Goal: Task Accomplishment & Management: Complete application form

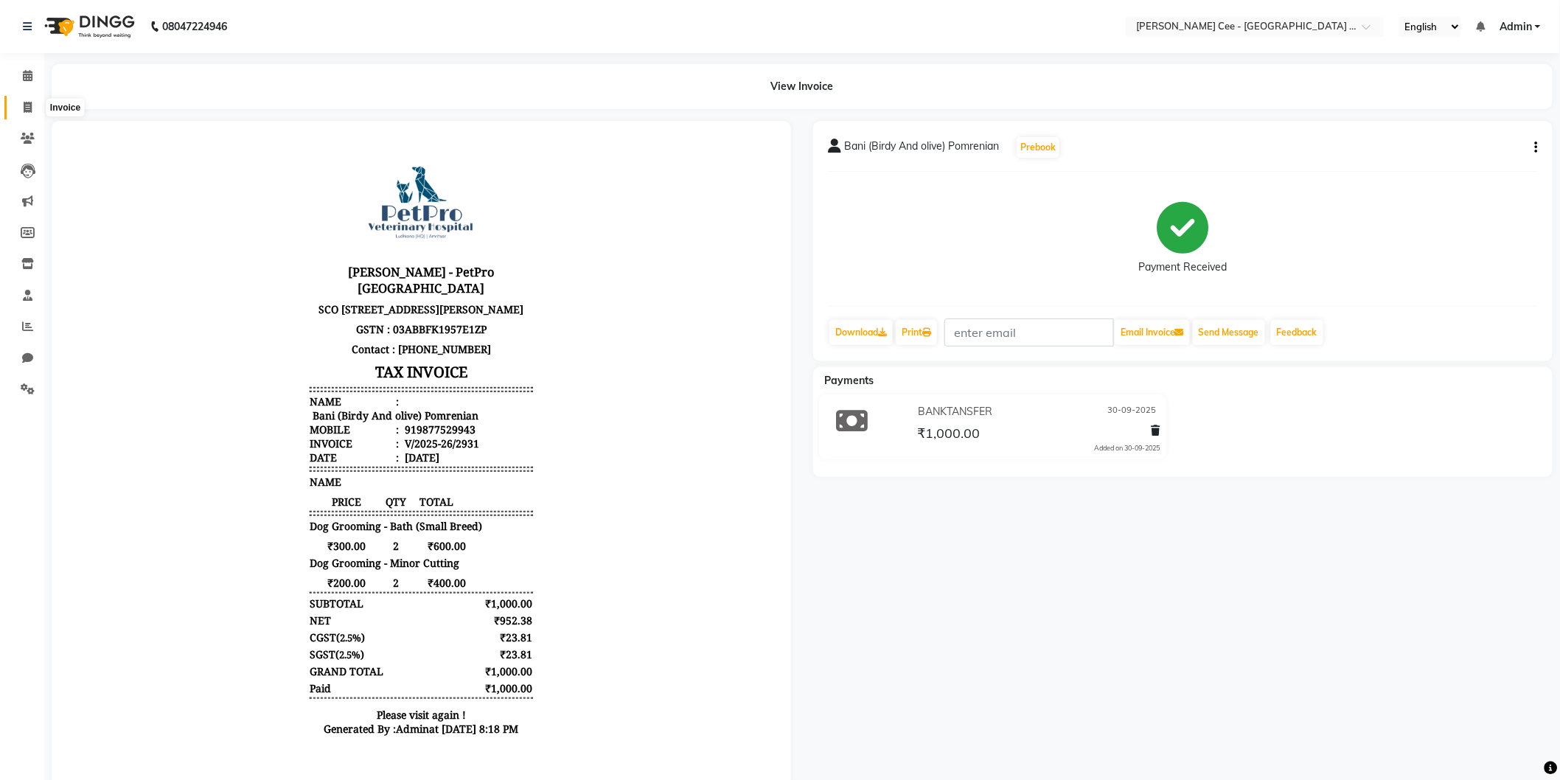
click at [31, 105] on icon at bounding box center [28, 107] width 8 height 11
select select "service"
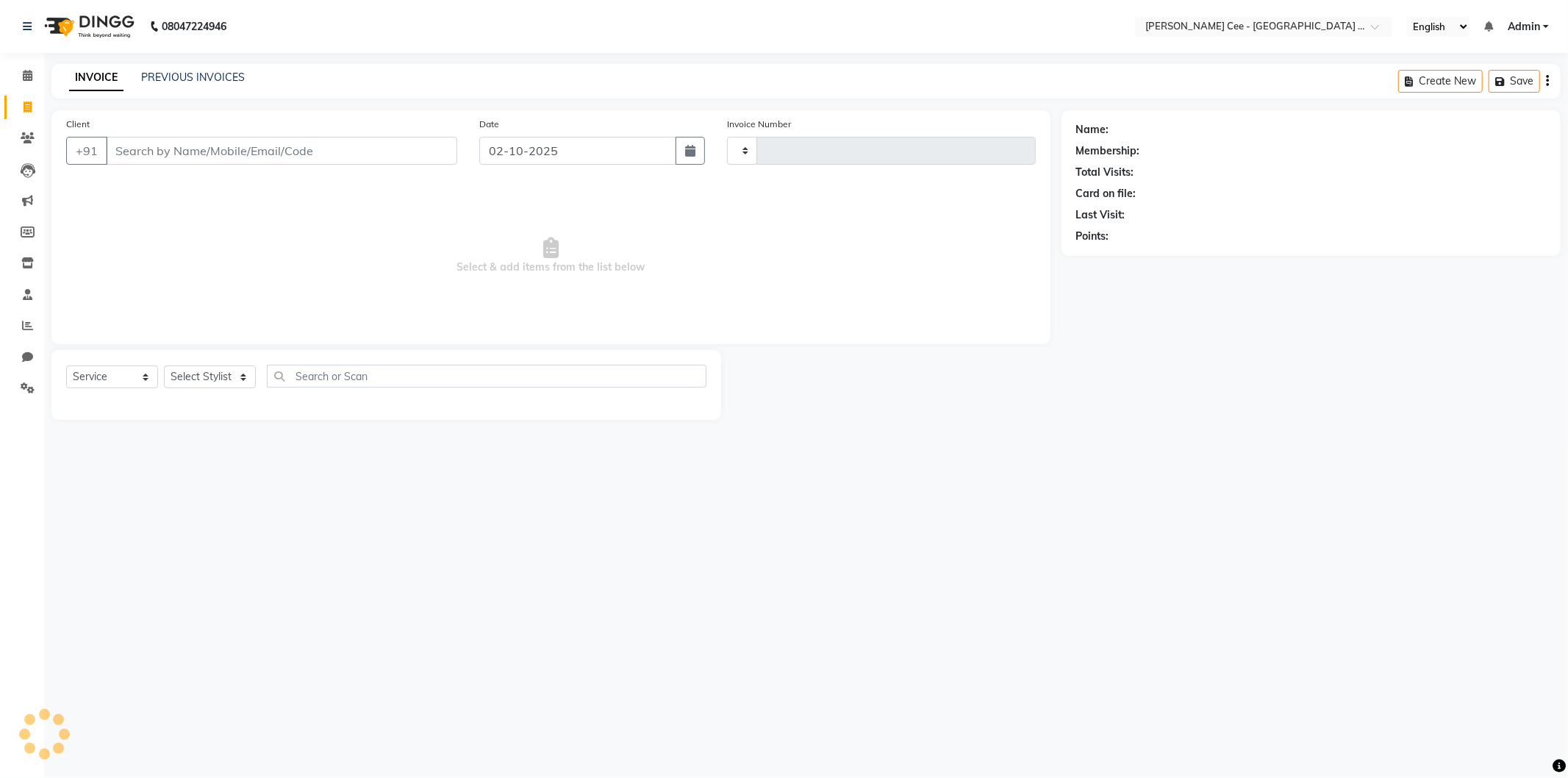
type input "2955"
select select "8239"
select select "product"
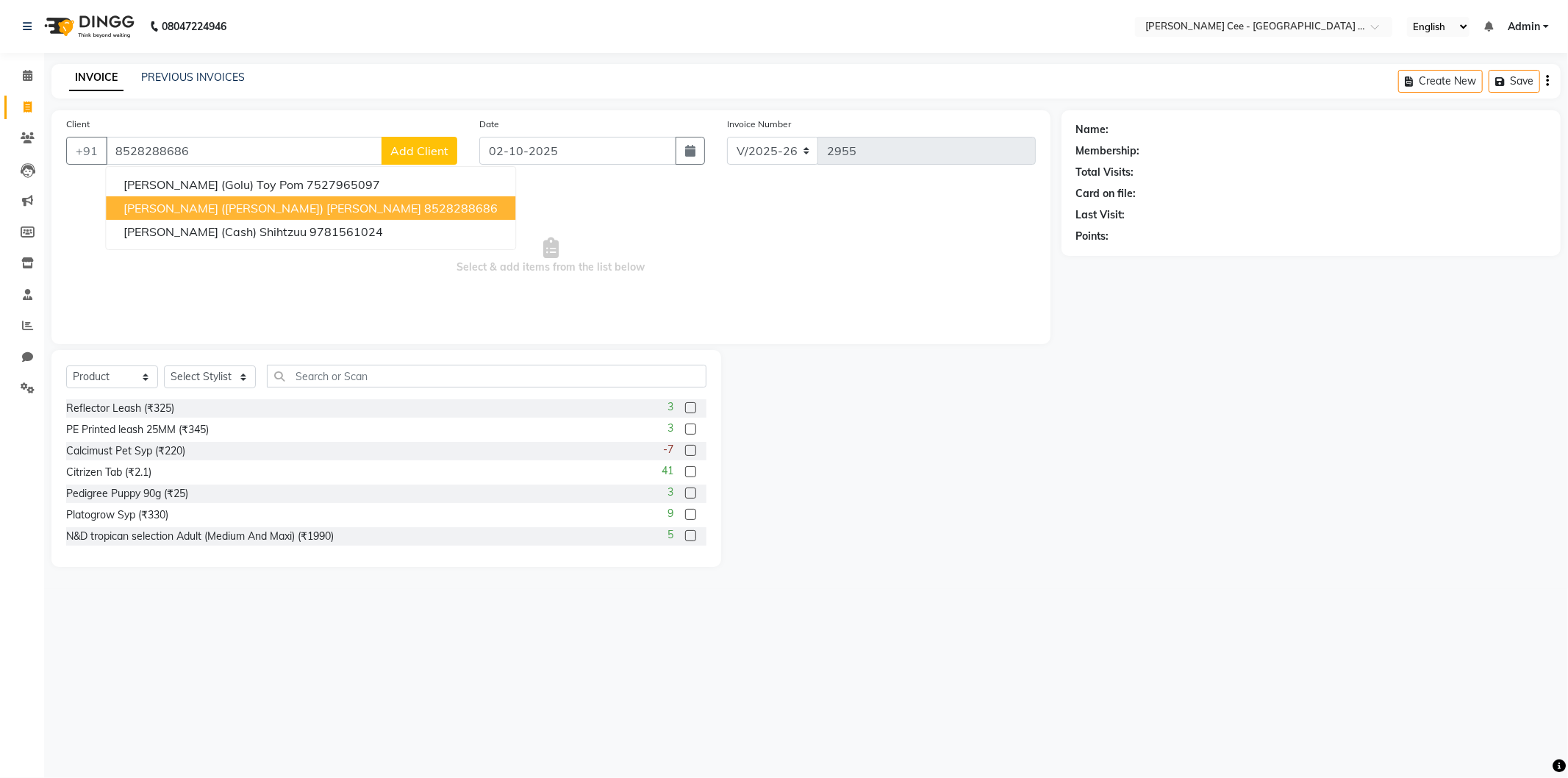
type input "8528288686"
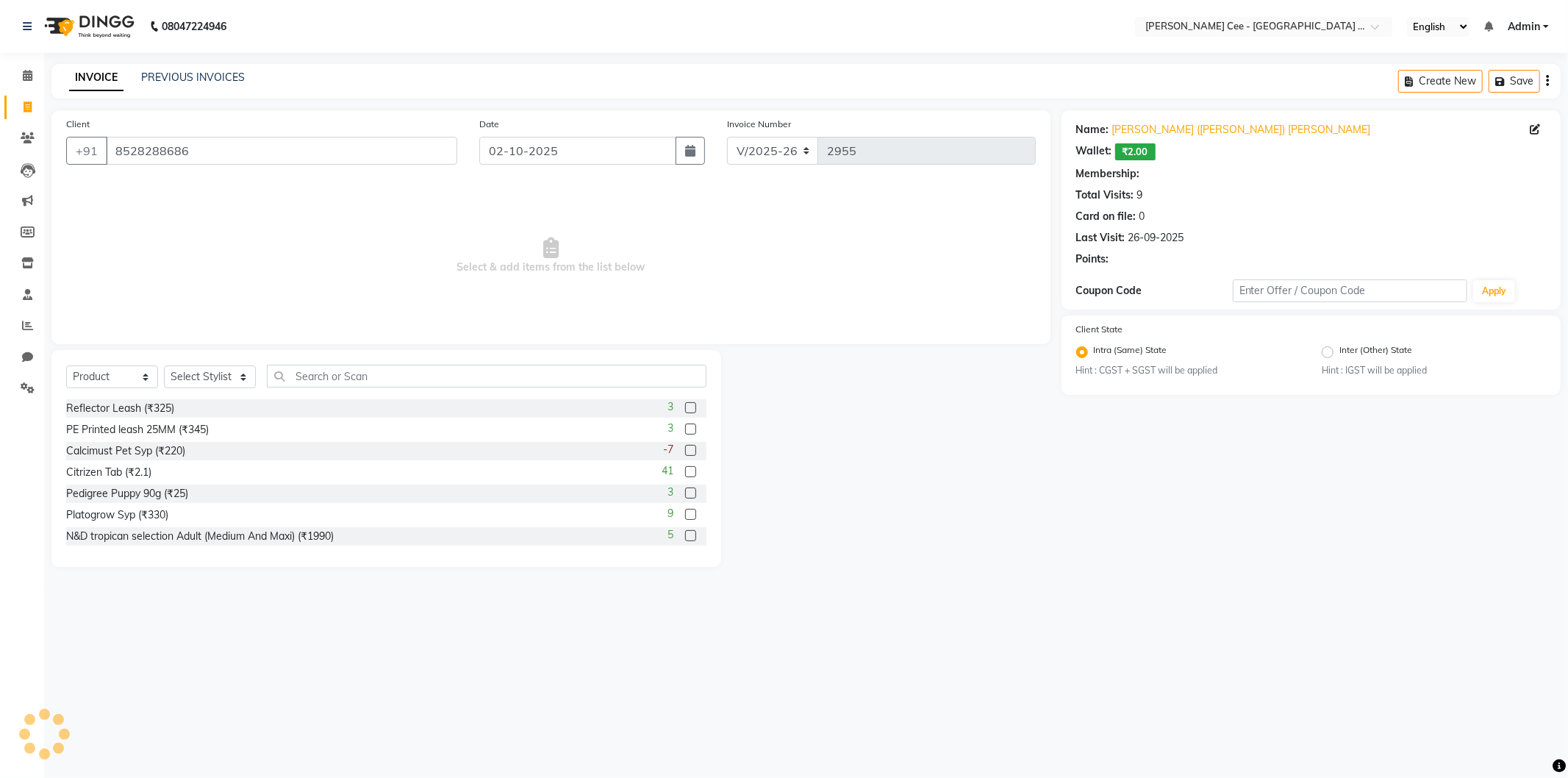
radio input "false"
radio input "true"
click at [179, 372] on select "Select Stylist Arsh (Helper) Avinash Dr Kamalpreet Kaur Dr.Simran Guri Jashanpr…" at bounding box center [209, 376] width 92 height 23
select select "80154"
click at [164, 366] on select "Select Stylist Arsh (Helper) Avinash Dr Kamalpreet Kaur Dr.Simran Guri Jashanpr…" at bounding box center [209, 376] width 92 height 23
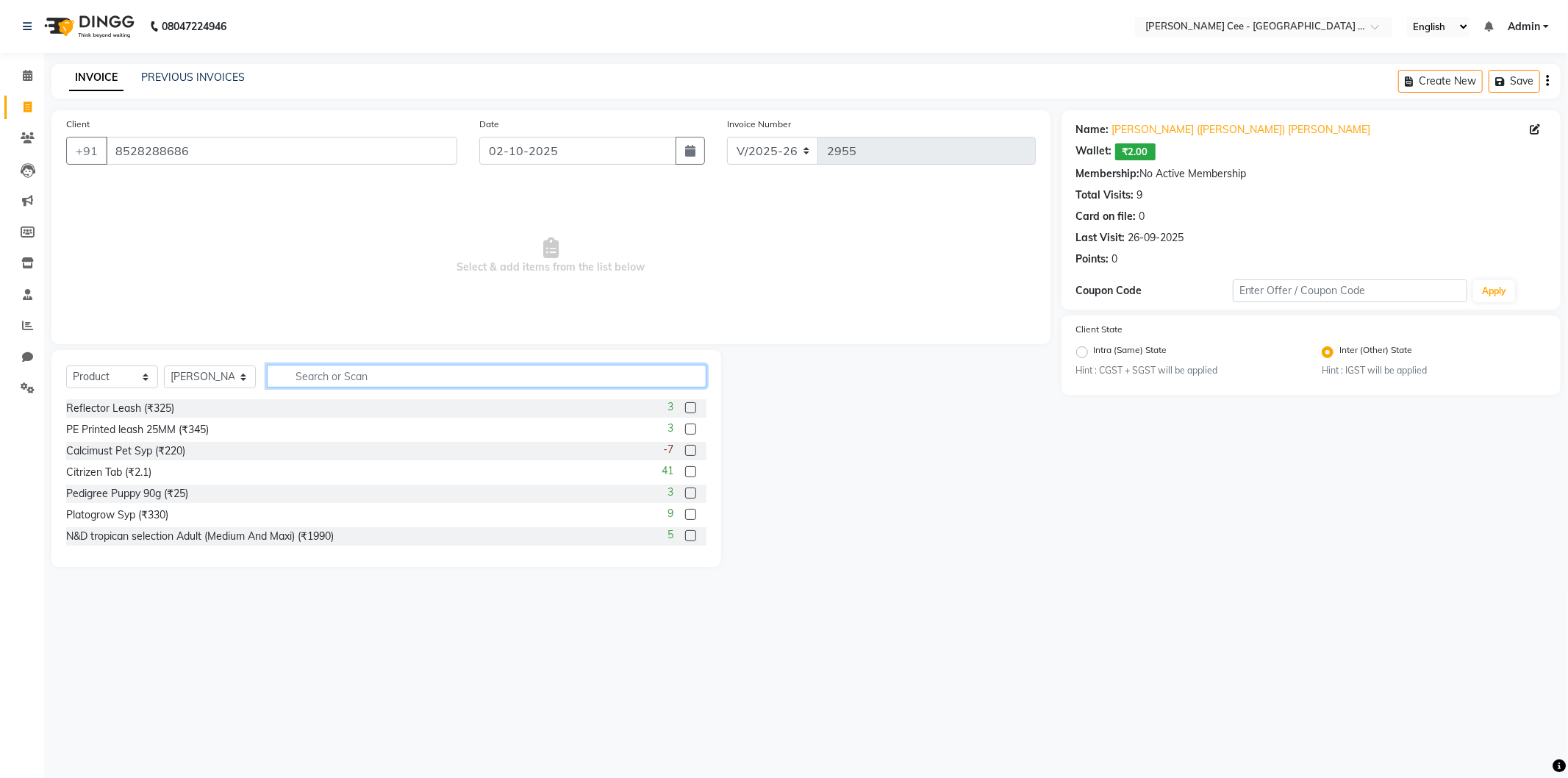
click at [311, 373] on input "text" at bounding box center [487, 376] width 440 height 23
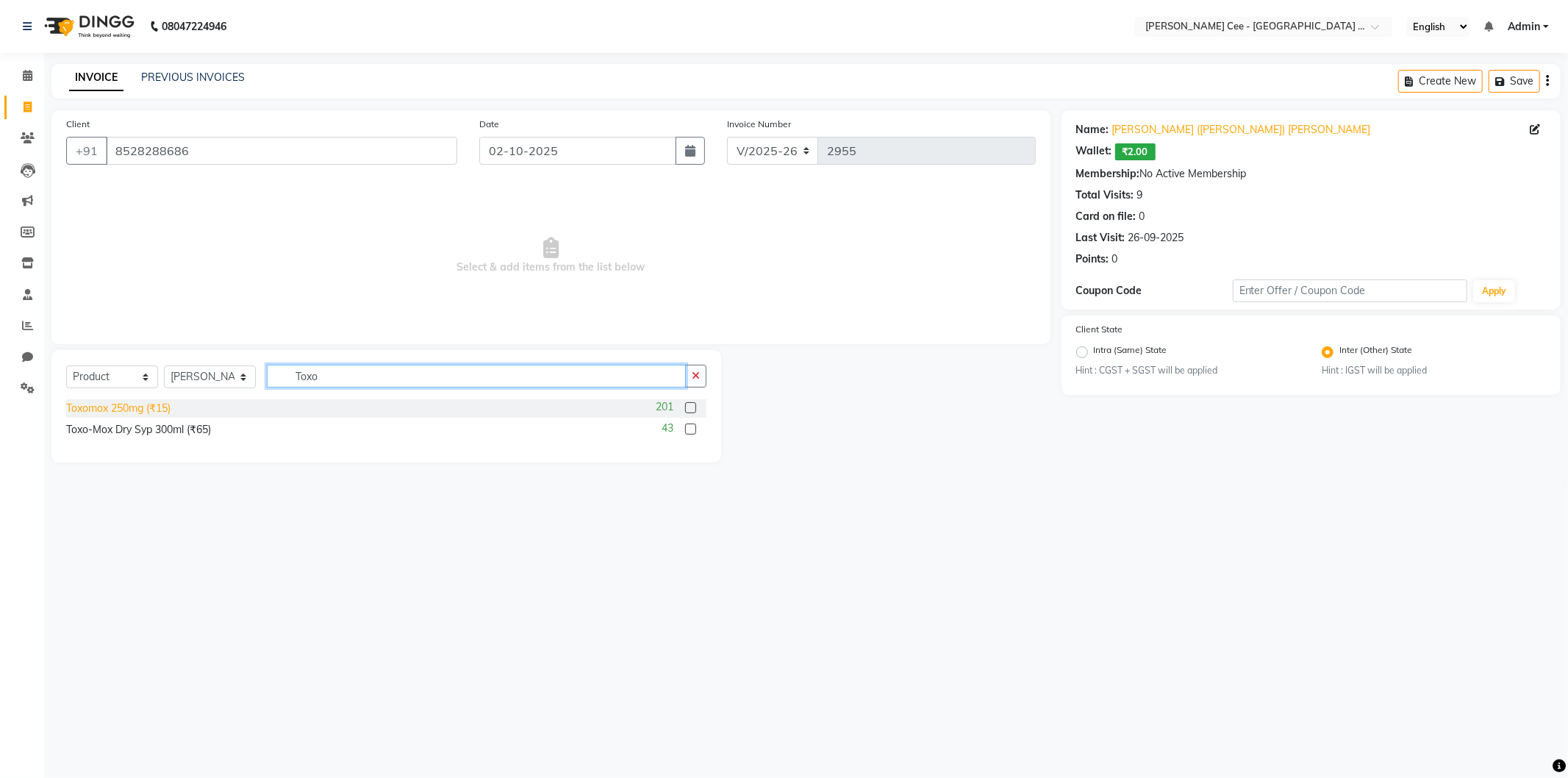
type input "Toxo"
click at [155, 410] on div "Toxomox 250mg (₹15)" at bounding box center [118, 408] width 105 height 15
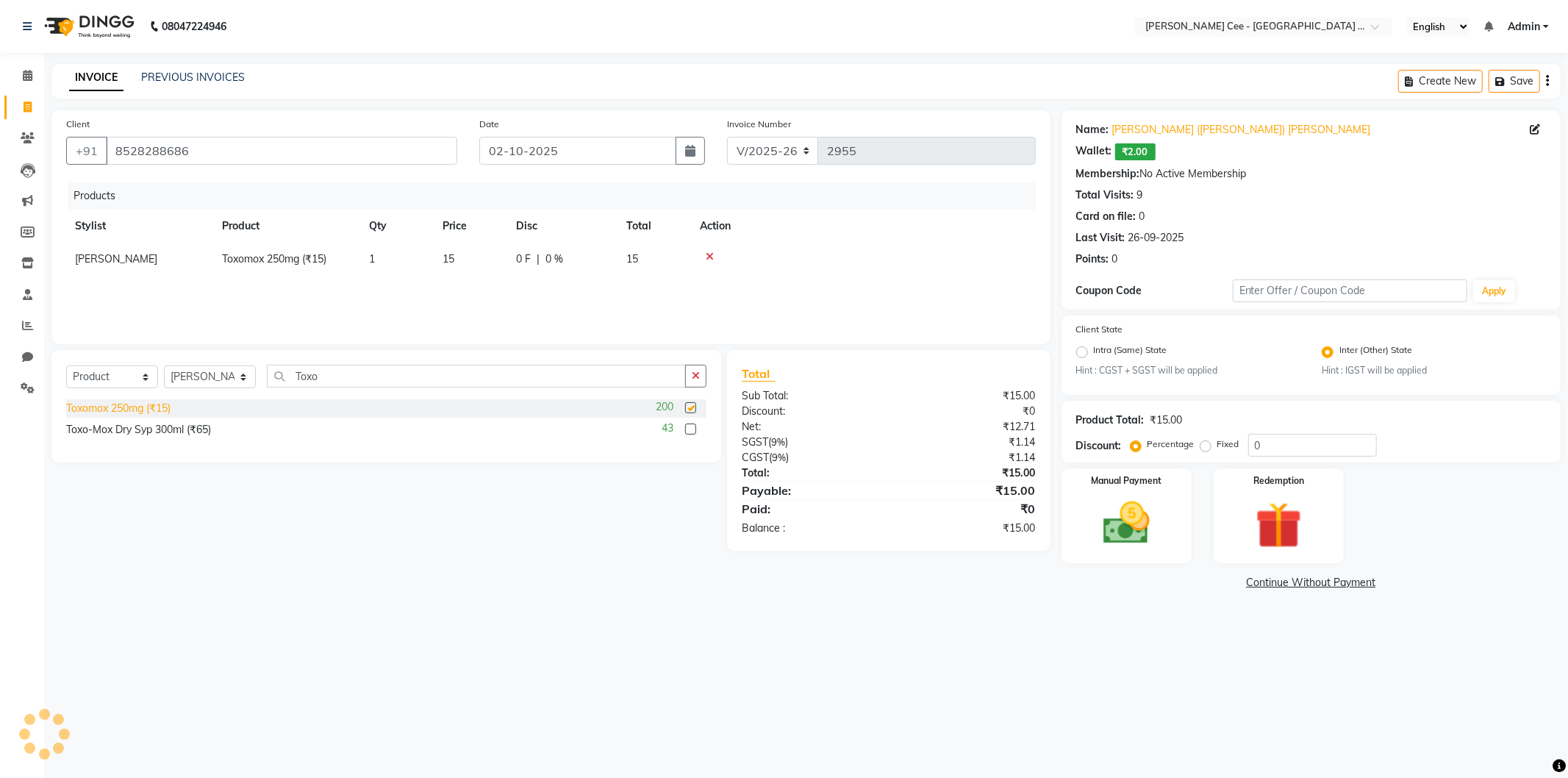
checkbox input "false"
click at [371, 264] on span "1" at bounding box center [372, 258] width 6 height 13
select select "80154"
click at [377, 258] on input "1" at bounding box center [397, 262] width 56 height 23
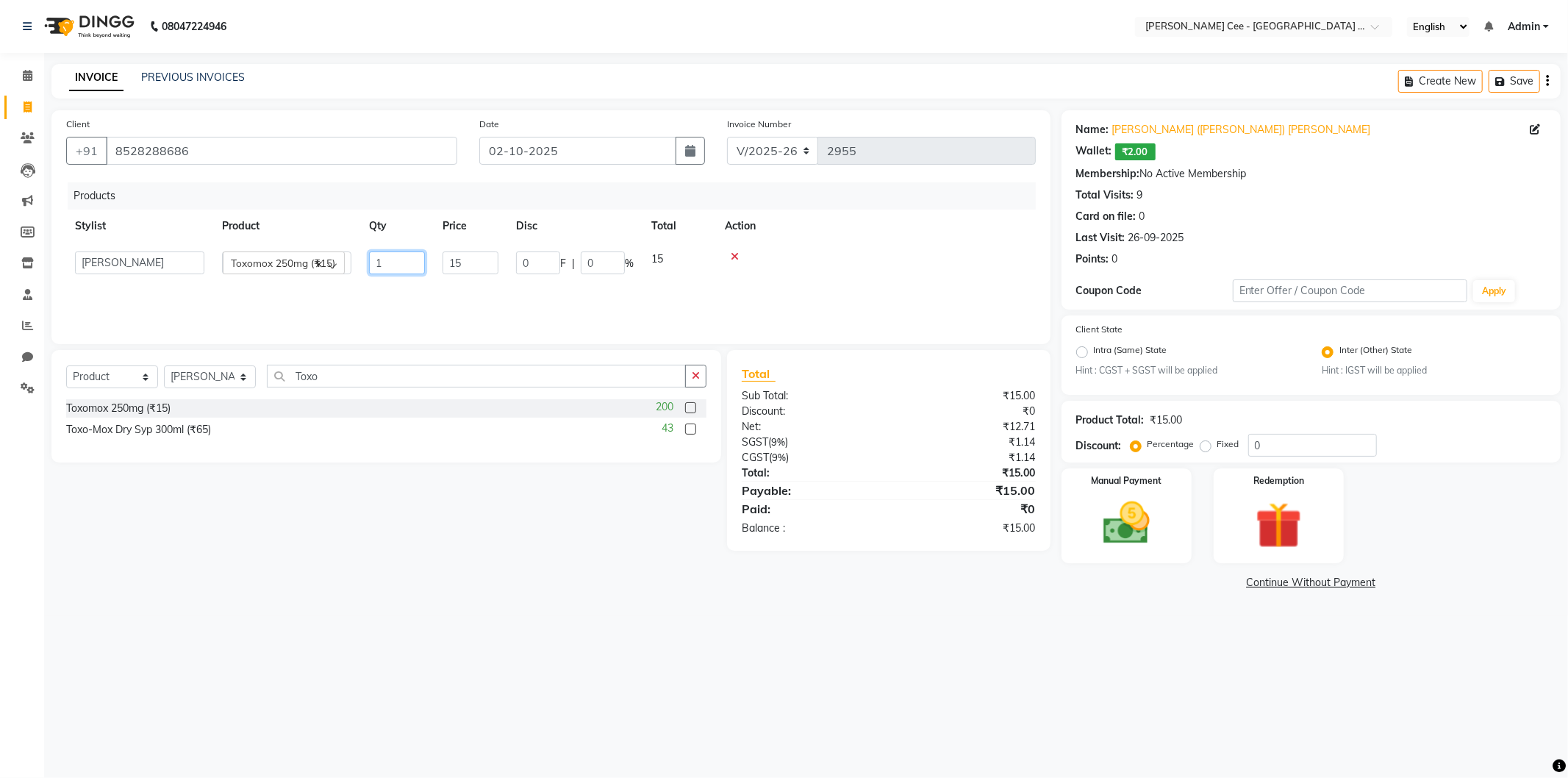
type input "5"
click at [826, 253] on div at bounding box center [876, 256] width 302 height 10
click at [1130, 518] on img at bounding box center [1126, 524] width 79 height 56
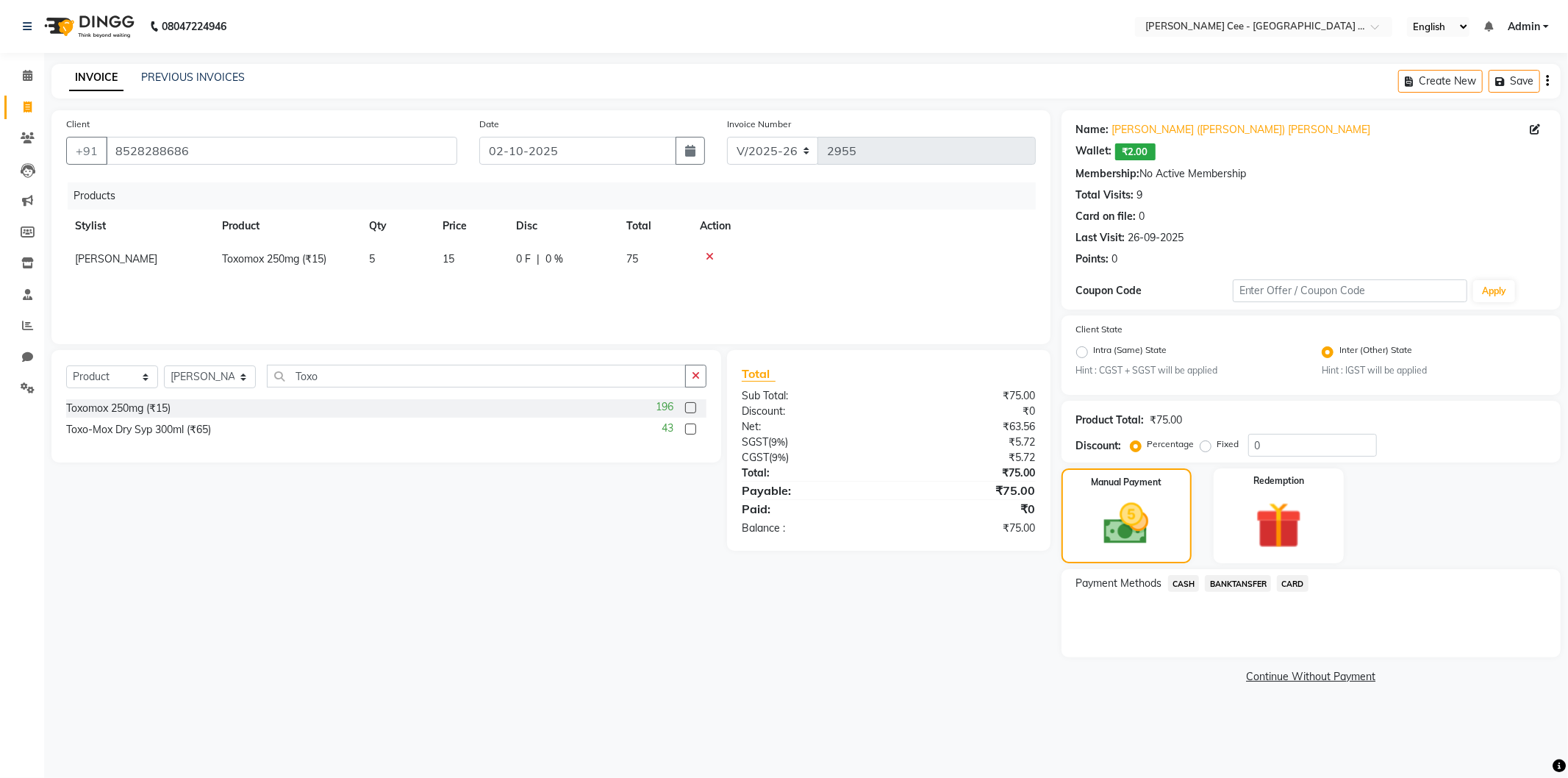
click at [1234, 584] on span "BANKTANSFER" at bounding box center [1238, 583] width 66 height 17
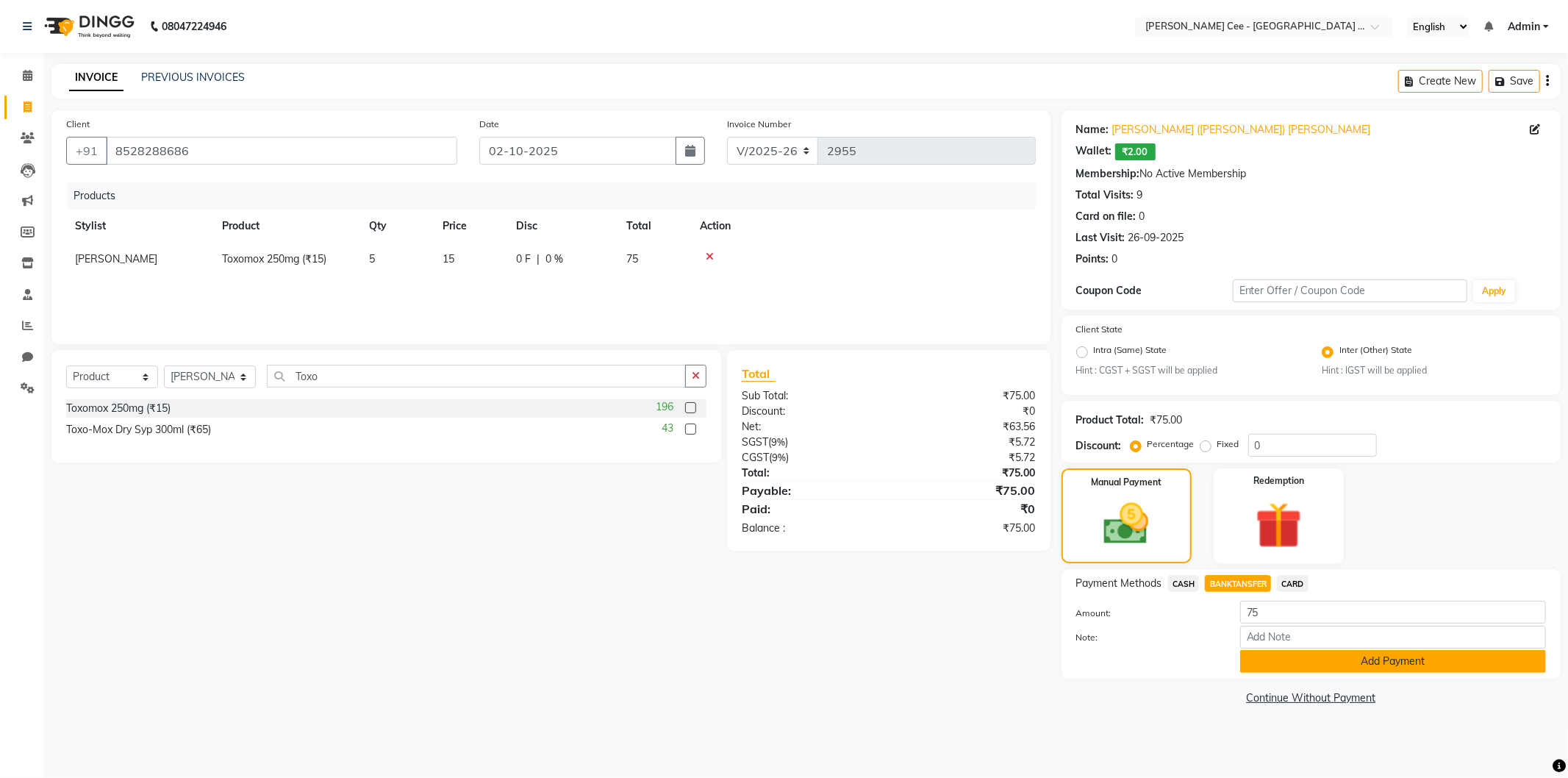
click at [1326, 661] on button "Add Payment" at bounding box center [1393, 661] width 306 height 23
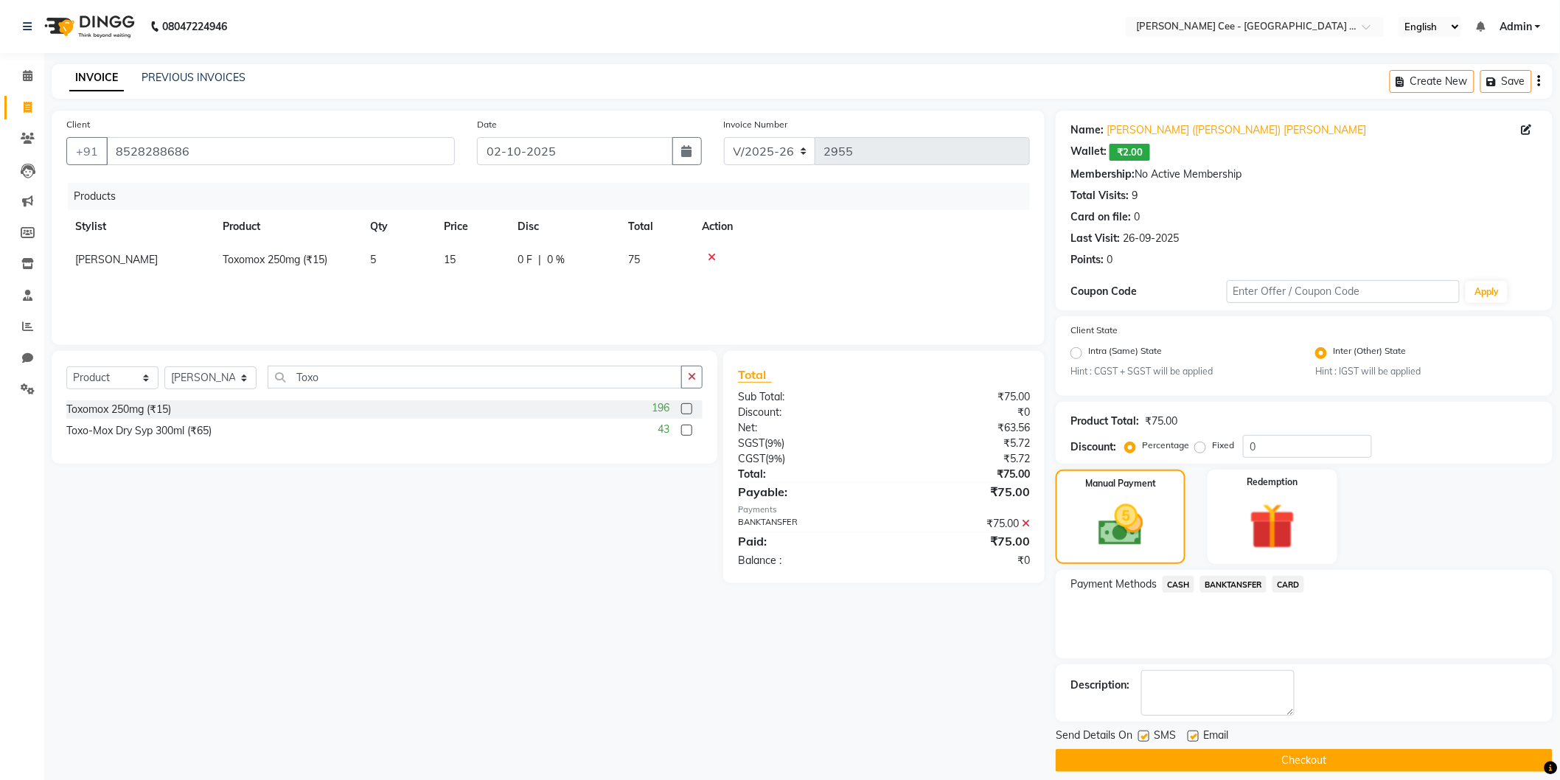
click at [1234, 584] on span "BANKTANSFER" at bounding box center [1233, 584] width 66 height 17
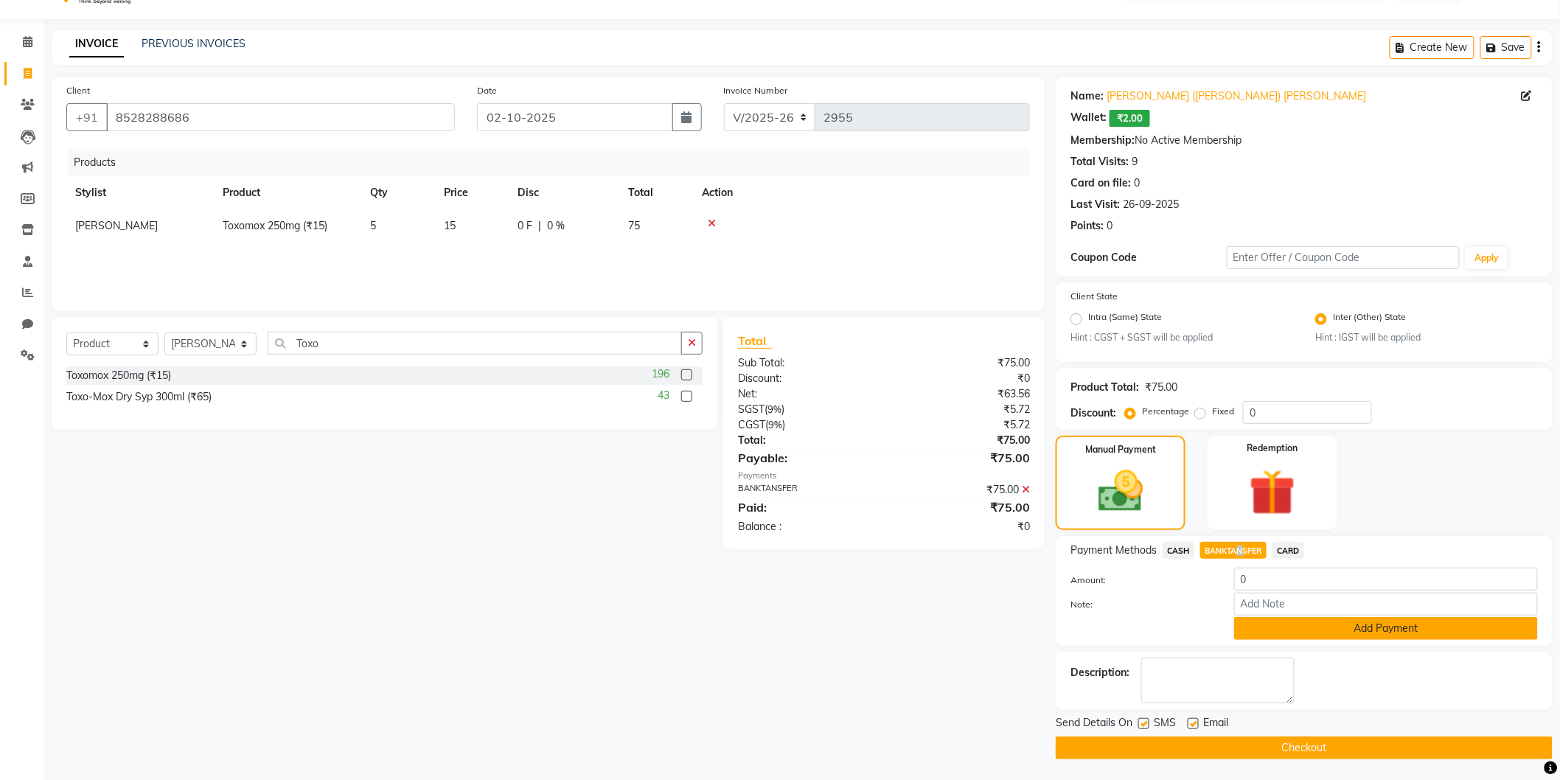
scroll to position [35, 0]
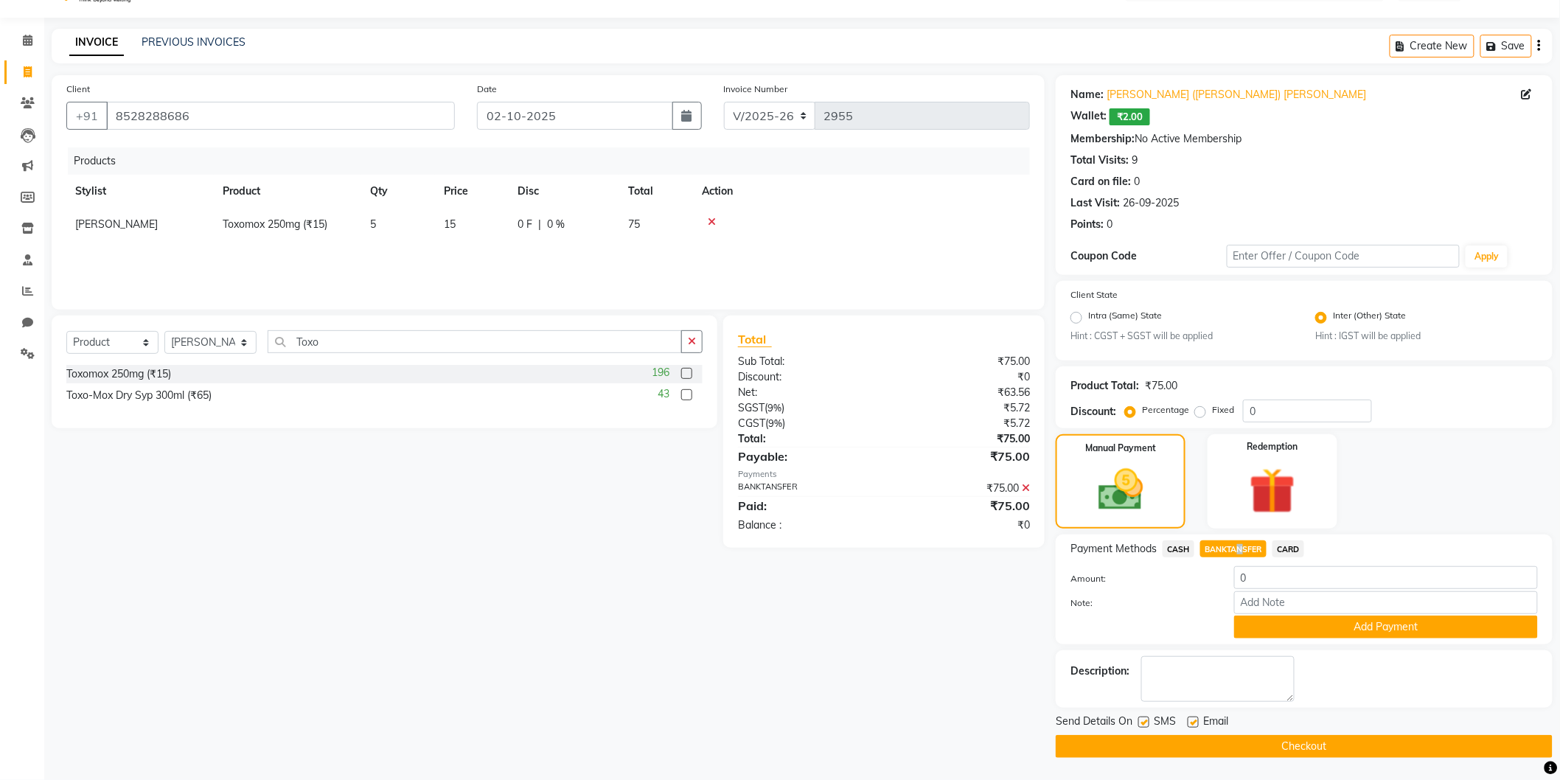
click at [1239, 742] on button "Checkout" at bounding box center [1304, 746] width 497 height 23
click at [1332, 619] on button "Add Payment" at bounding box center [1386, 627] width 304 height 23
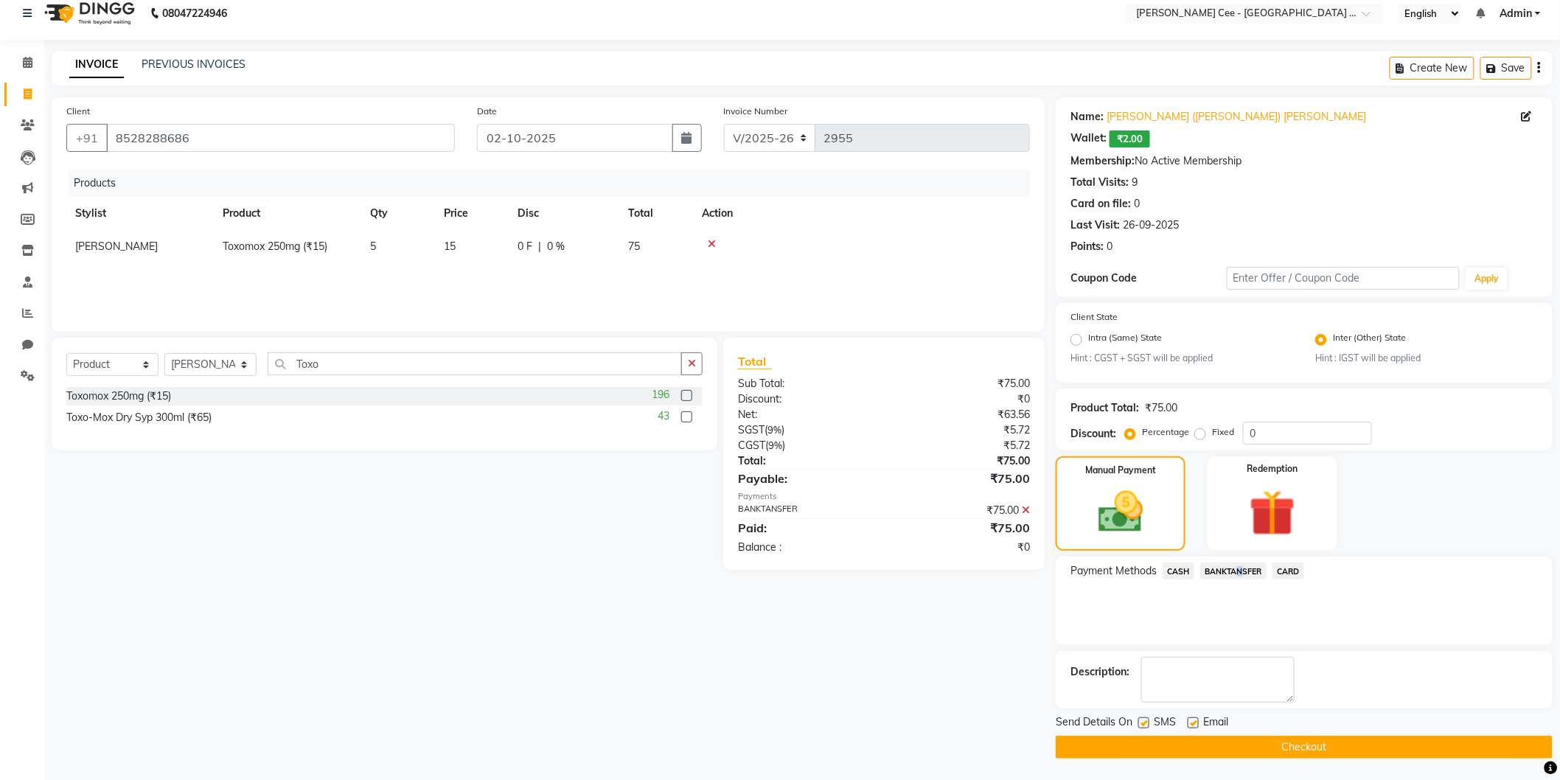
click at [1284, 741] on button "Checkout" at bounding box center [1304, 747] width 497 height 23
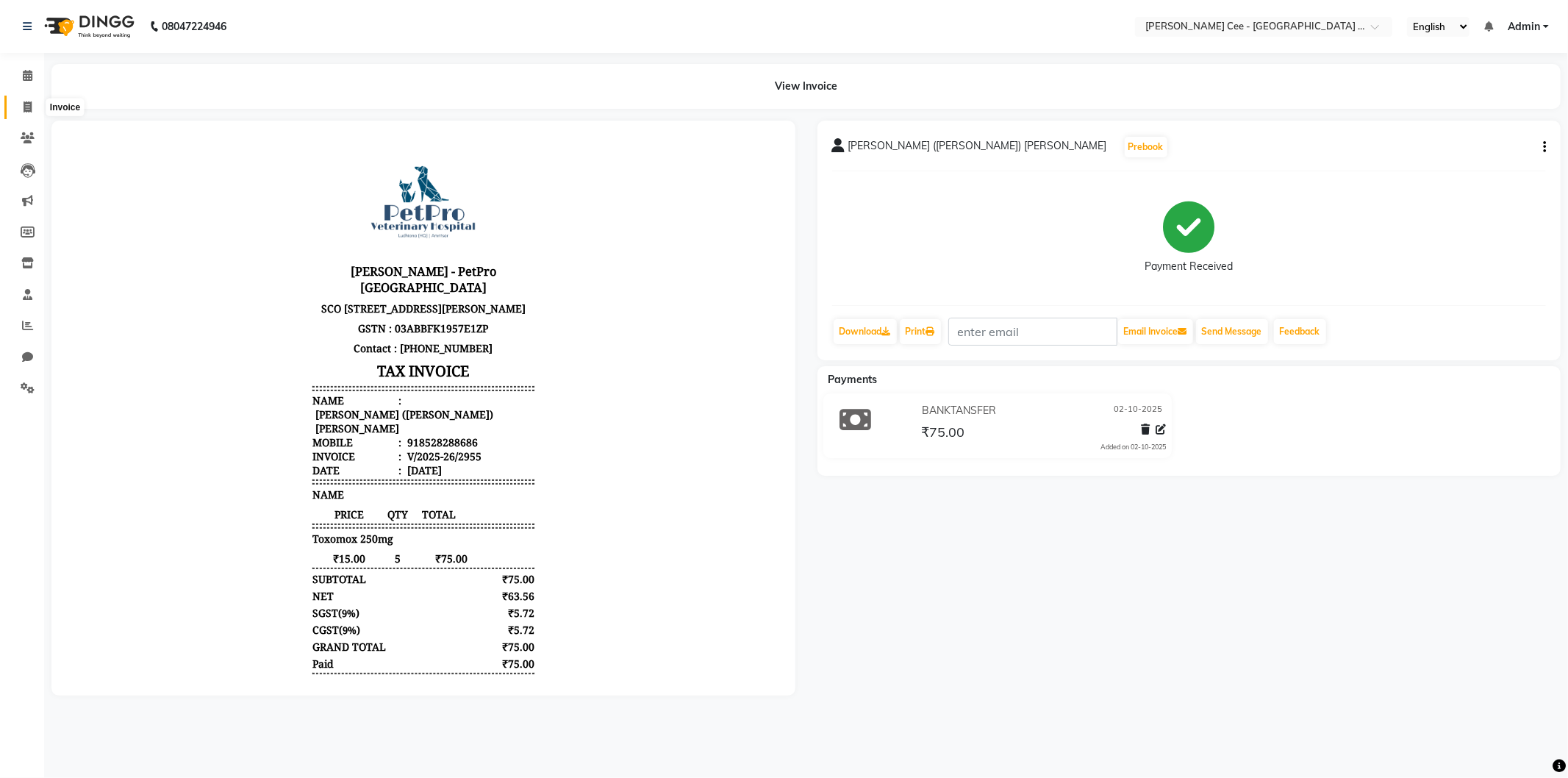
click at [17, 105] on span at bounding box center [28, 108] width 26 height 17
select select "service"
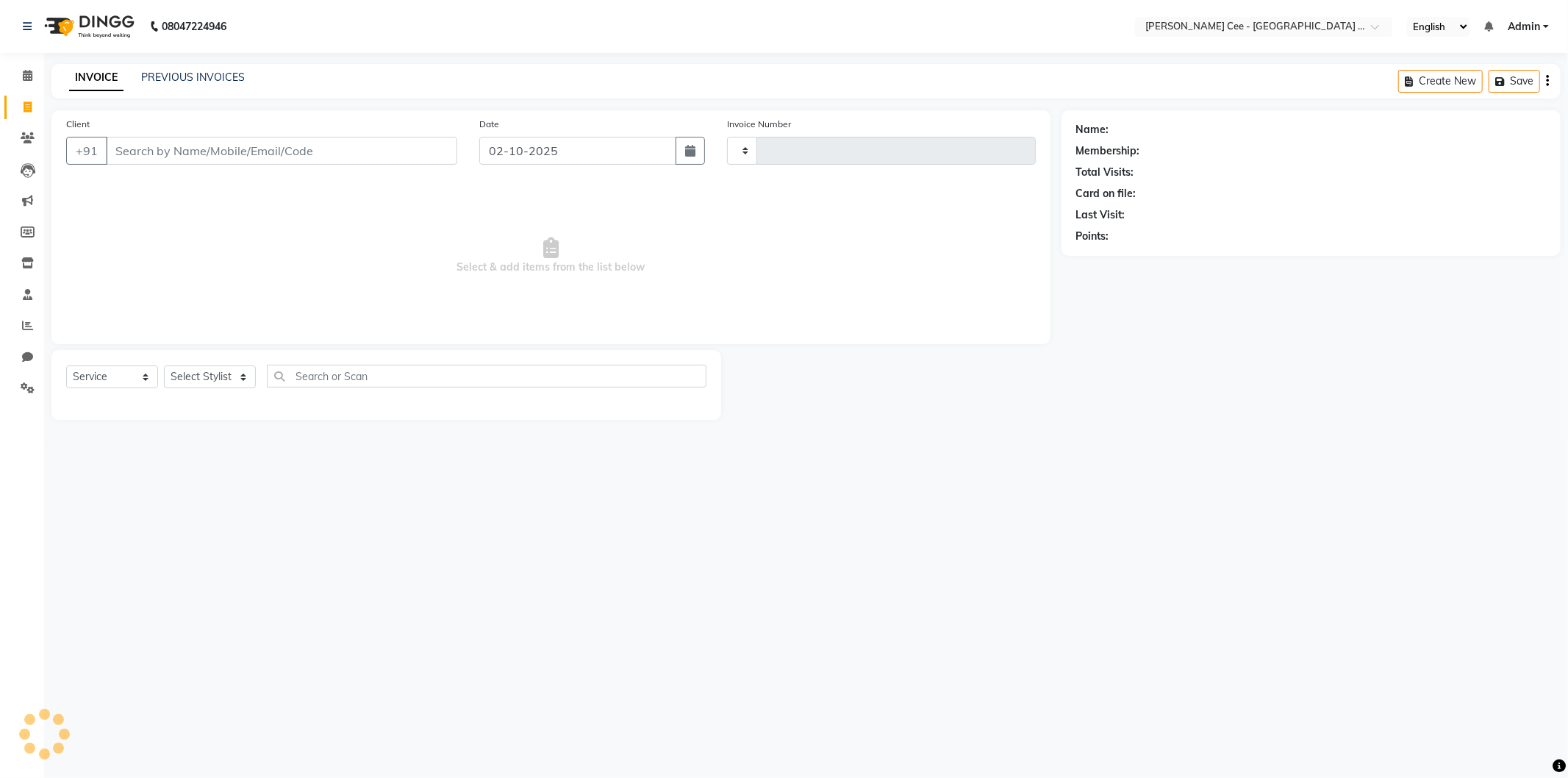
type input "2956"
select select "8239"
select select "product"
click at [187, 74] on link "PREVIOUS INVOICES" at bounding box center [194, 77] width 104 height 13
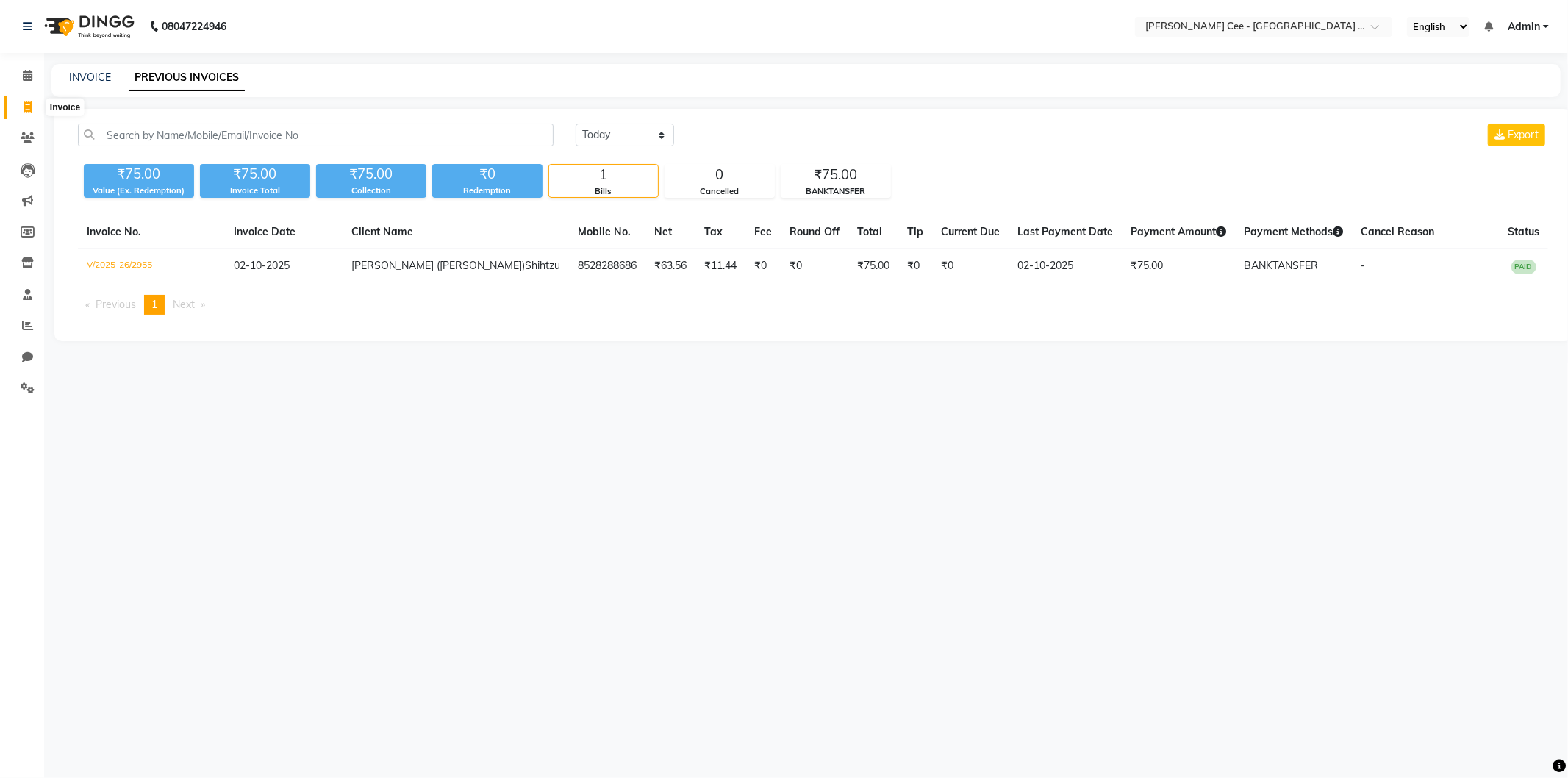
click at [26, 106] on icon at bounding box center [28, 107] width 8 height 11
select select "service"
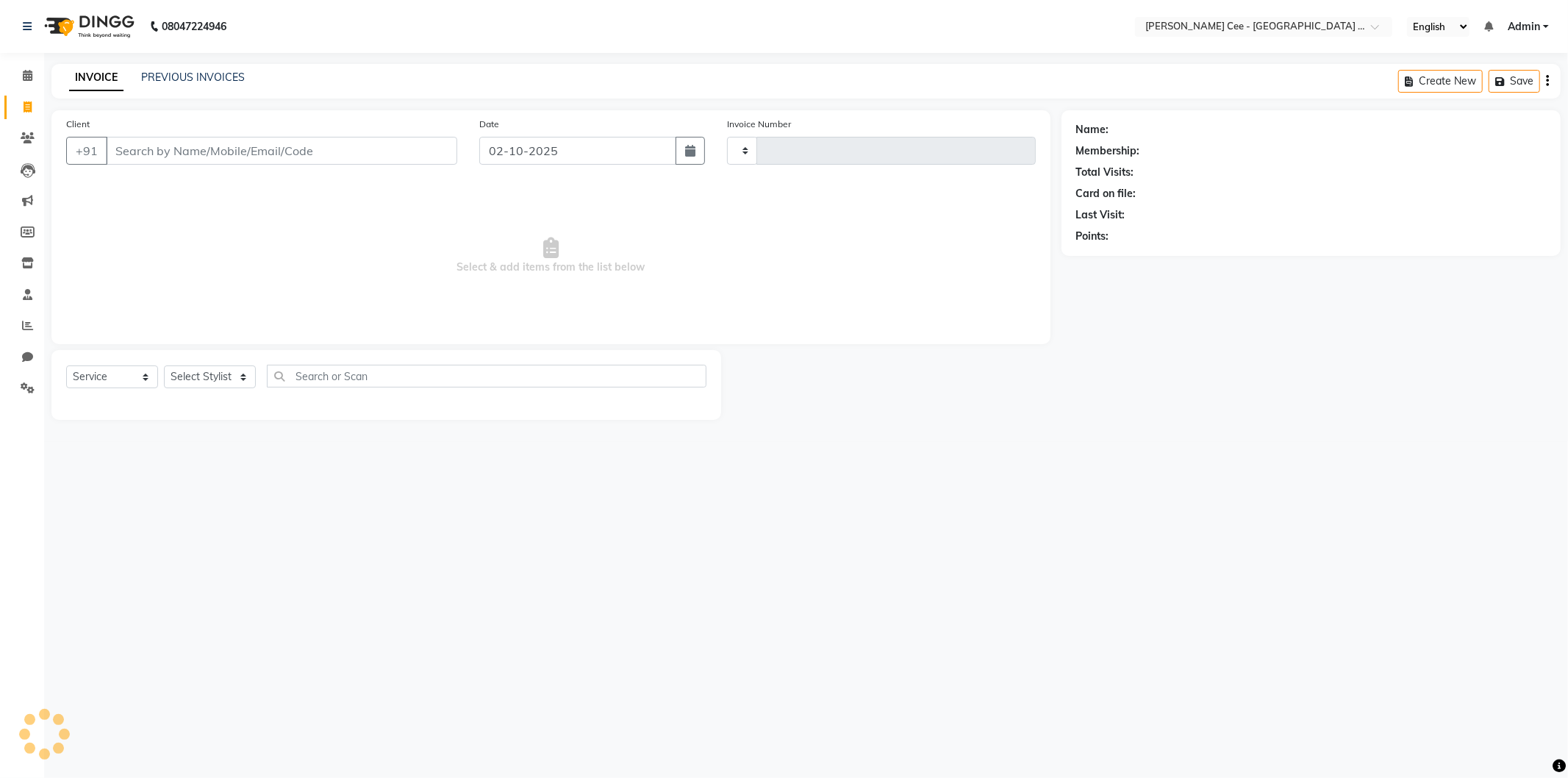
type input "2956"
select select "8239"
click at [274, 158] on input "Client" at bounding box center [281, 151] width 351 height 28
select select "product"
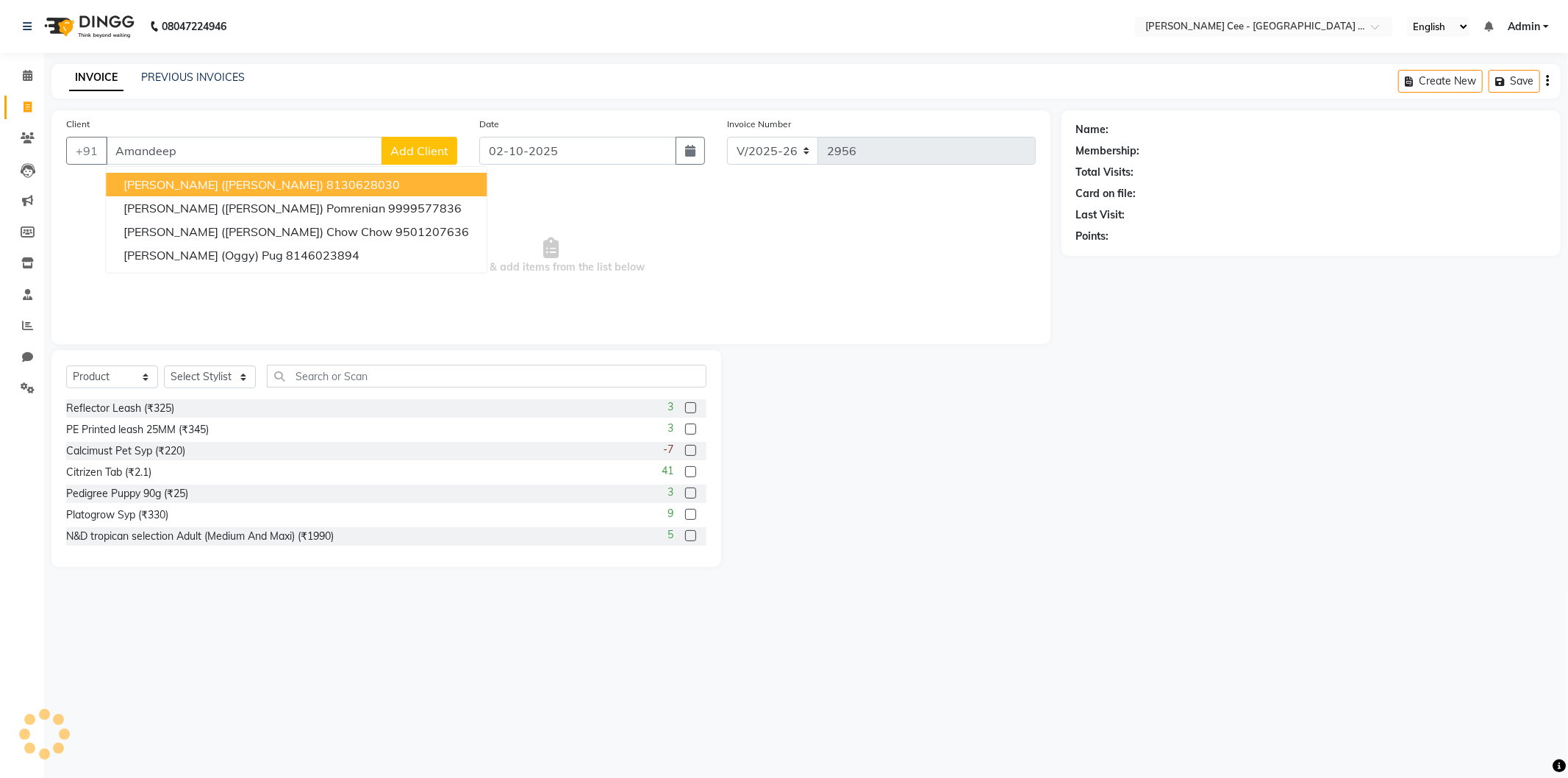
type input "Amandeep"
click at [421, 156] on span "Add Client" at bounding box center [419, 151] width 58 height 15
select select "22"
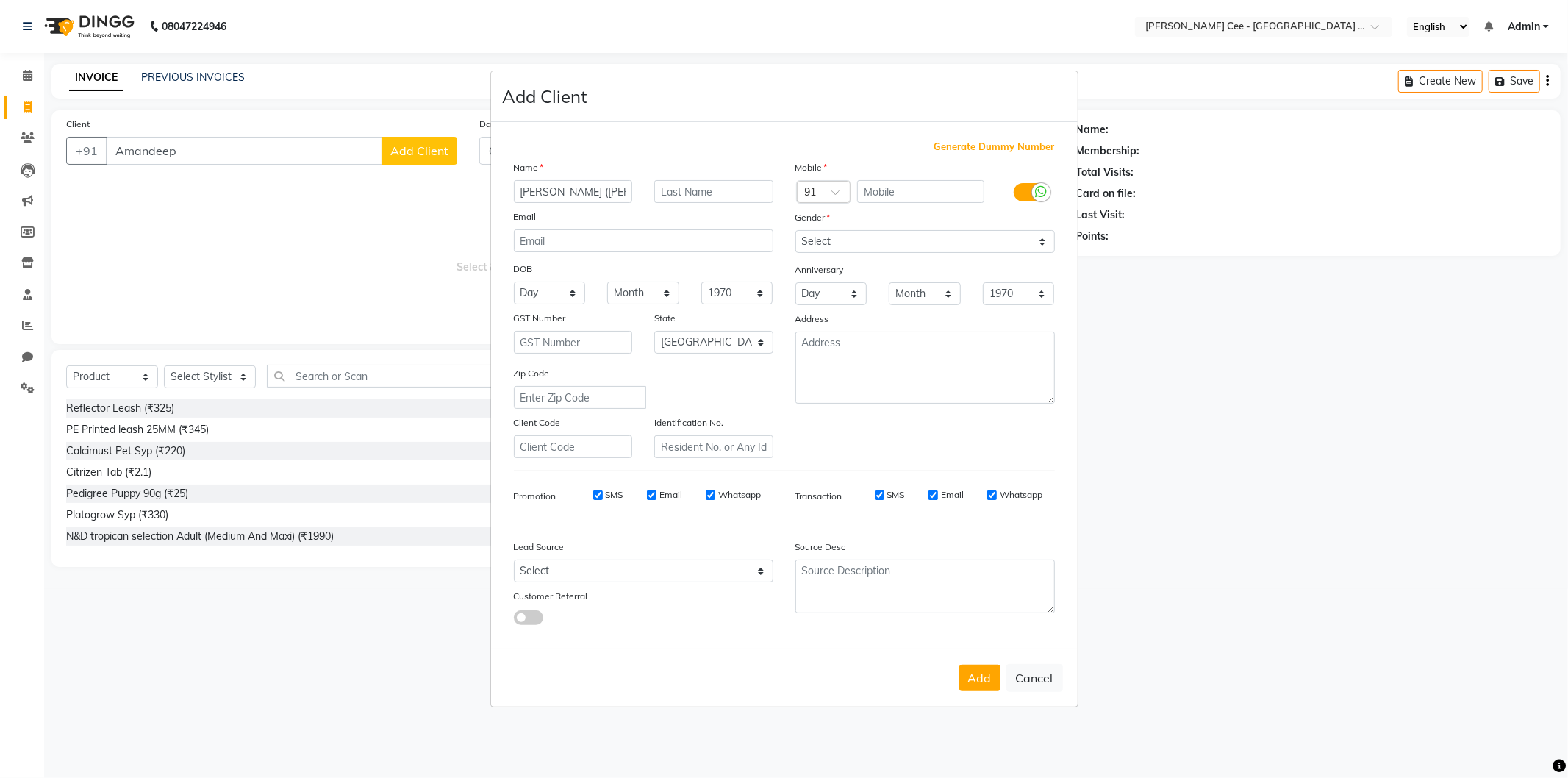
type input "Amandeep (Jack)"
click at [693, 186] on input "text" at bounding box center [713, 192] width 119 height 23
type input "Pug"
click at [902, 189] on input "text" at bounding box center [922, 192] width 128 height 23
type input "9851100751"
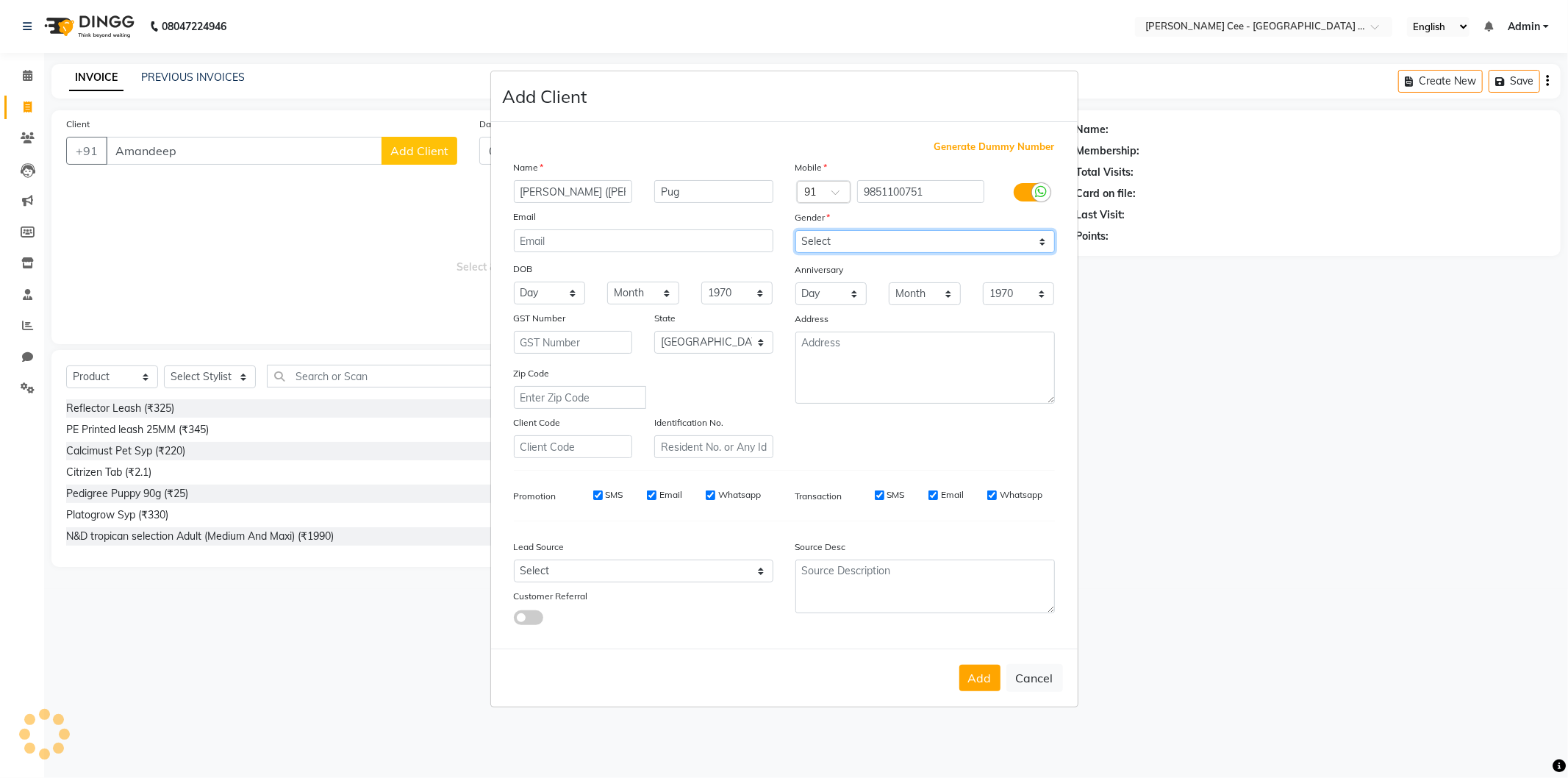
click at [891, 238] on select "Select Male Female Other Prefer Not To Say" at bounding box center [926, 241] width 259 height 23
select select "male"
click at [796, 230] on select "Select Male Female Other Prefer Not To Say" at bounding box center [926, 241] width 259 height 23
click at [965, 685] on button "Add" at bounding box center [980, 677] width 41 height 27
type input "9851100751"
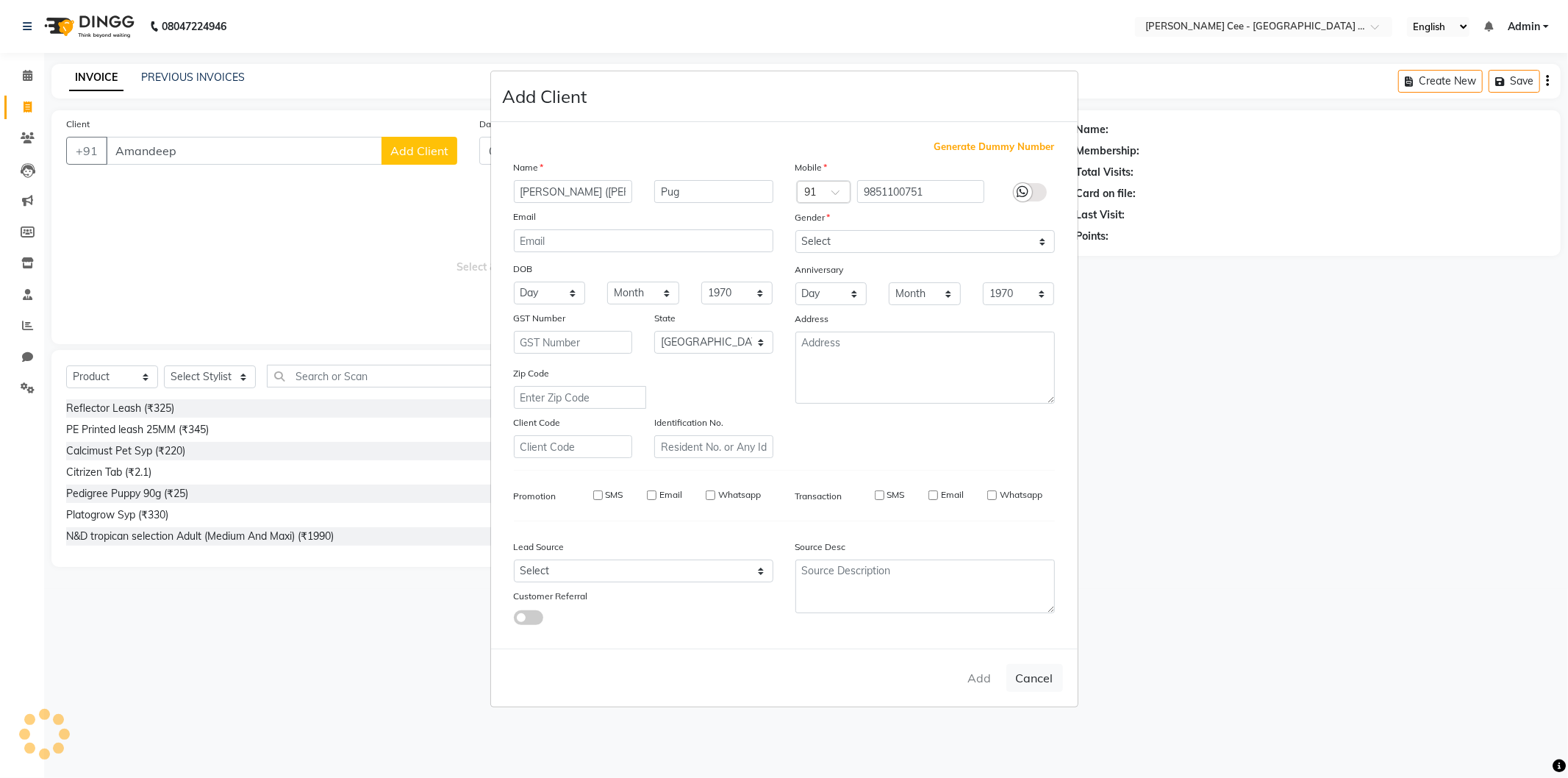
select select
select select "null"
select select
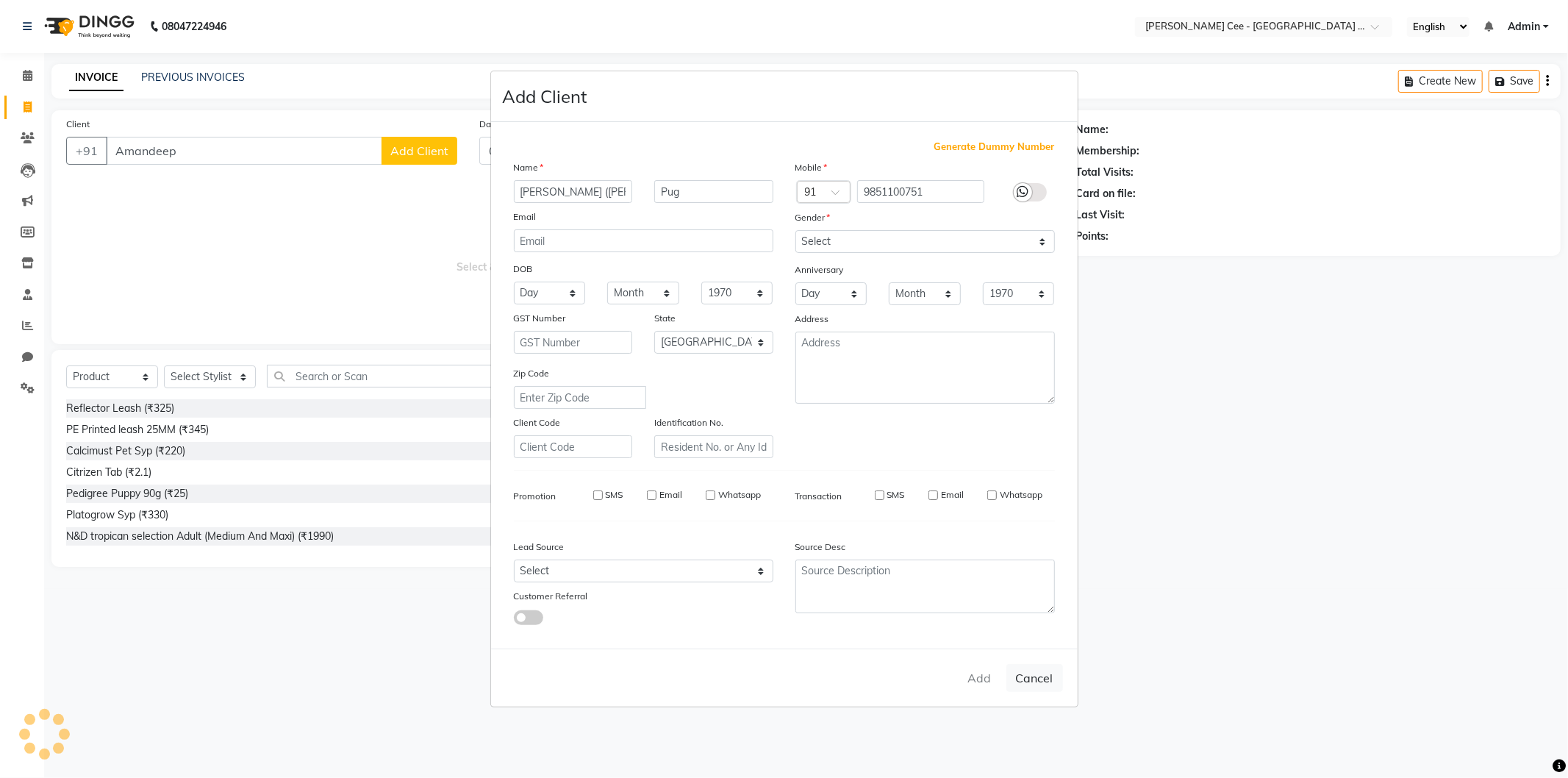
select select
checkbox input "false"
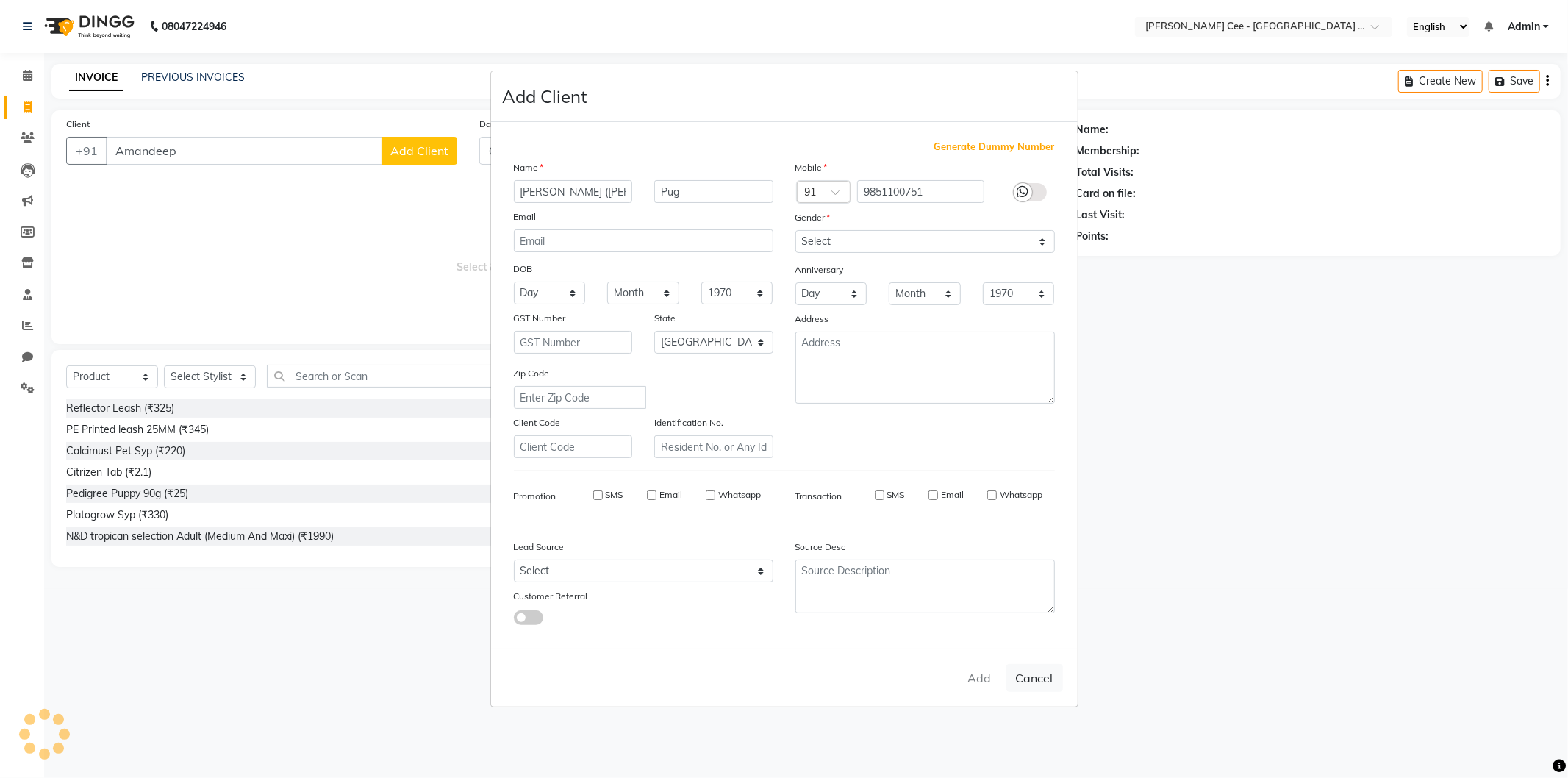
checkbox input "false"
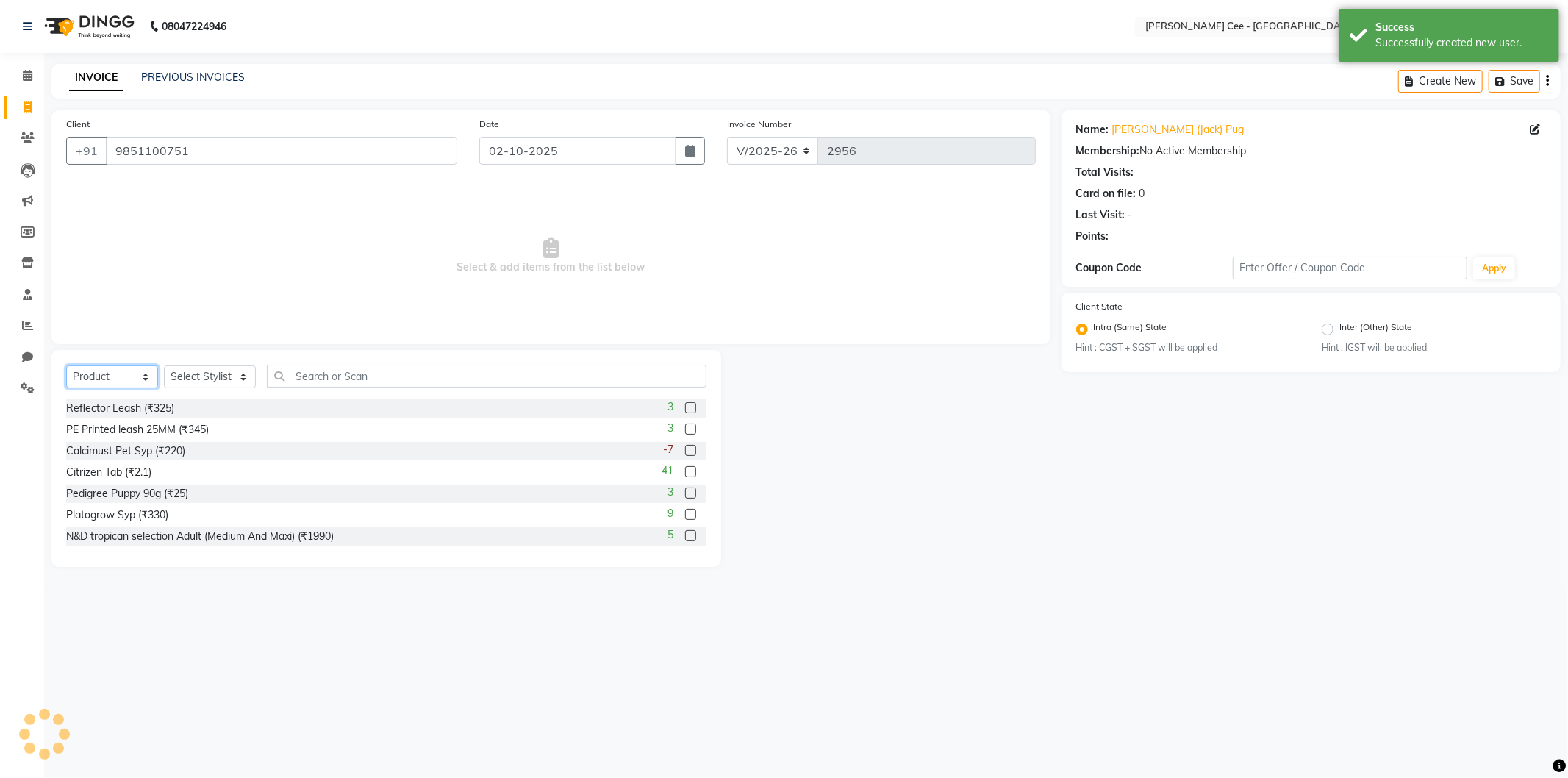
click at [113, 379] on select "Select Service Product Membership Package Voucher Prepaid Gift Card" at bounding box center [112, 376] width 92 height 23
select select "service"
click at [66, 366] on select "Select Service Product Membership Package Voucher Prepaid Gift Card" at bounding box center [112, 376] width 92 height 23
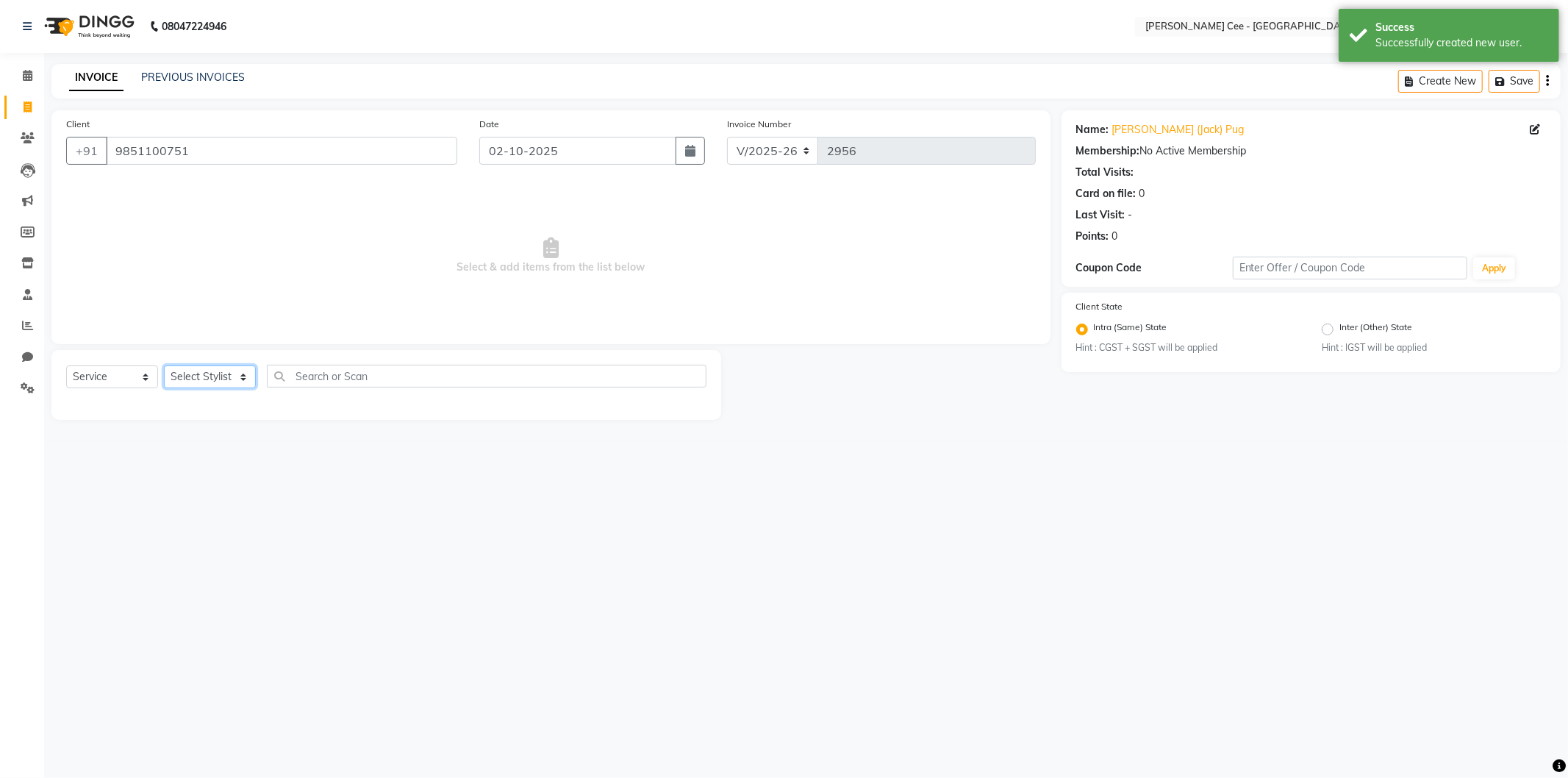
click at [197, 374] on select "Select Stylist Arsh (Helper) Avinash Dr Kamalpreet Kaur Dr.Simran Guri Jashanpr…" at bounding box center [209, 376] width 92 height 23
select select "80158"
click at [164, 366] on select "Select Stylist Arsh (Helper) Avinash Dr Kamalpreet Kaur Dr.Simran Guri Jashanpr…" at bounding box center [209, 376] width 92 height 23
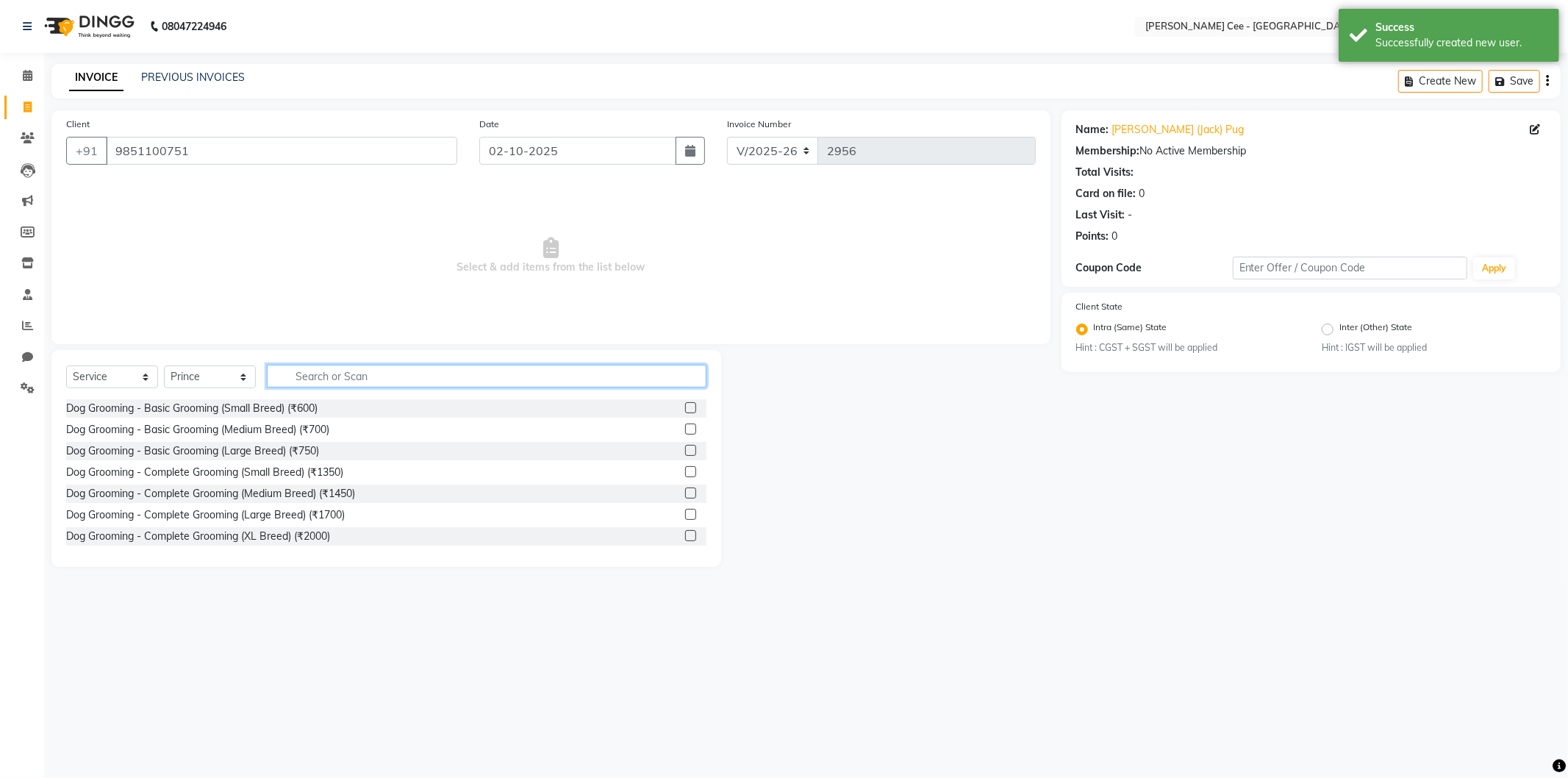
click at [326, 373] on input "text" at bounding box center [487, 376] width 440 height 23
type input "pet"
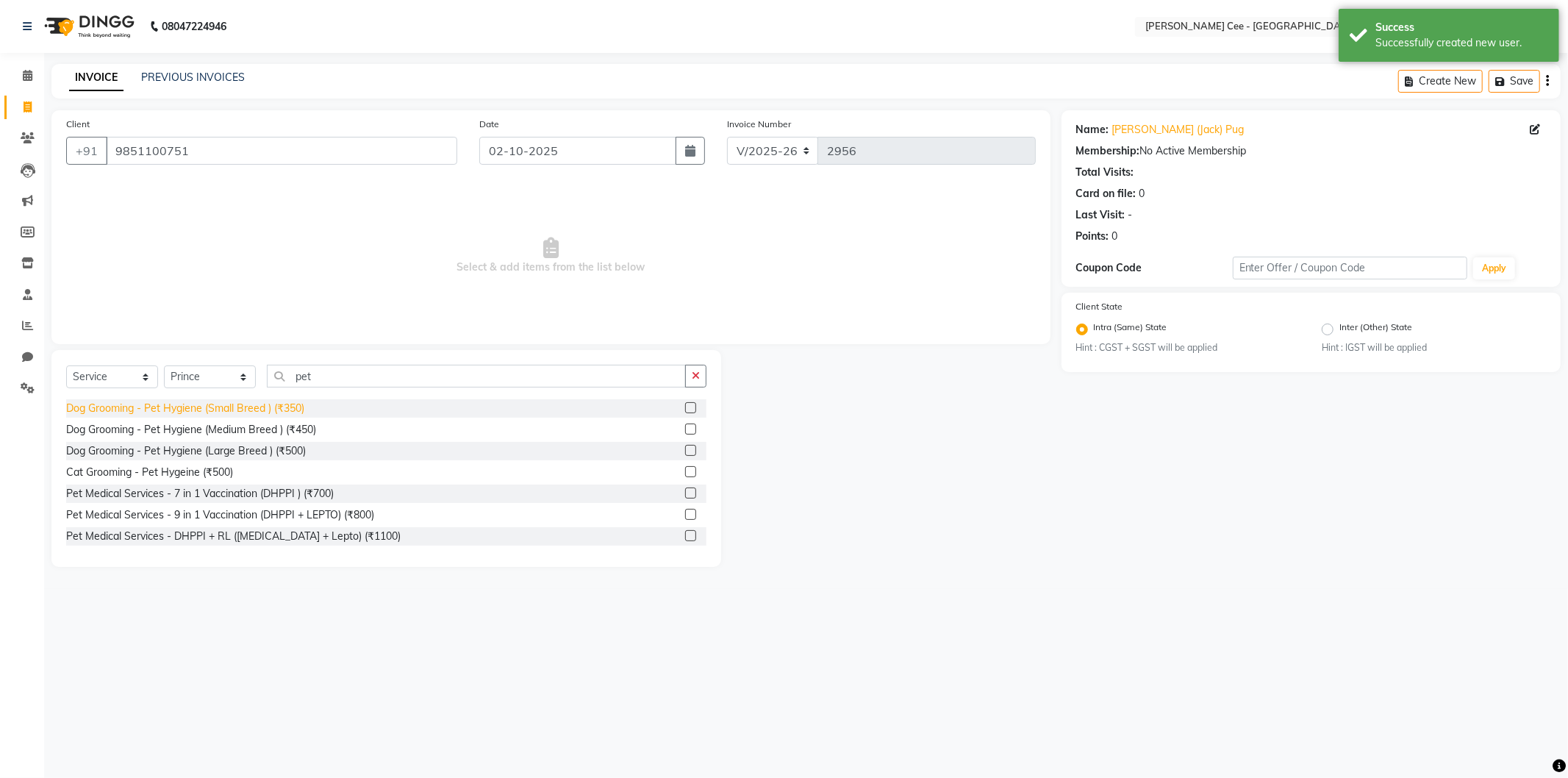
click at [256, 407] on div "Dog Grooming - Pet Hygiene (Small Breed ) (₹350)" at bounding box center [185, 408] width 238 height 15
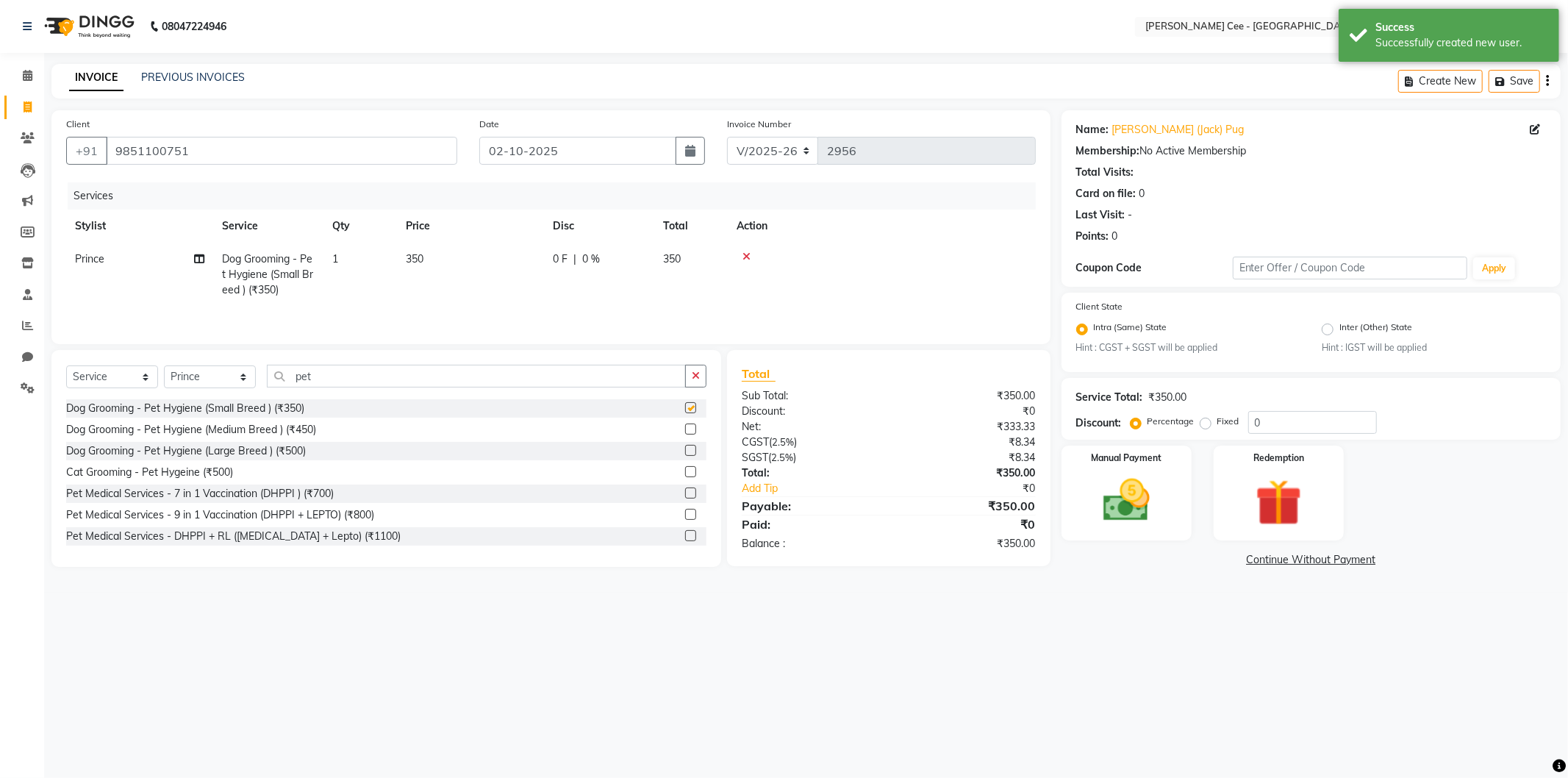
checkbox input "false"
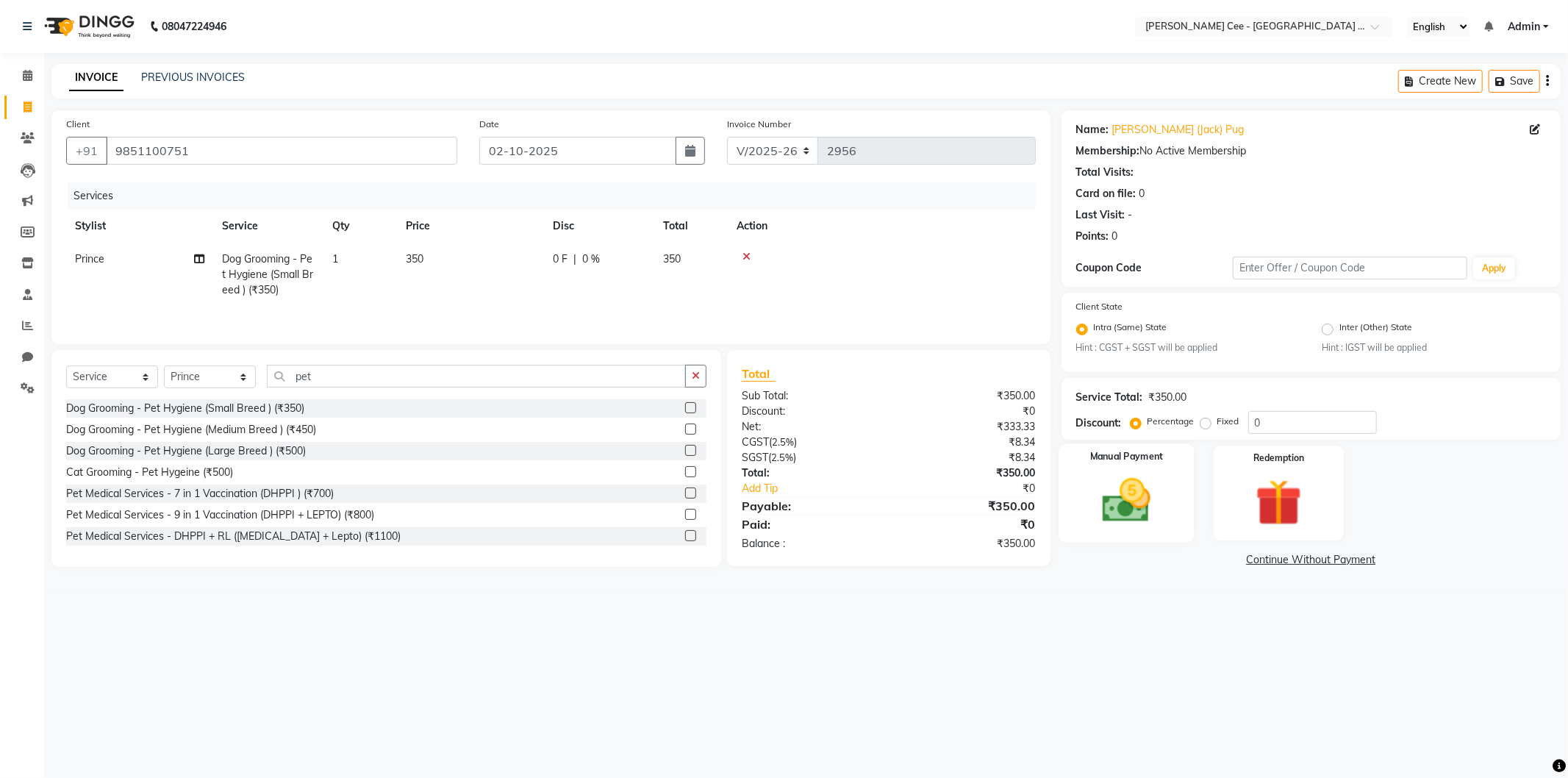
click at [1142, 503] on img at bounding box center [1126, 501] width 79 height 56
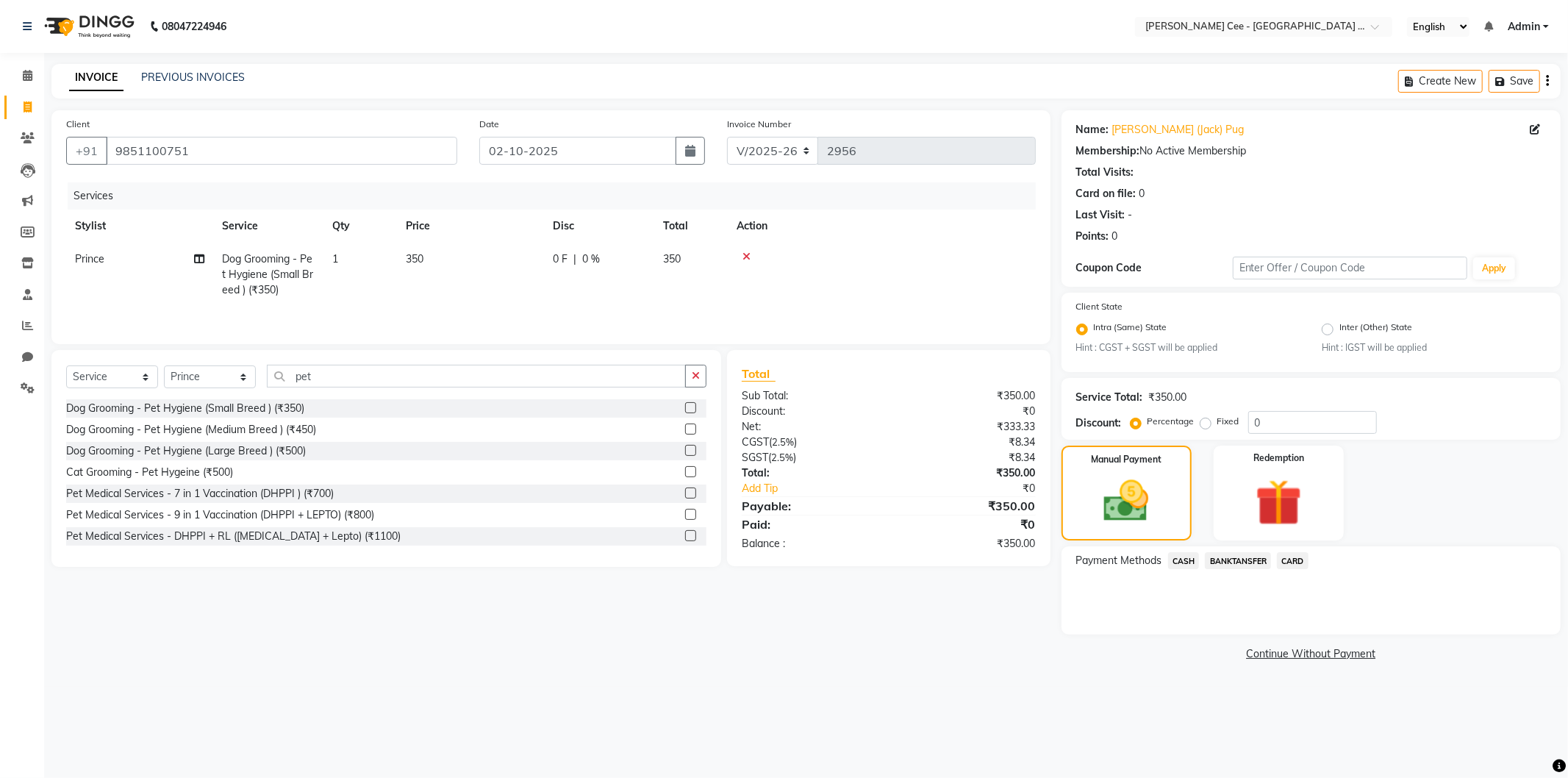
click at [1188, 562] on span "CASH" at bounding box center [1184, 561] width 32 height 17
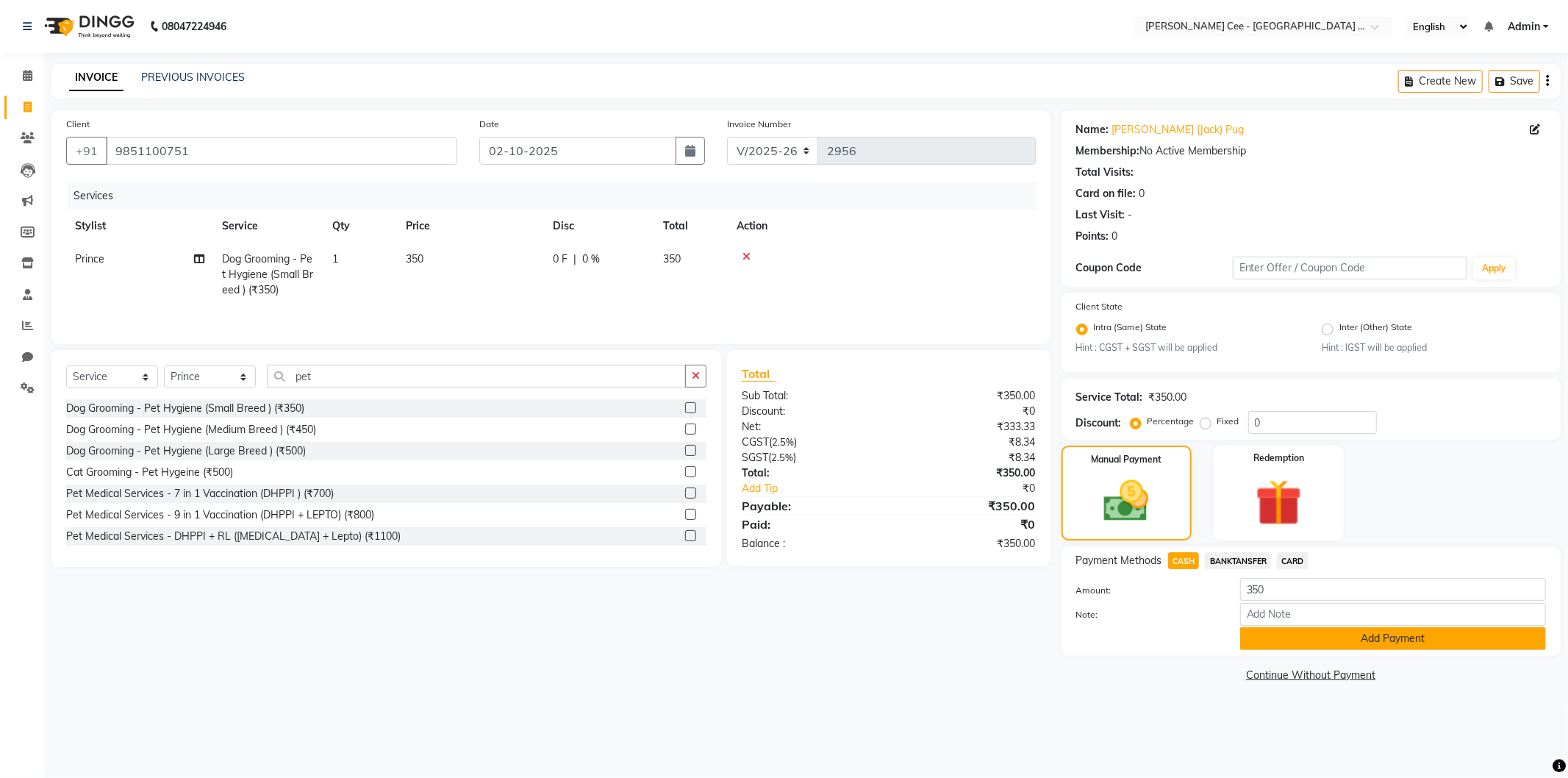
click at [1298, 632] on button "Add Payment" at bounding box center [1393, 638] width 306 height 23
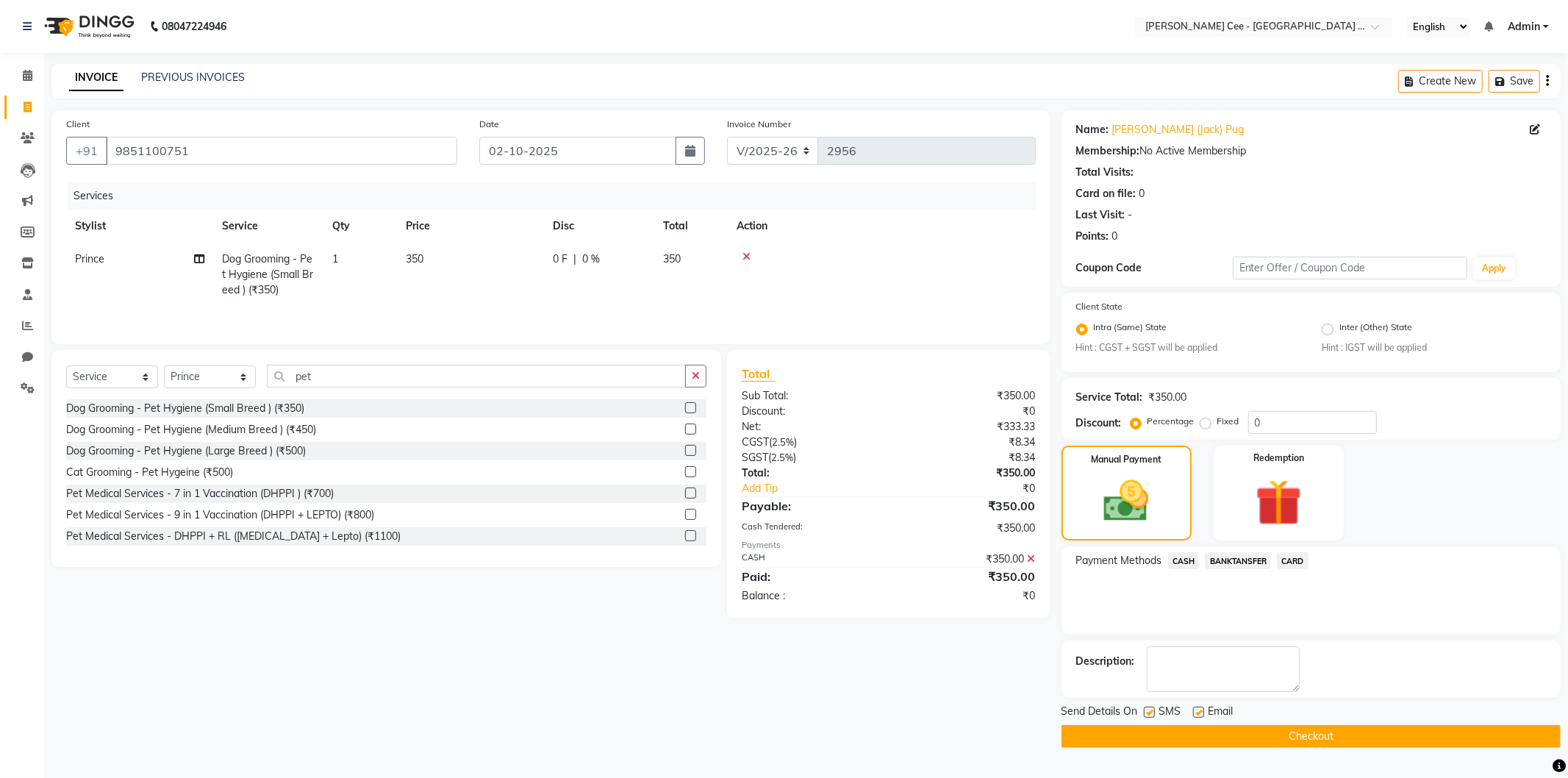
click at [1269, 736] on button "Checkout" at bounding box center [1312, 736] width 500 height 23
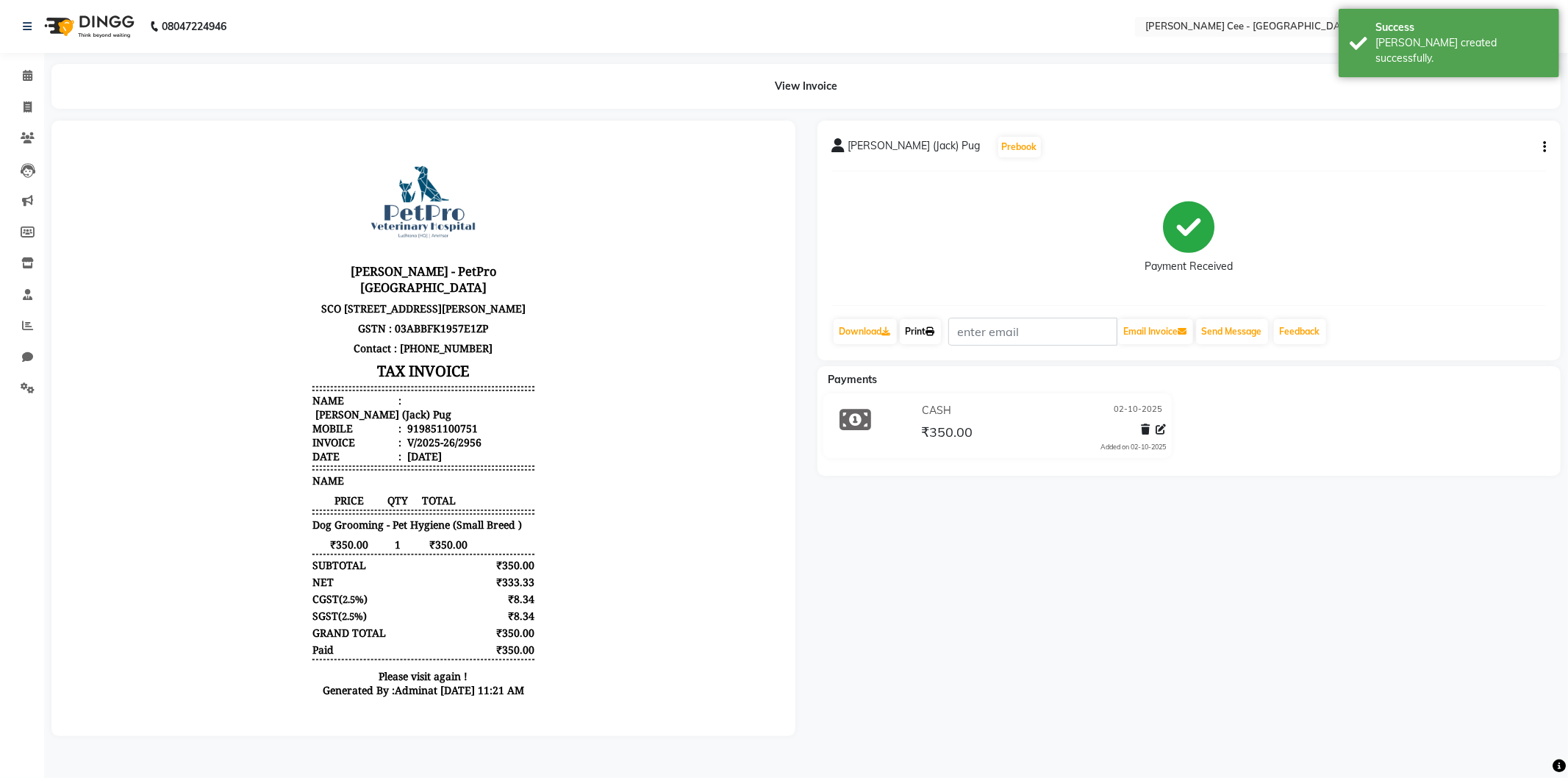
click at [922, 334] on link "Print" at bounding box center [920, 331] width 41 height 25
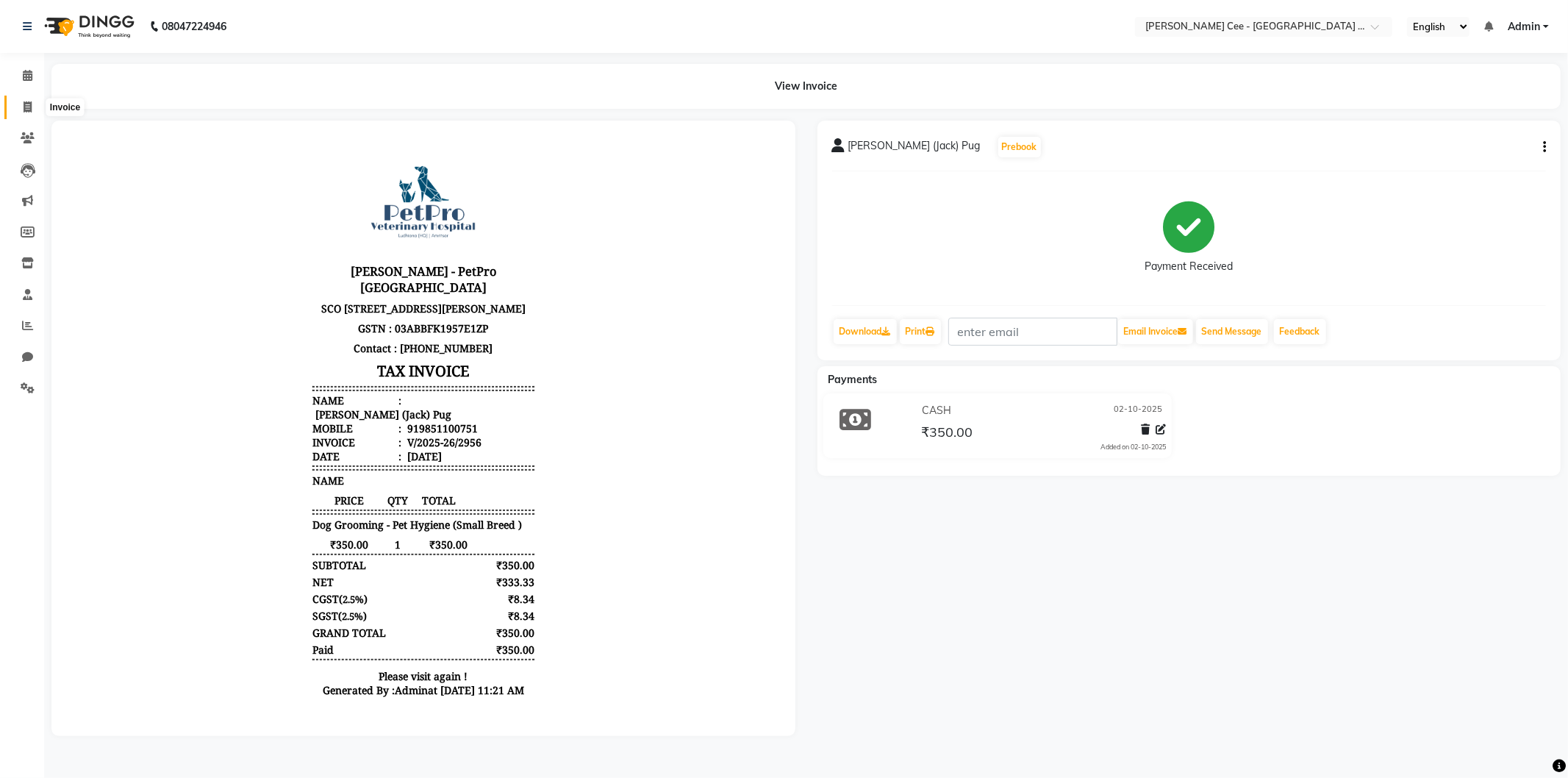
click at [32, 103] on span at bounding box center [28, 108] width 26 height 17
select select "service"
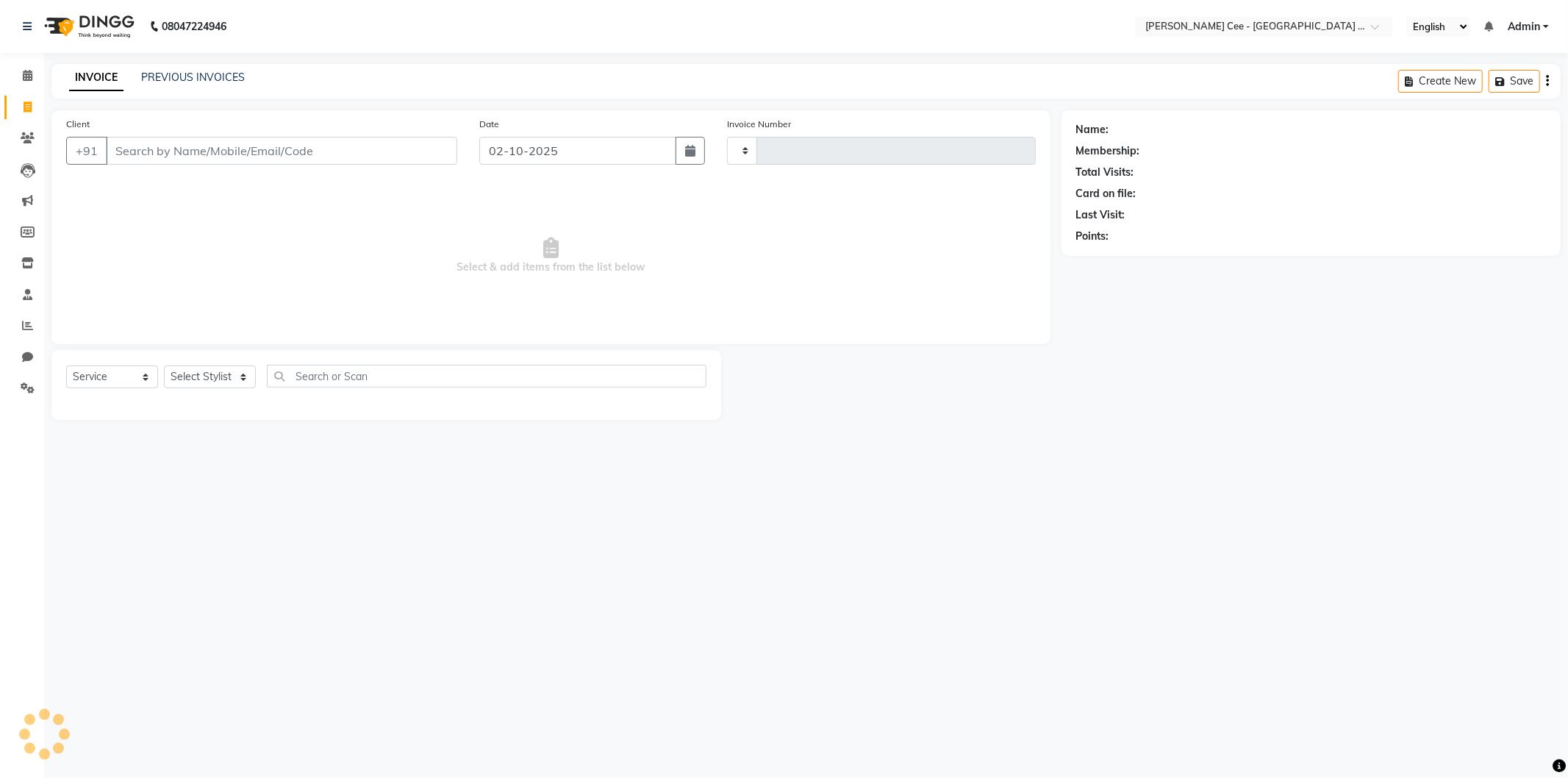
type input "2957"
select select "8239"
click at [214, 148] on input "Client" at bounding box center [281, 151] width 351 height 28
select select "product"
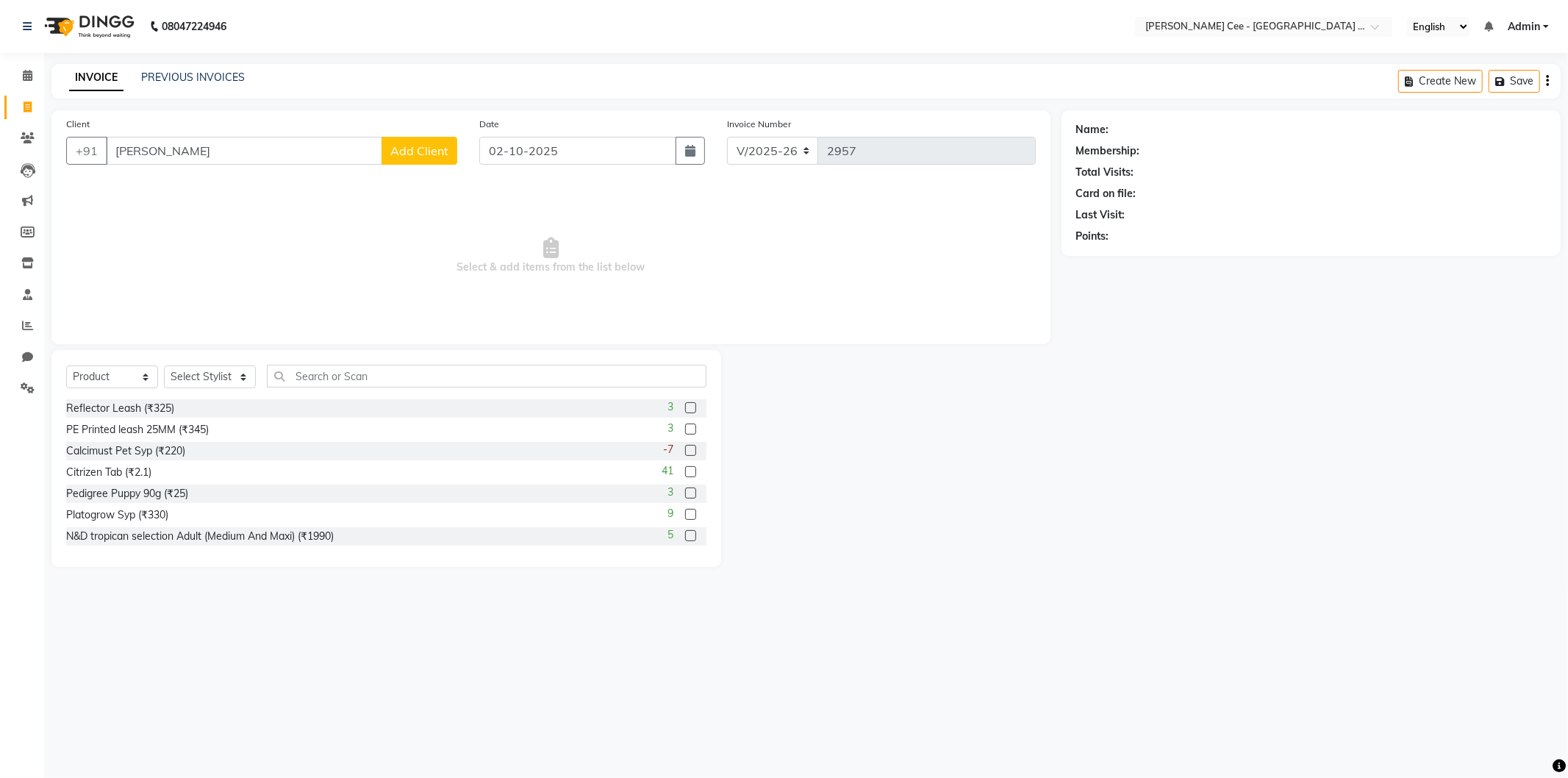
type input "Gursimran Singh"
click at [399, 158] on span "Add Client" at bounding box center [419, 151] width 58 height 15
select select "22"
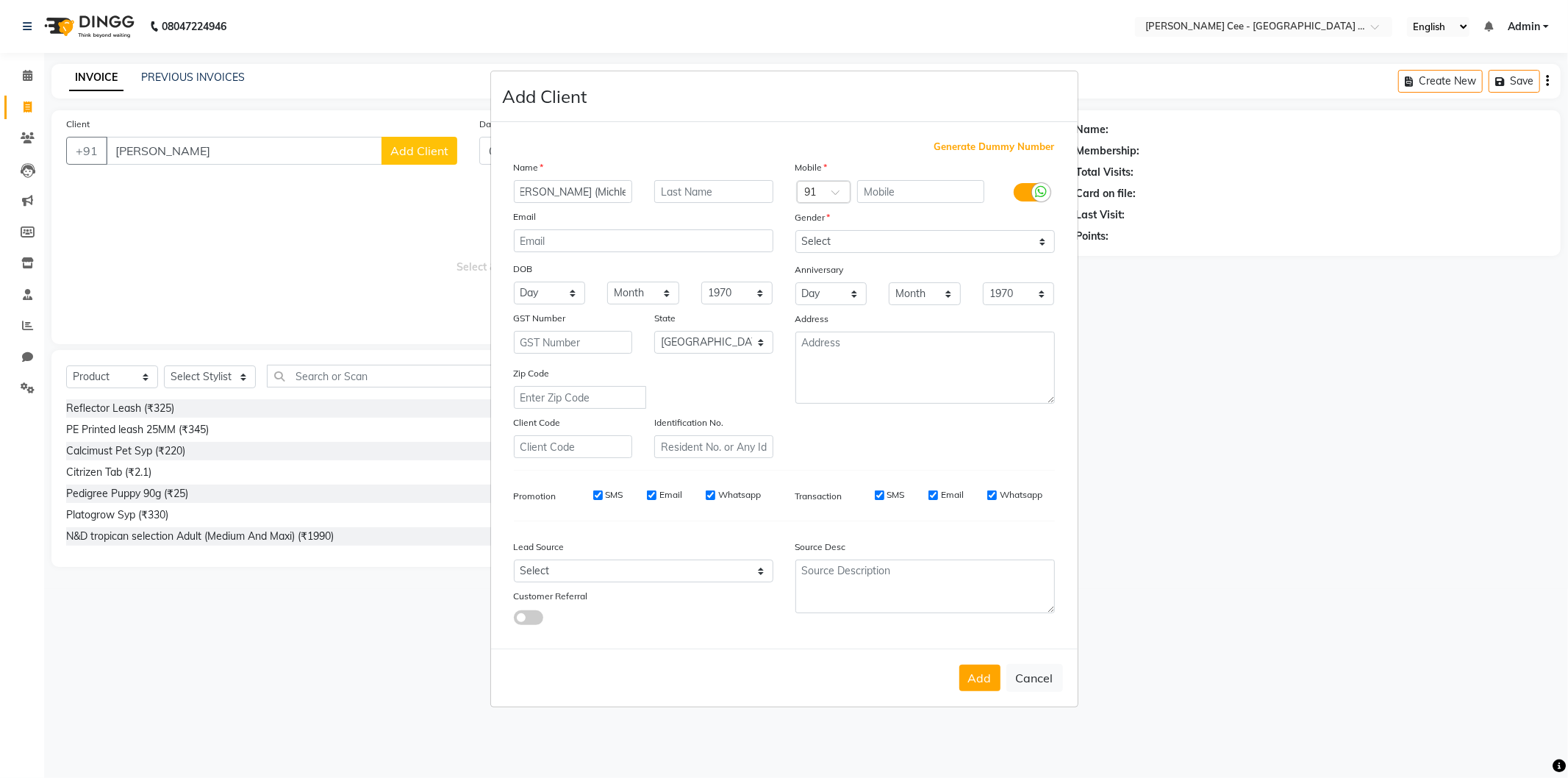
scroll to position [0, 13]
type input "Gursimran Singh (Michle)"
click at [695, 193] on input "text" at bounding box center [713, 192] width 119 height 23
type input "Husky"
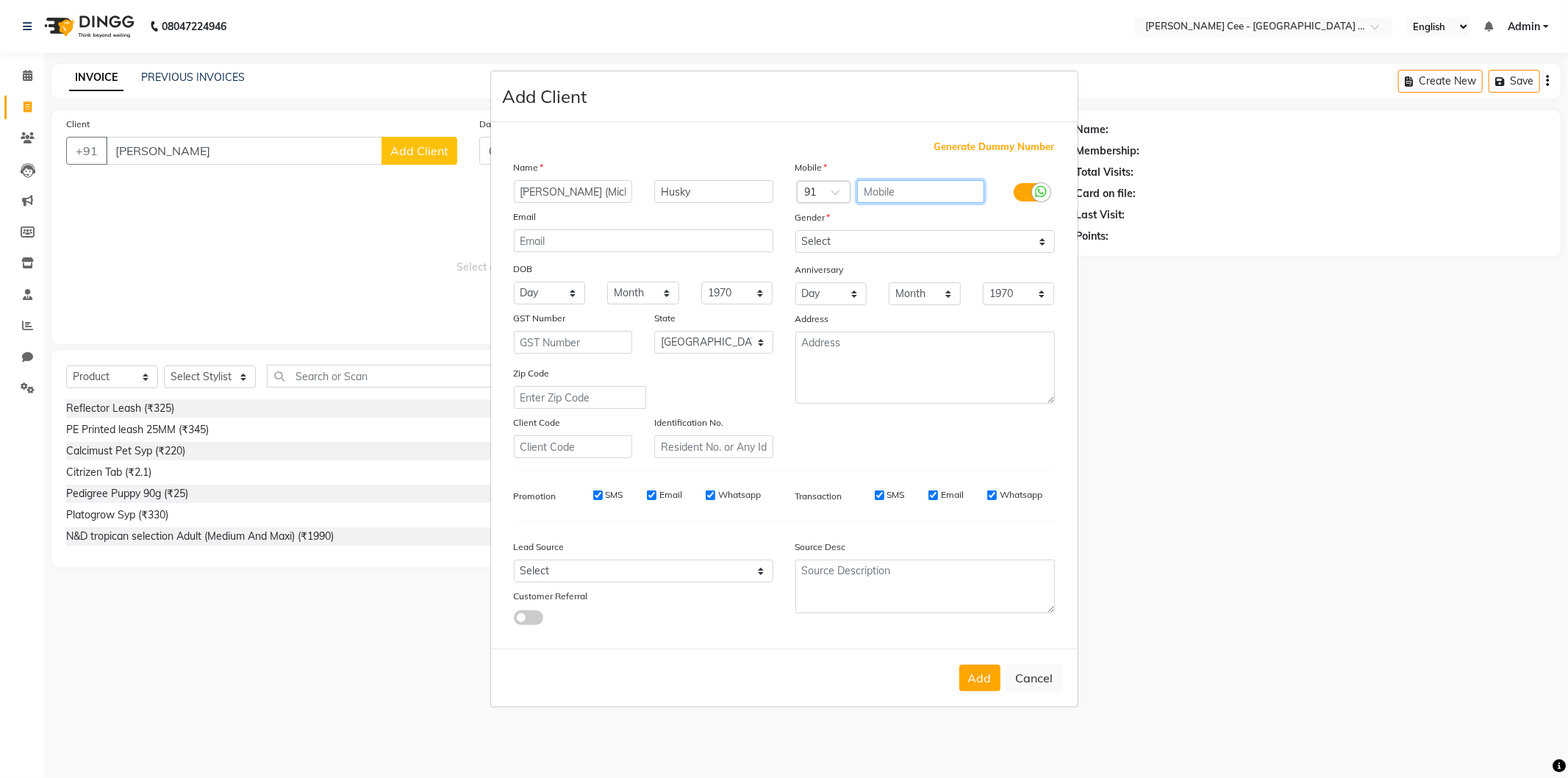
click at [905, 194] on input "text" at bounding box center [922, 192] width 128 height 23
type input "6283235961"
click at [936, 230] on select "Select Male Female Other Prefer Not To Say" at bounding box center [926, 241] width 259 height 23
select select "male"
click at [796, 230] on select "Select Male Female Other Prefer Not To Say" at bounding box center [926, 241] width 259 height 23
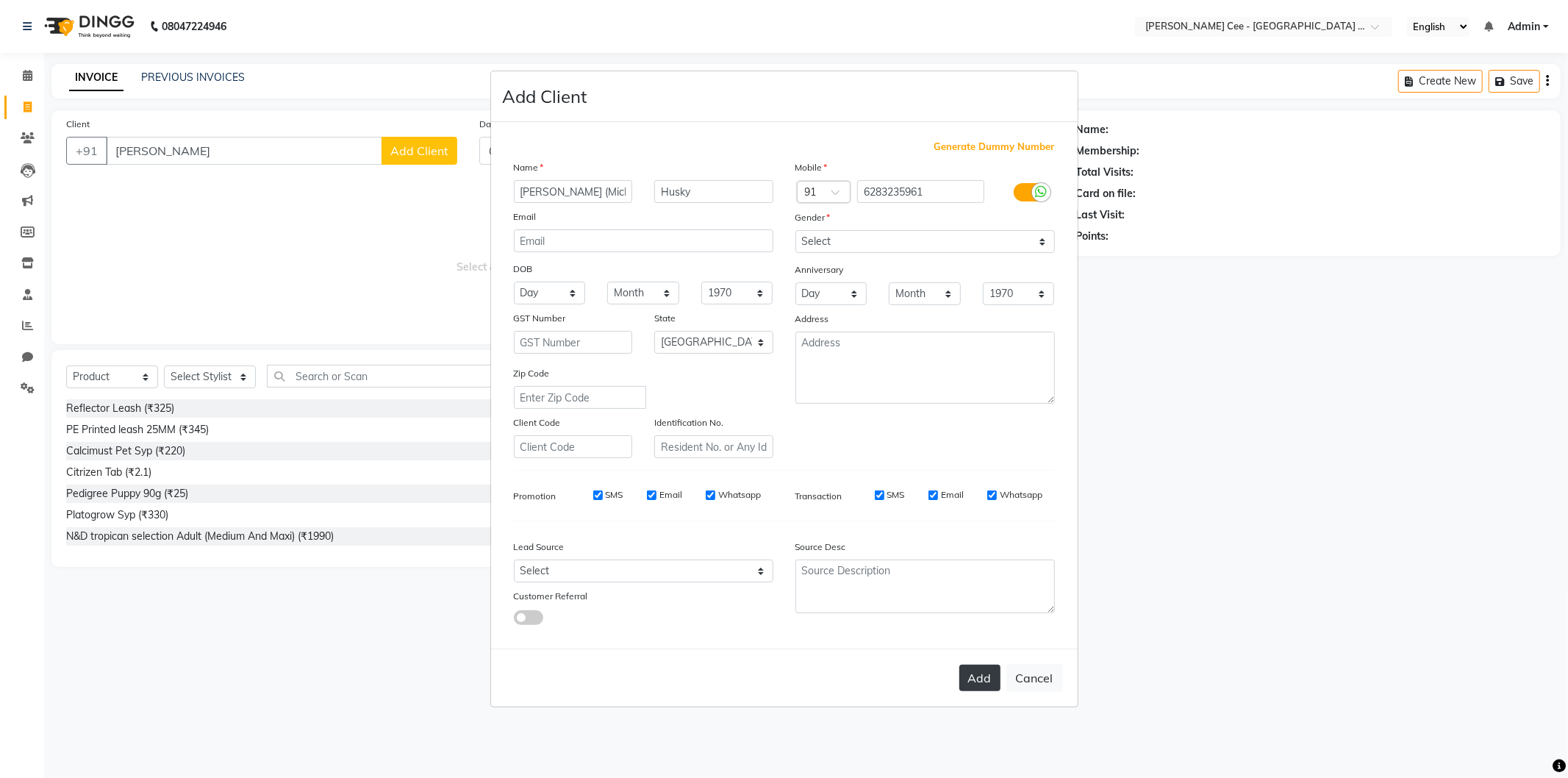
click at [982, 674] on button "Add" at bounding box center [980, 677] width 41 height 27
type input "6283235961"
select select
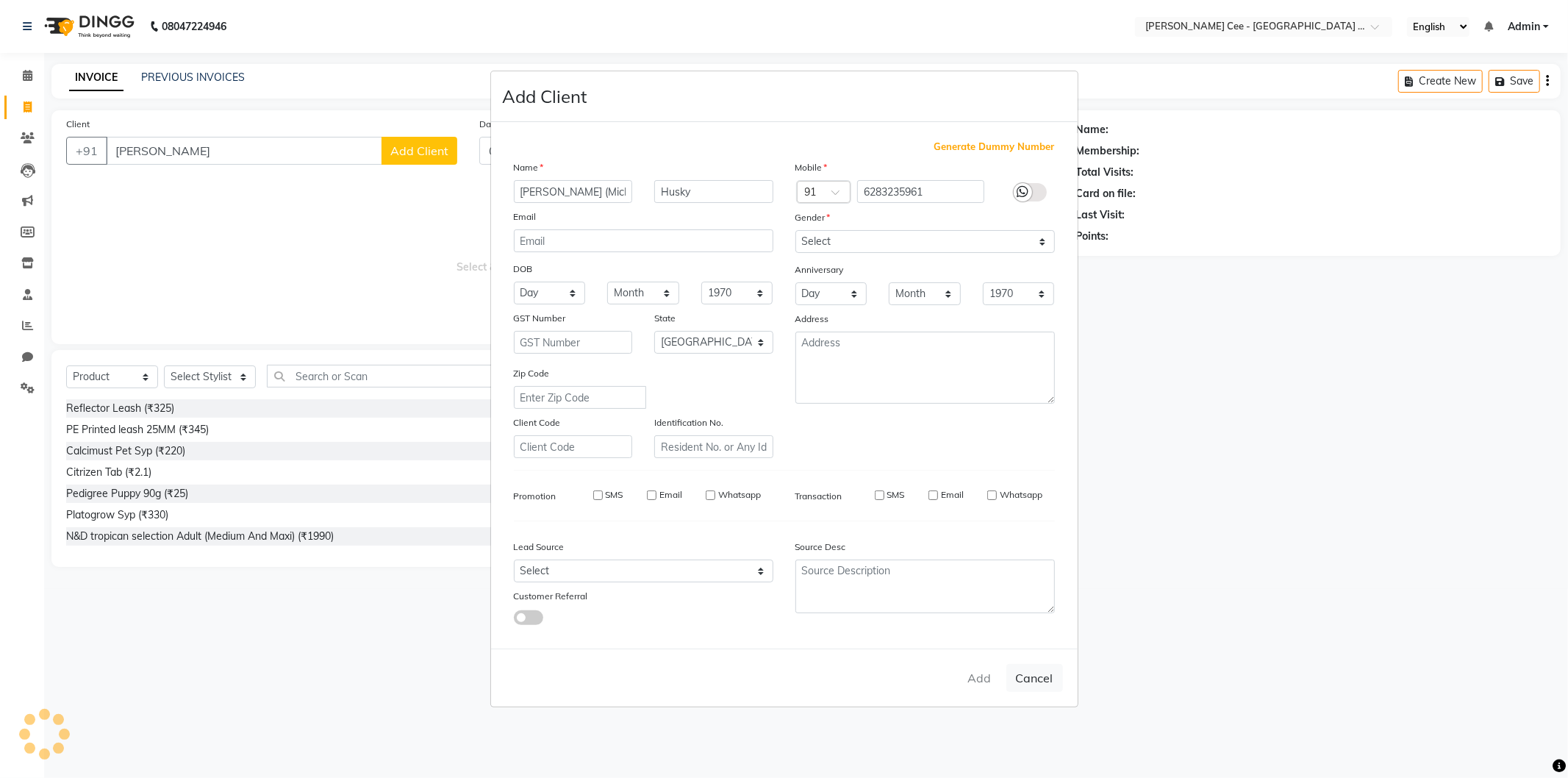
select select "null"
select select
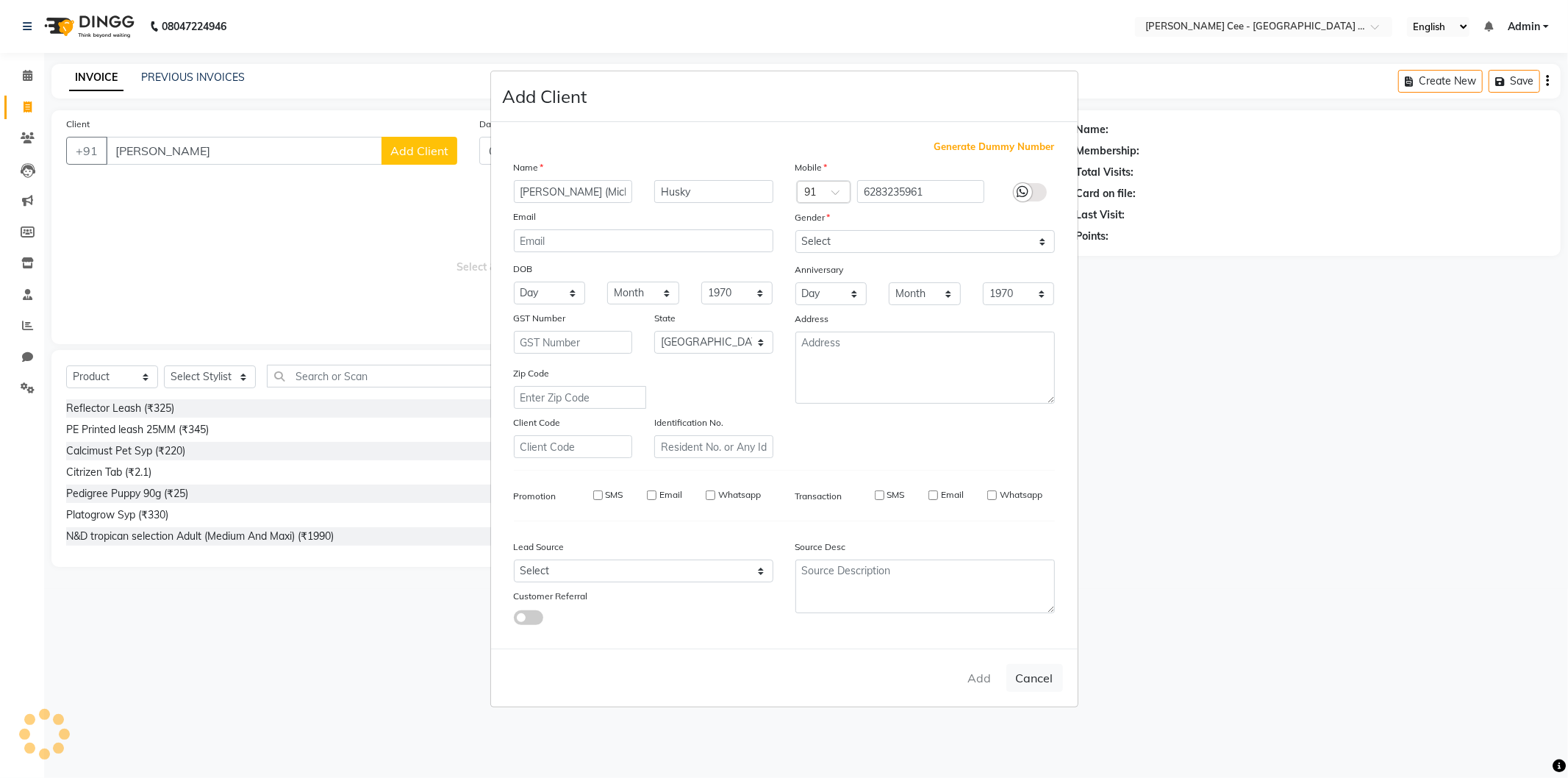
checkbox input "false"
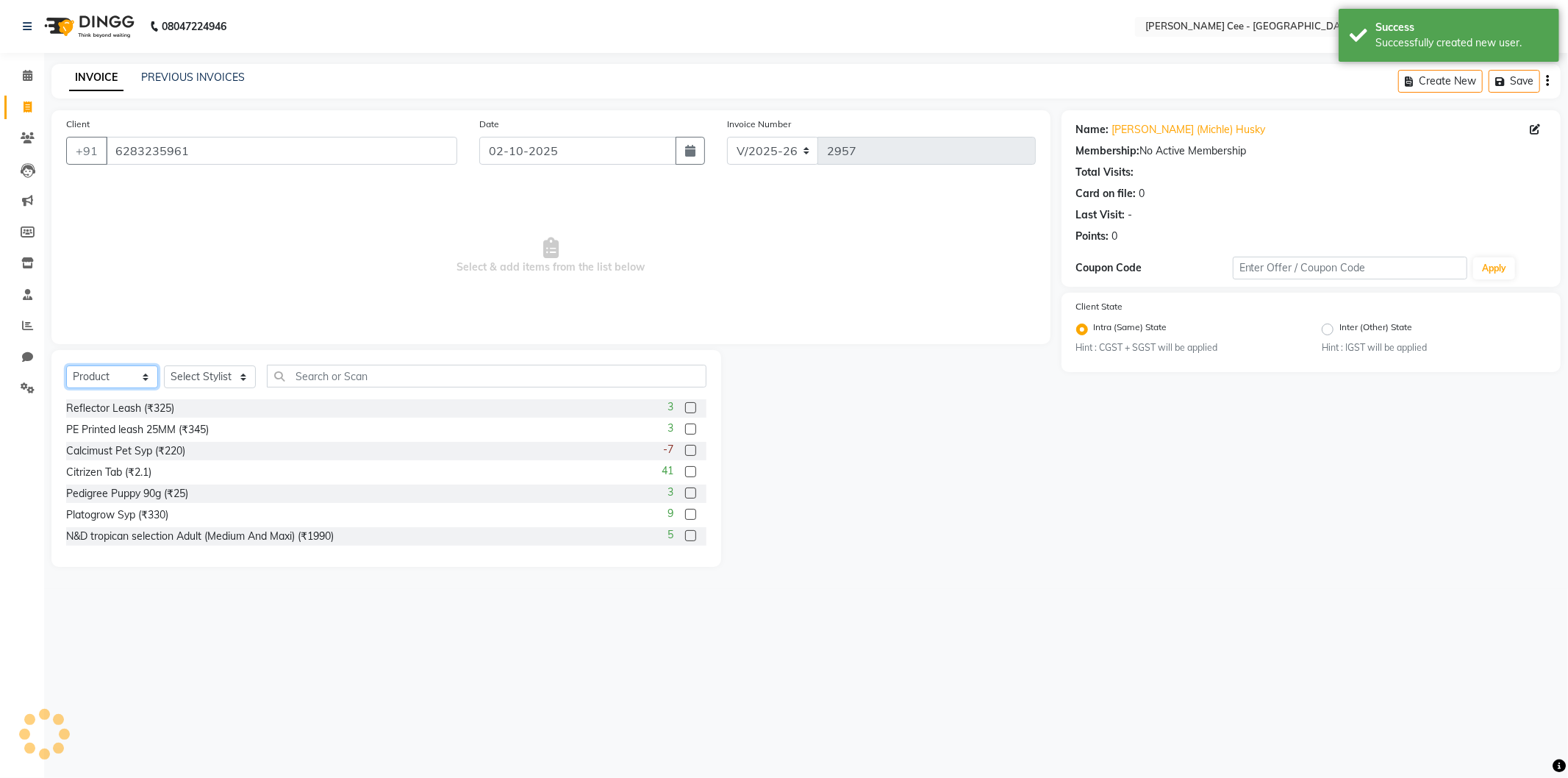
click at [124, 375] on select "Select Service Product Membership Package Voucher Prepaid Gift Card" at bounding box center [112, 376] width 92 height 23
select select "service"
click at [66, 366] on select "Select Service Product Membership Package Voucher Prepaid Gift Card" at bounding box center [112, 376] width 92 height 23
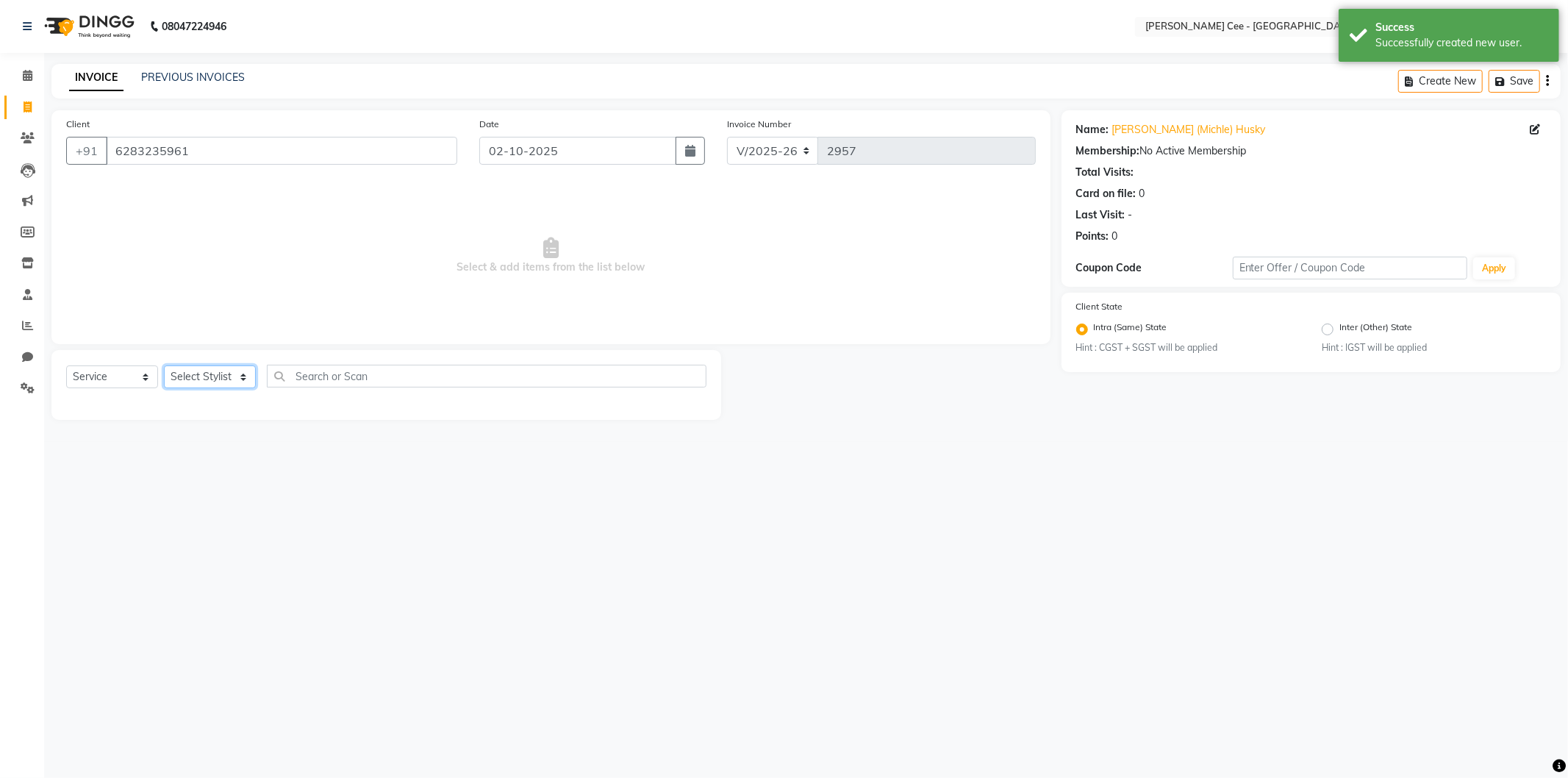
click at [177, 382] on select "Select Stylist Arsh (Helper) Avinash Dr Kamalpreet Kaur Dr.Simran Guri Jashanpr…" at bounding box center [209, 376] width 92 height 23
select select "93057"
click at [164, 366] on select "Select Stylist Arsh (Helper) Avinash Dr Kamalpreet Kaur Dr.Simran Guri Jashanpr…" at bounding box center [209, 376] width 92 height 23
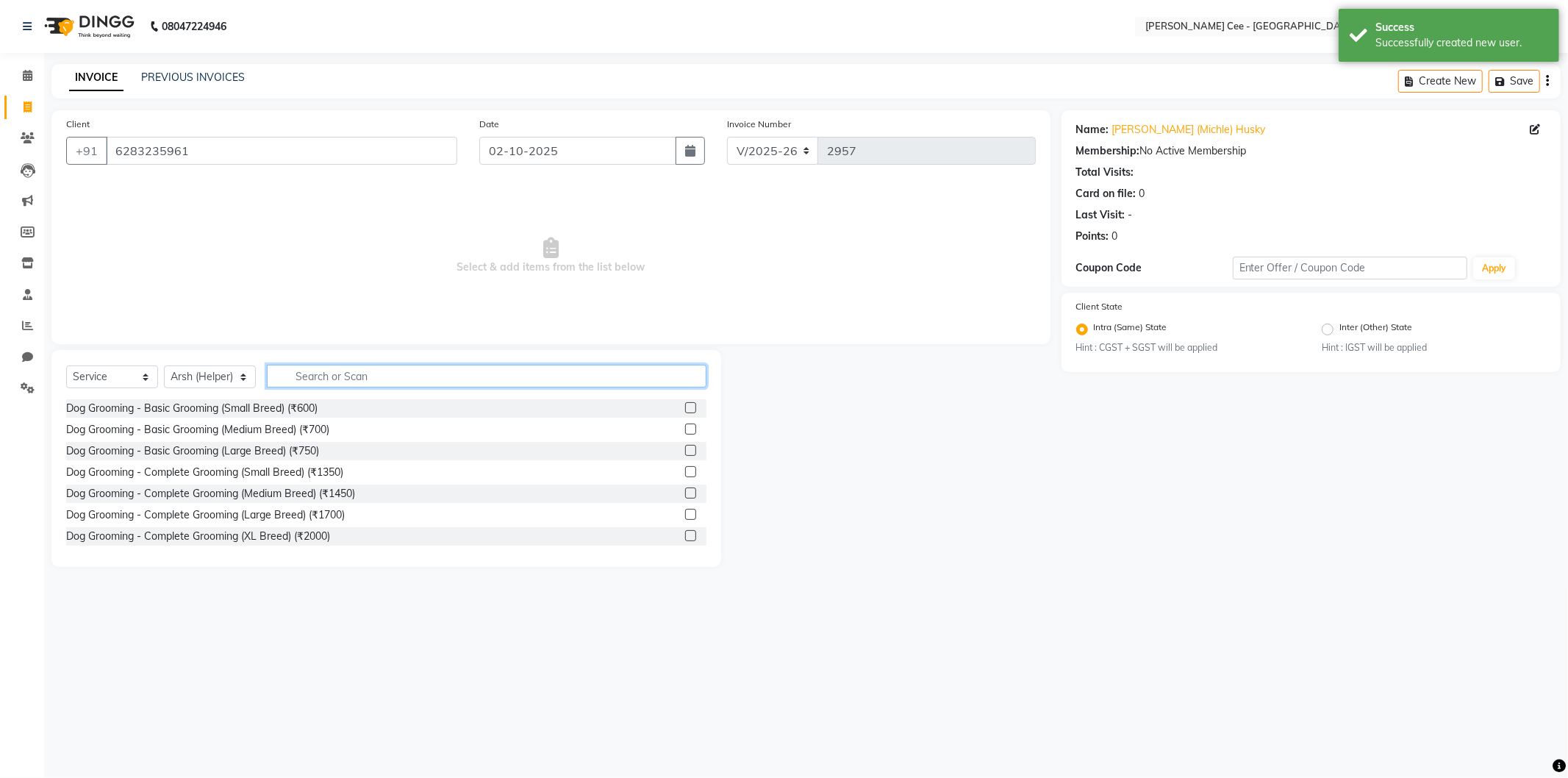
click at [319, 377] on input "text" at bounding box center [487, 376] width 440 height 23
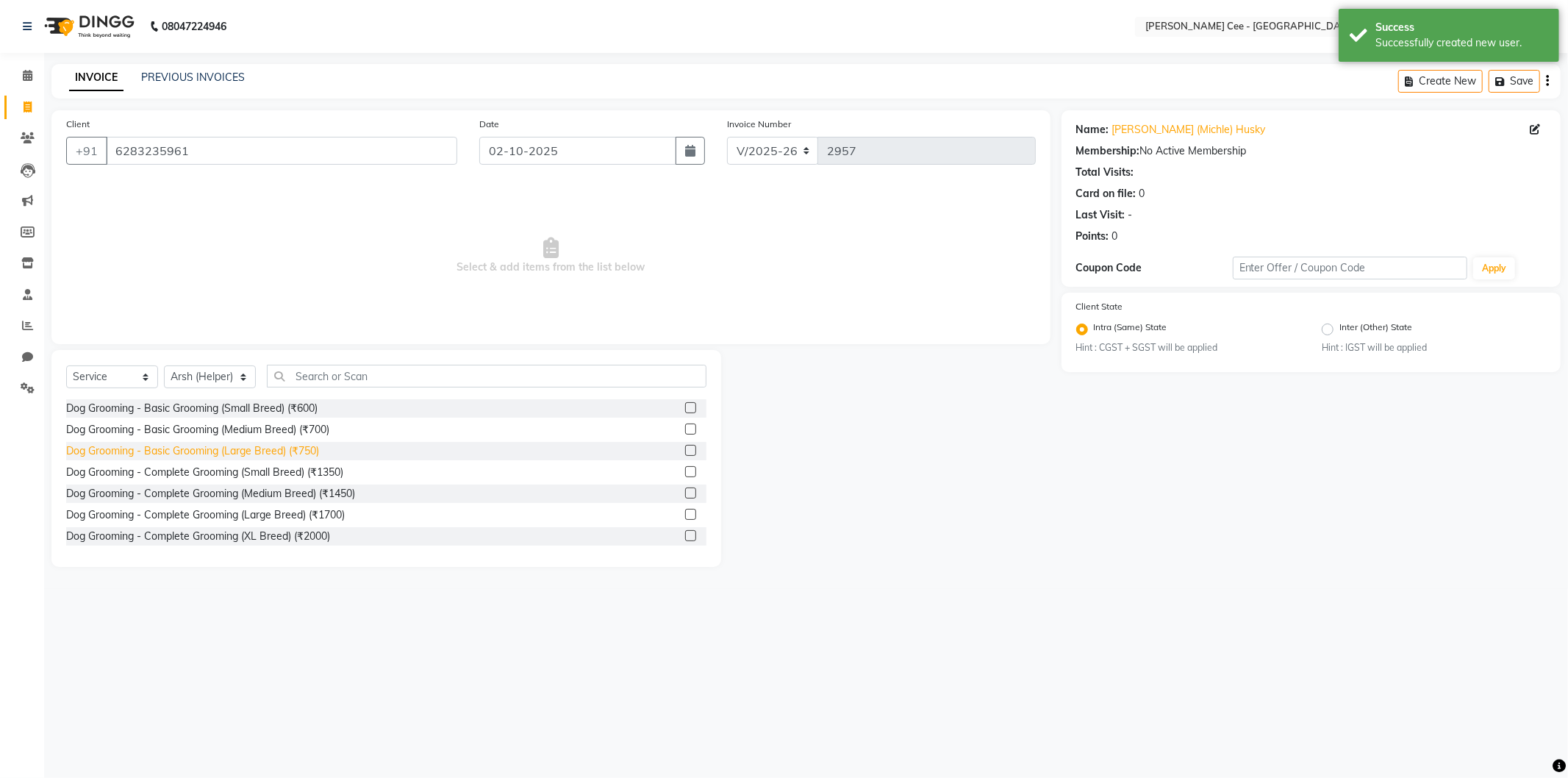
click at [270, 454] on div "Dog Grooming - Basic Grooming (Large Breed) (₹750)" at bounding box center [193, 451] width 253 height 15
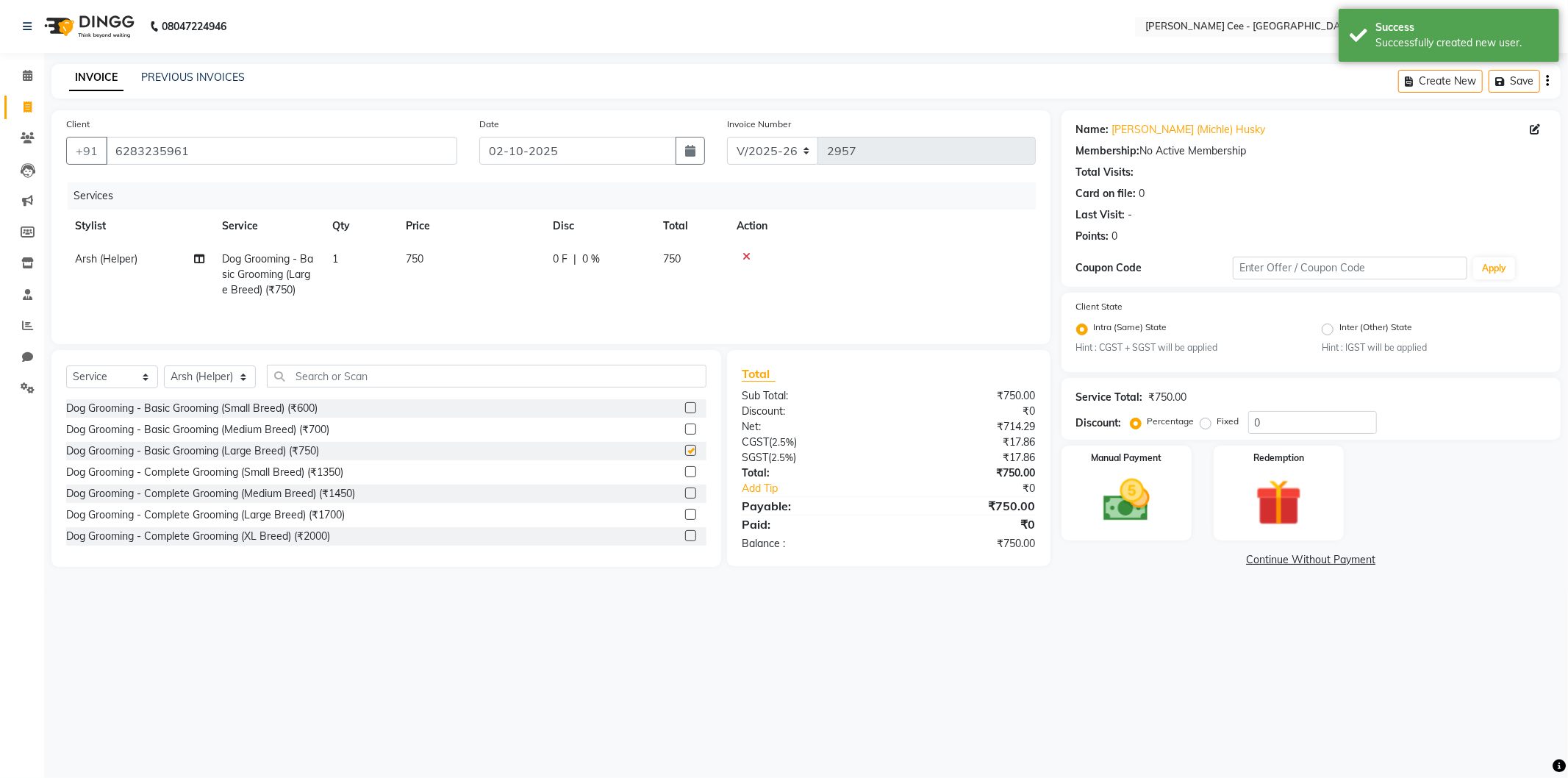
checkbox input "false"
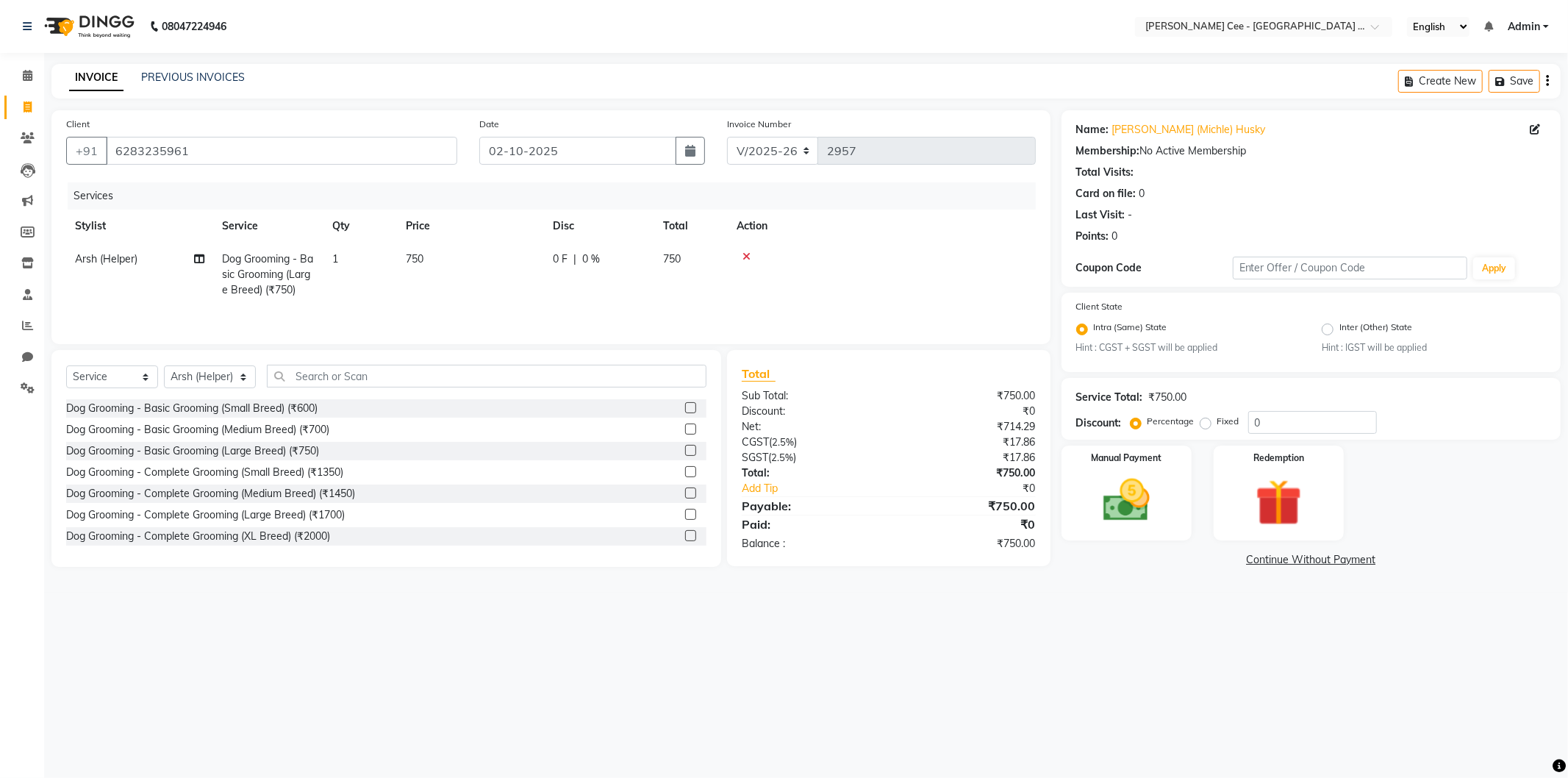
click at [104, 258] on span "Arsh (Helper)" at bounding box center [106, 258] width 63 height 13
click at [813, 250] on td "750" at bounding box center [785, 281] width 74 height 78
click at [948, 259] on div at bounding box center [929, 256] width 196 height 10
click at [1126, 511] on img at bounding box center [1126, 501] width 79 height 56
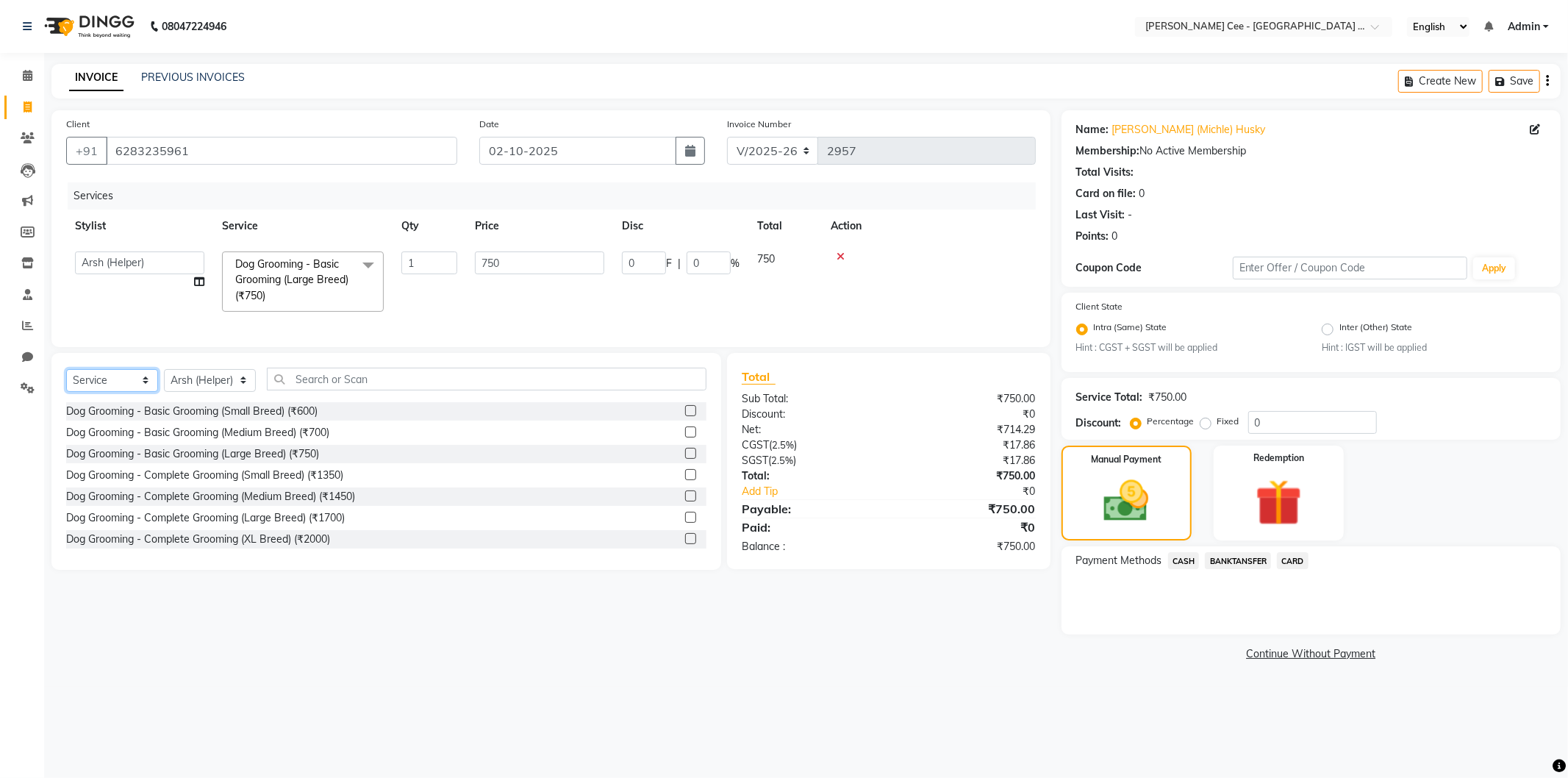
drag, startPoint x: 108, startPoint y: 384, endPoint x: 108, endPoint y: 396, distance: 12.0
click at [108, 384] on select "Select Service Product Membership Package Voucher Prepaid Gift Card" at bounding box center [112, 380] width 92 height 23
select select "product"
click at [66, 382] on select "Select Service Product Membership Package Voucher Prepaid Gift Card" at bounding box center [112, 380] width 92 height 23
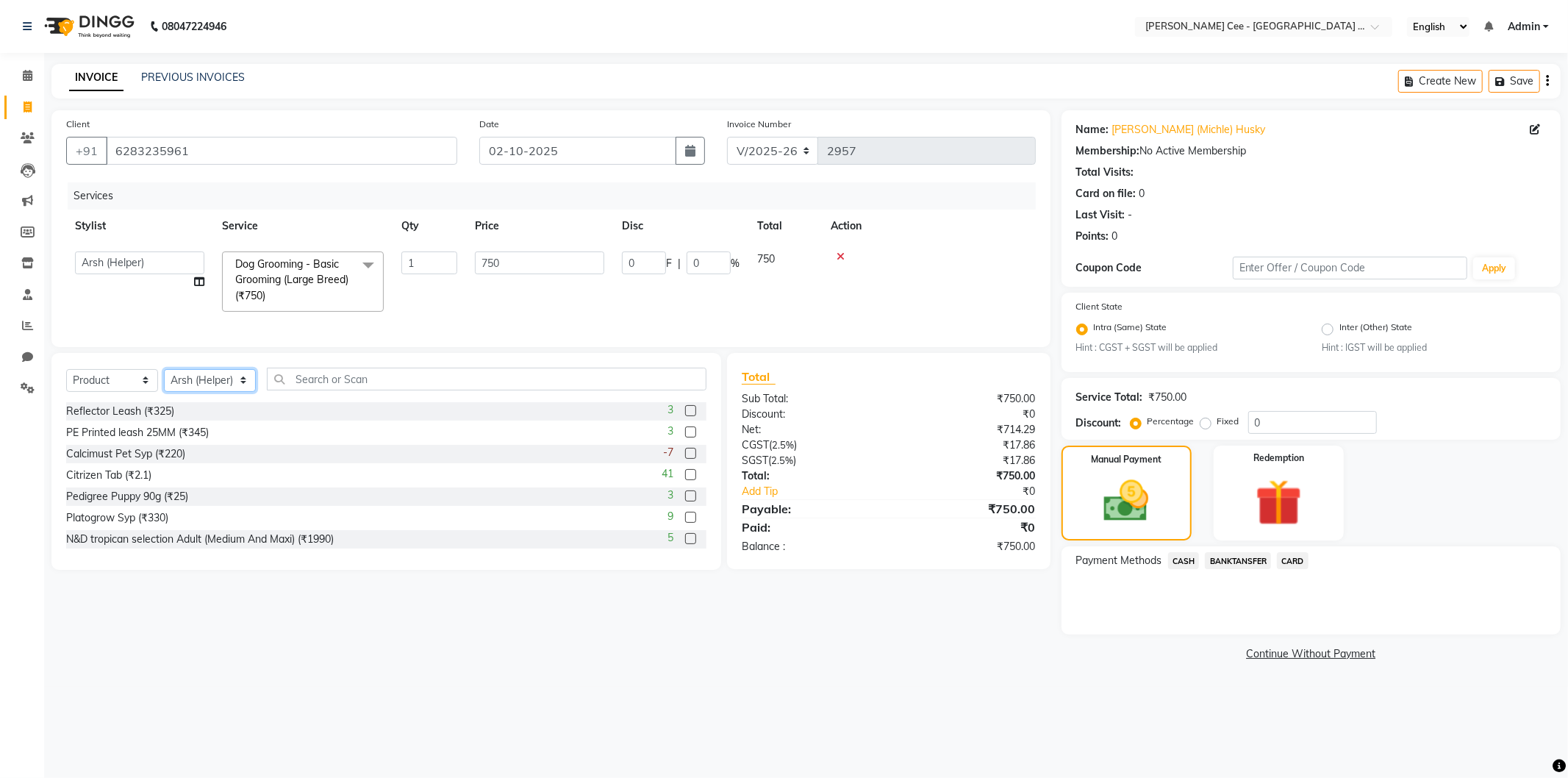
click at [203, 392] on select "Select Stylist Arsh (Helper) Avinash Dr Kamalpreet Kaur Dr.Simran Guri Jashanpr…" at bounding box center [209, 380] width 92 height 23
select select "80152"
click at [164, 382] on select "Select Stylist Arsh (Helper) Avinash Dr Kamalpreet Kaur Dr.Simran Guri Jashanpr…" at bounding box center [209, 380] width 92 height 23
drag, startPoint x: 320, startPoint y: 394, endPoint x: 320, endPoint y: 379, distance: 15.0
click at [320, 390] on input "text" at bounding box center [487, 379] width 440 height 23
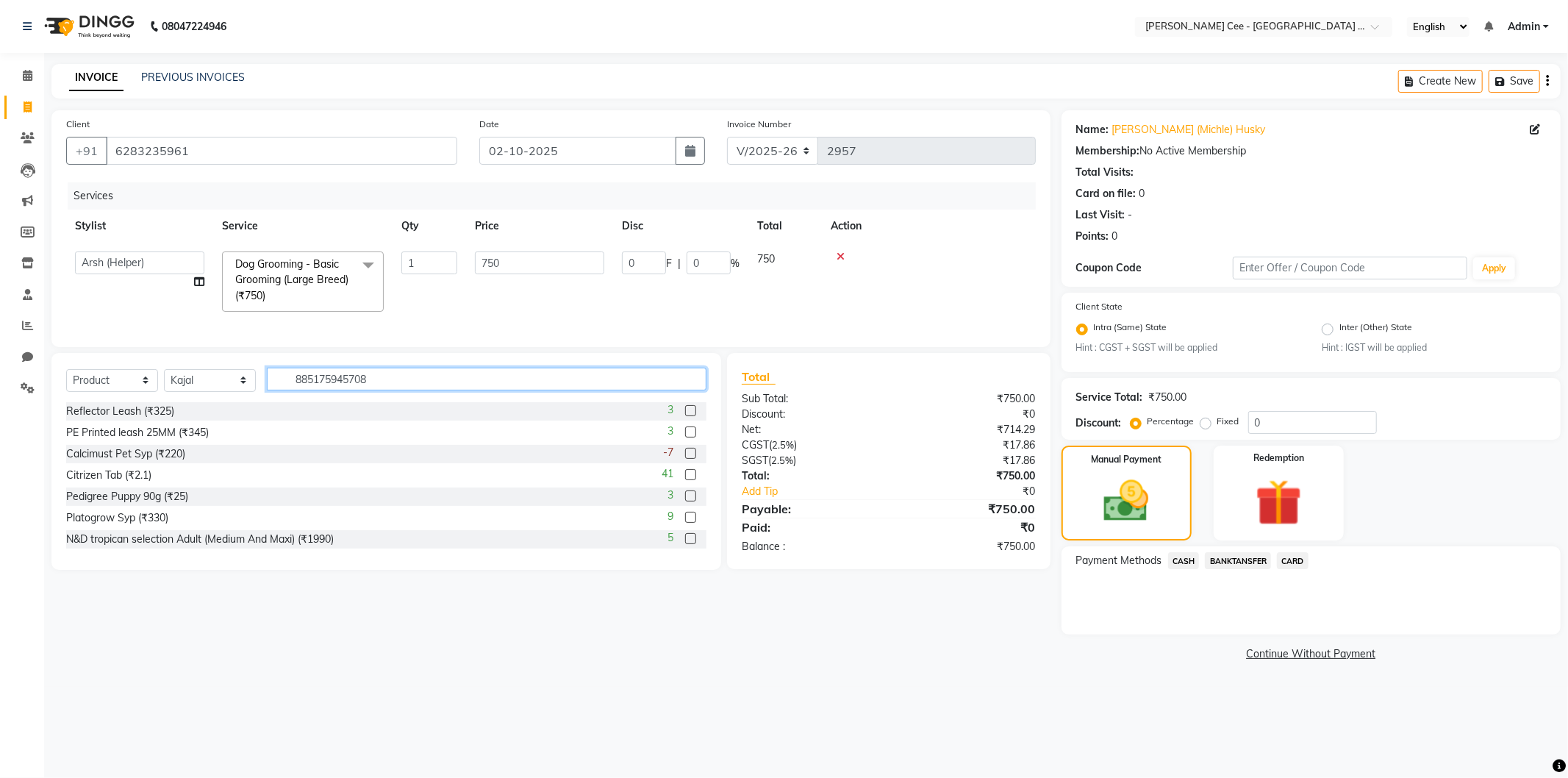
type input "8851759457087"
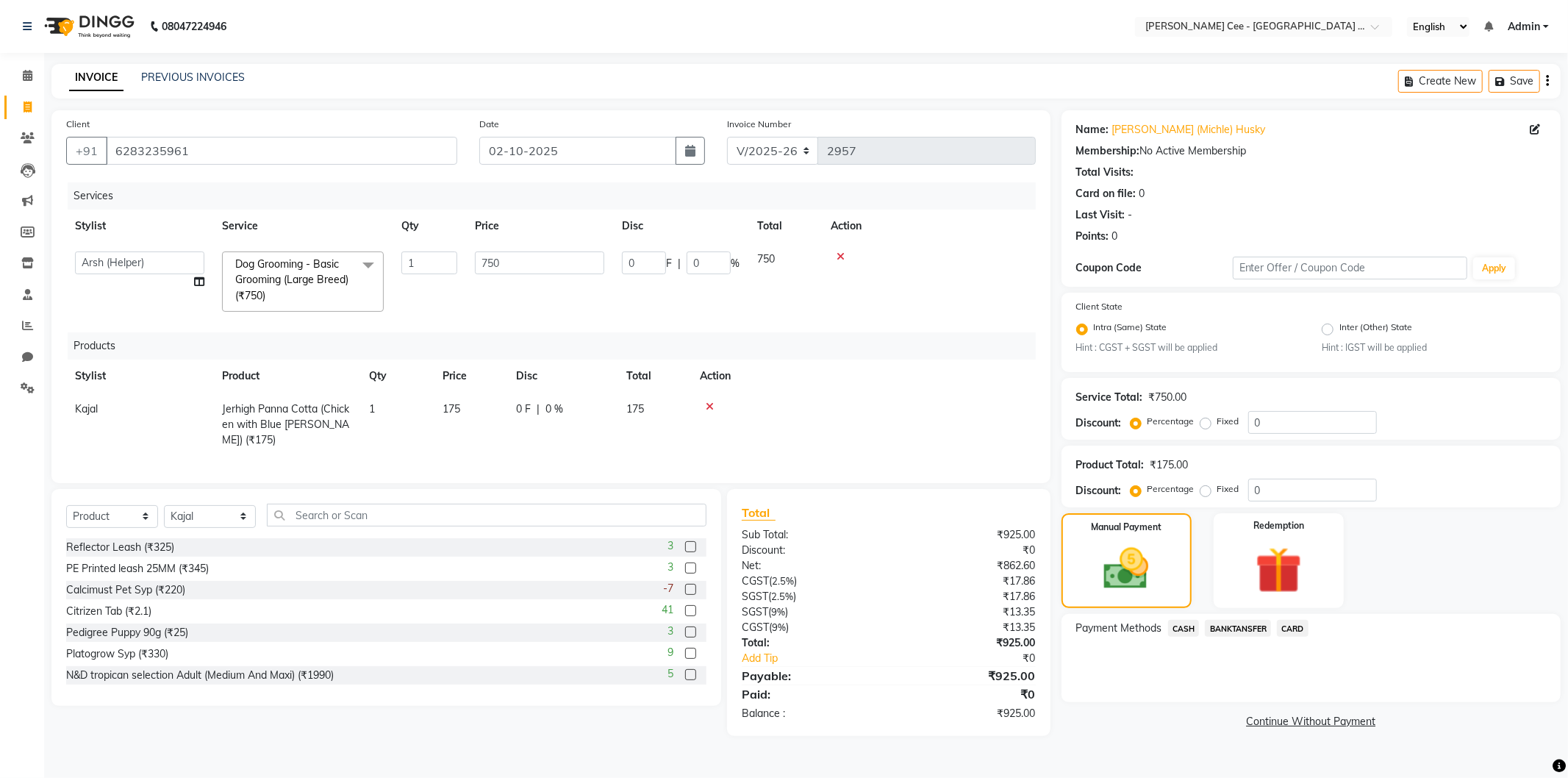
click at [547, 413] on span "0 %" at bounding box center [555, 409] width 18 height 15
select select "80152"
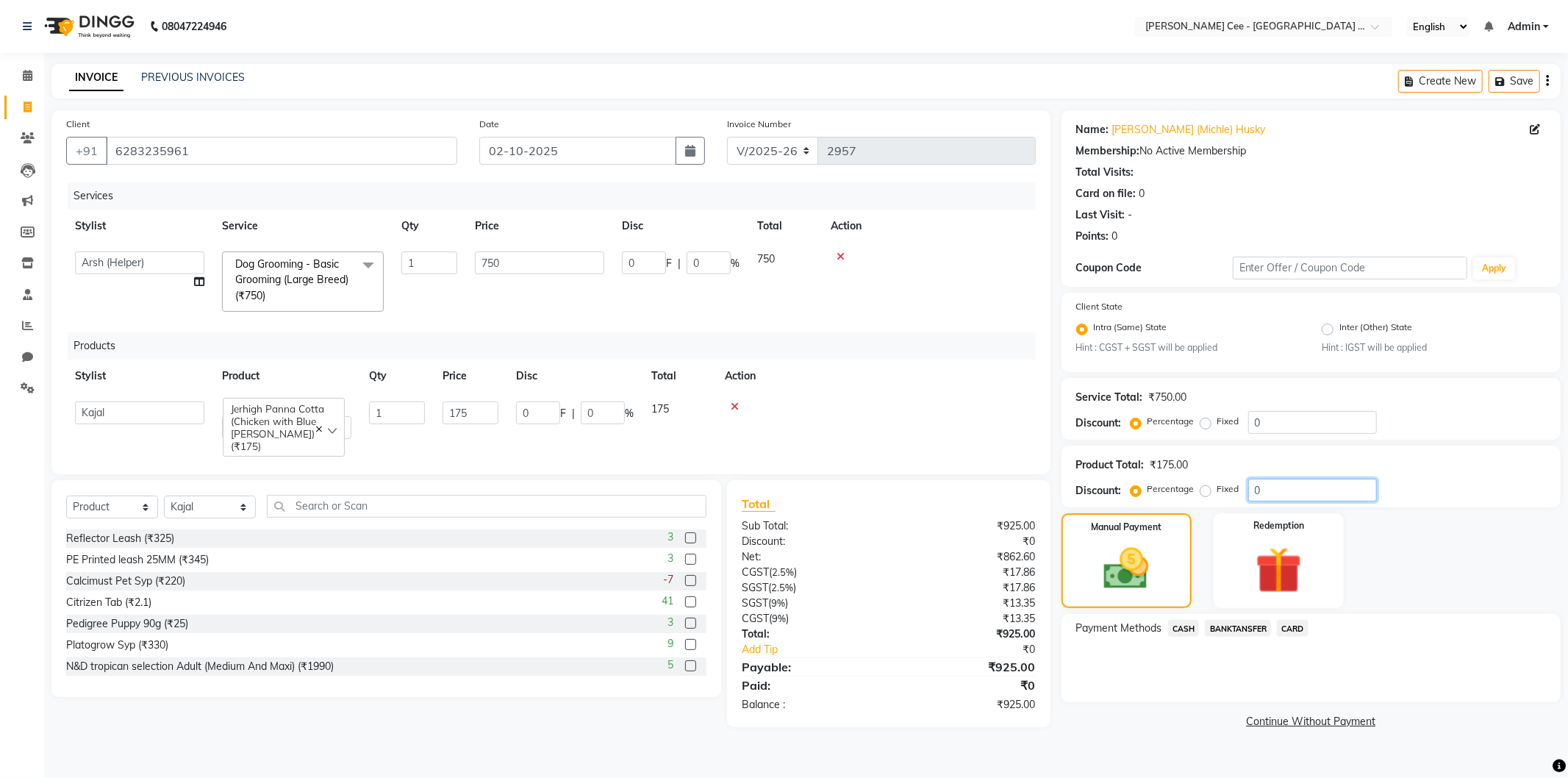
click at [1252, 486] on input "0" at bounding box center [1313, 490] width 129 height 23
type input "20"
type input "35"
type input "20"
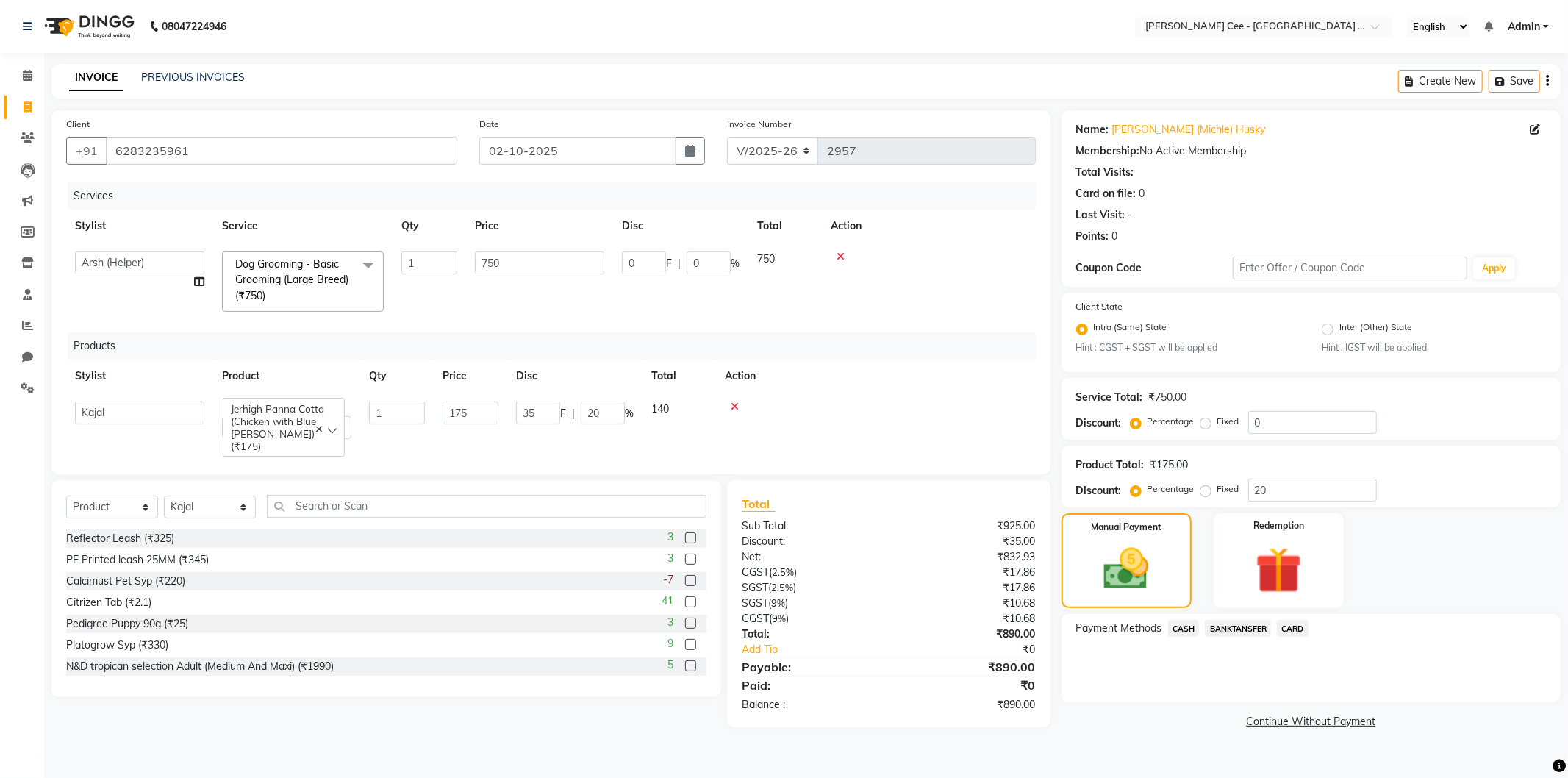
click at [1427, 614] on div "Payment Methods CASH BANKTANSFER CARD" at bounding box center [1312, 658] width 500 height 88
click at [1185, 625] on span "CASH" at bounding box center [1184, 627] width 32 height 17
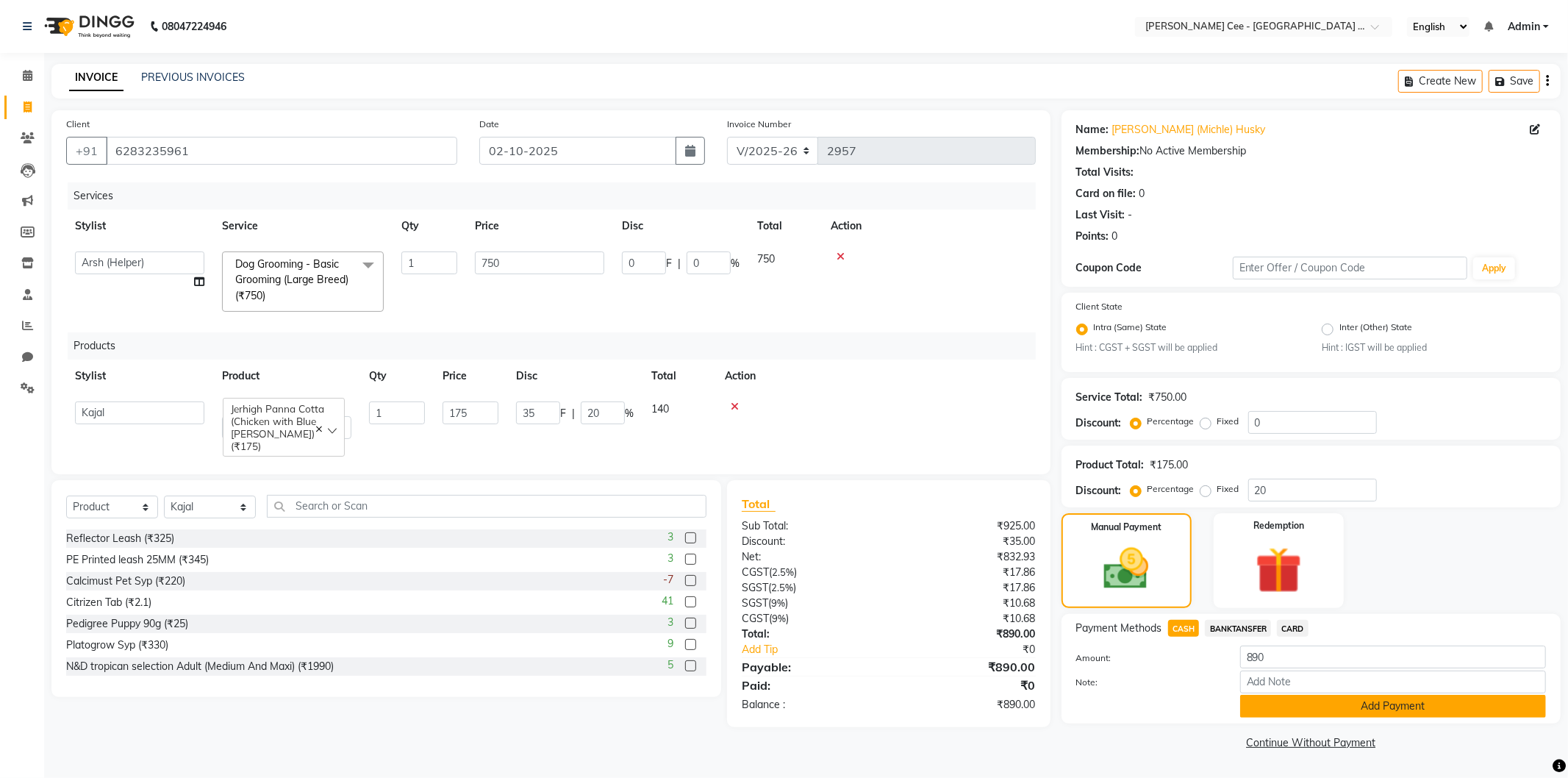
click at [1339, 708] on button "Add Payment" at bounding box center [1393, 706] width 306 height 23
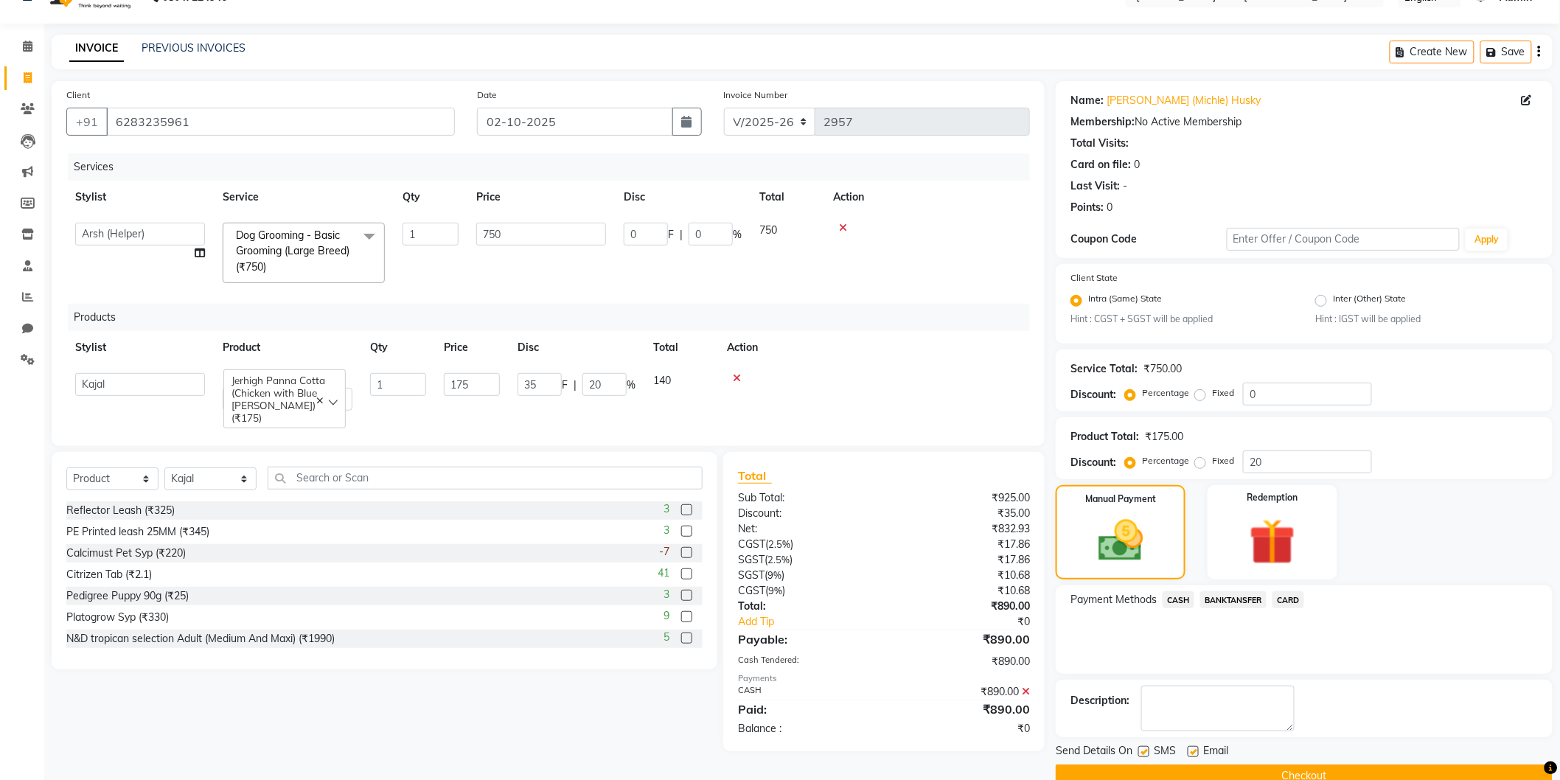
scroll to position [59, 0]
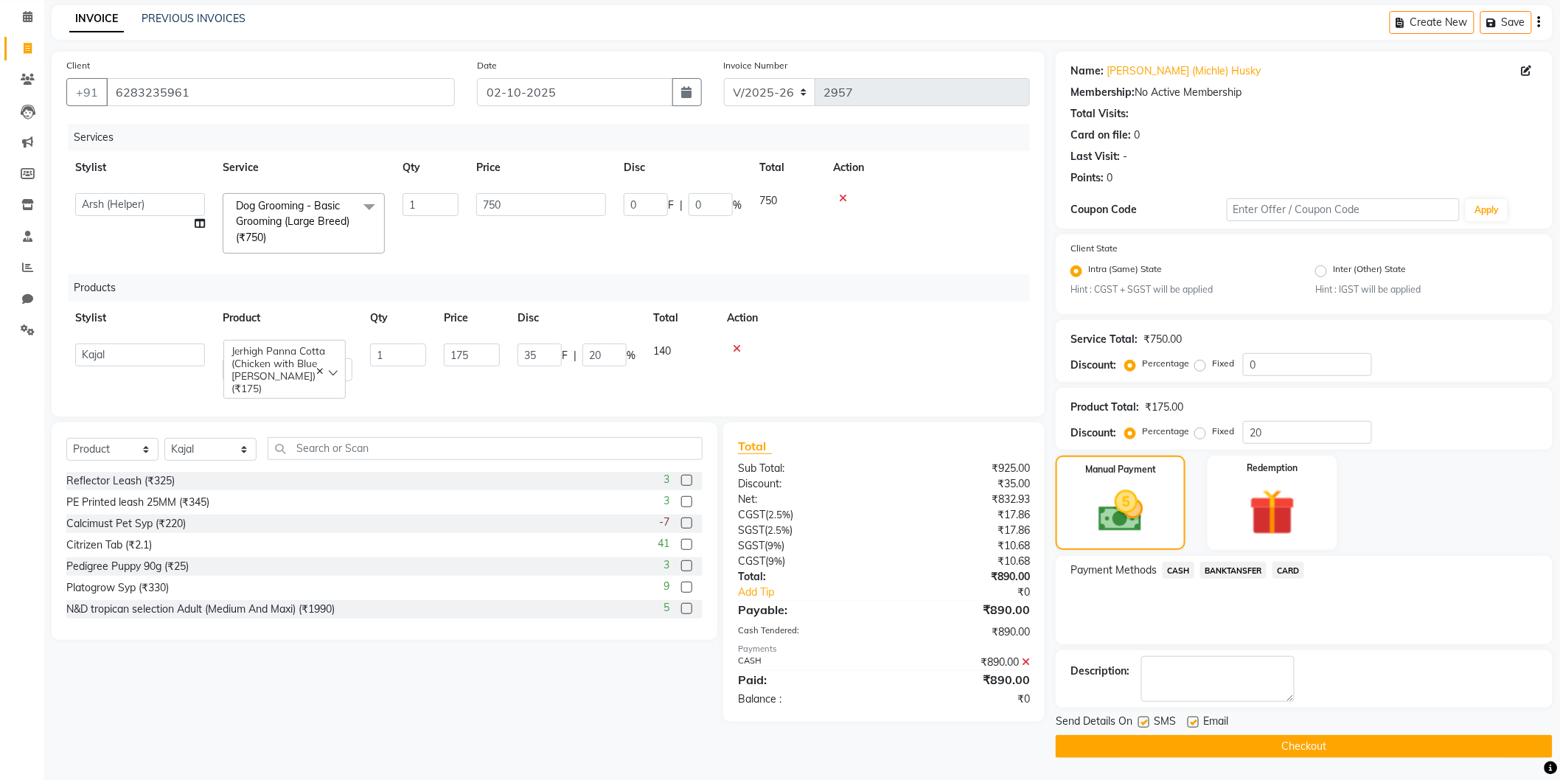
click at [1237, 748] on button "Checkout" at bounding box center [1304, 746] width 497 height 23
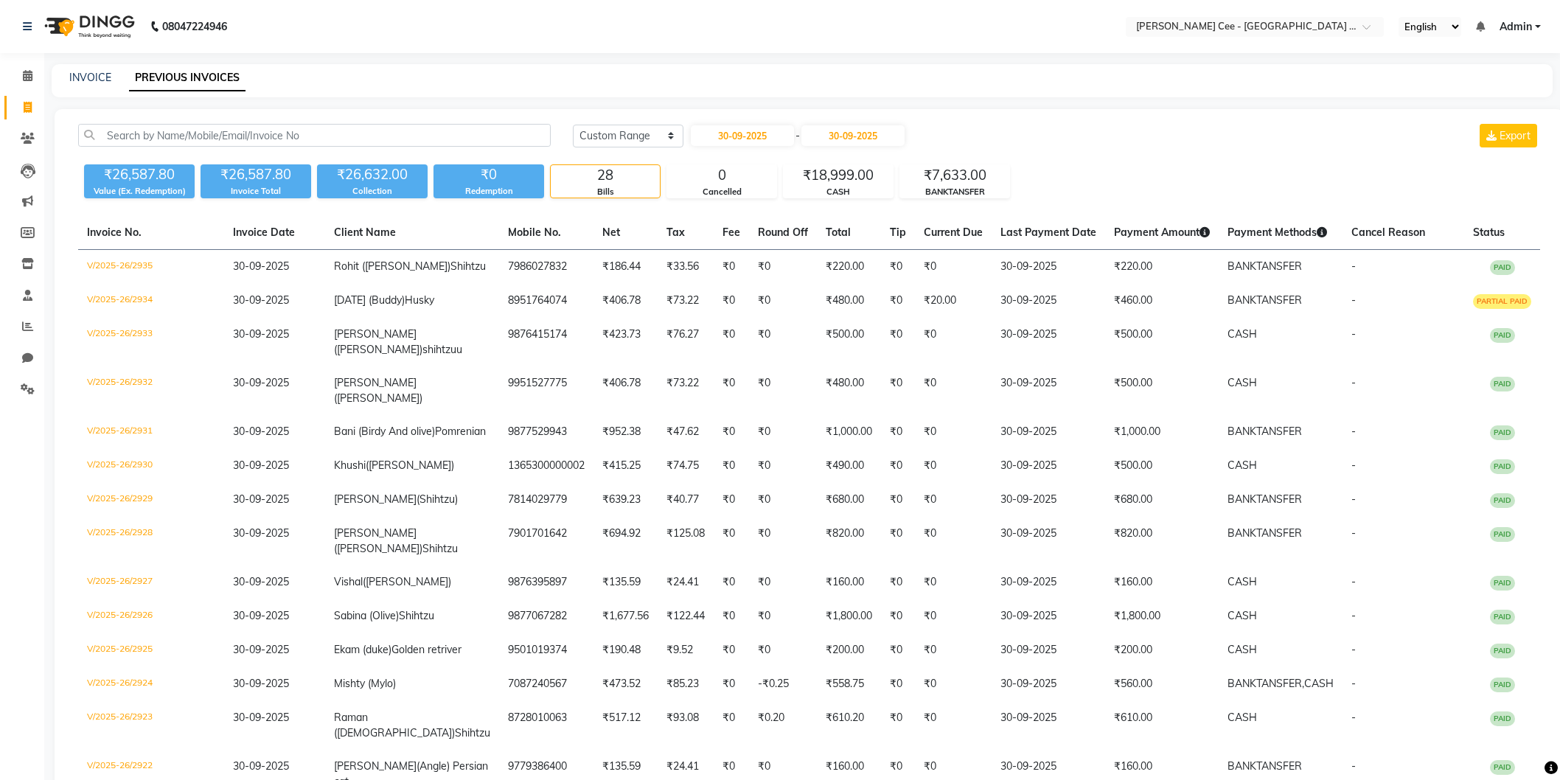
select select "range"
drag, startPoint x: 573, startPoint y: 210, endPoint x: 563, endPoint y: 226, distance: 18.2
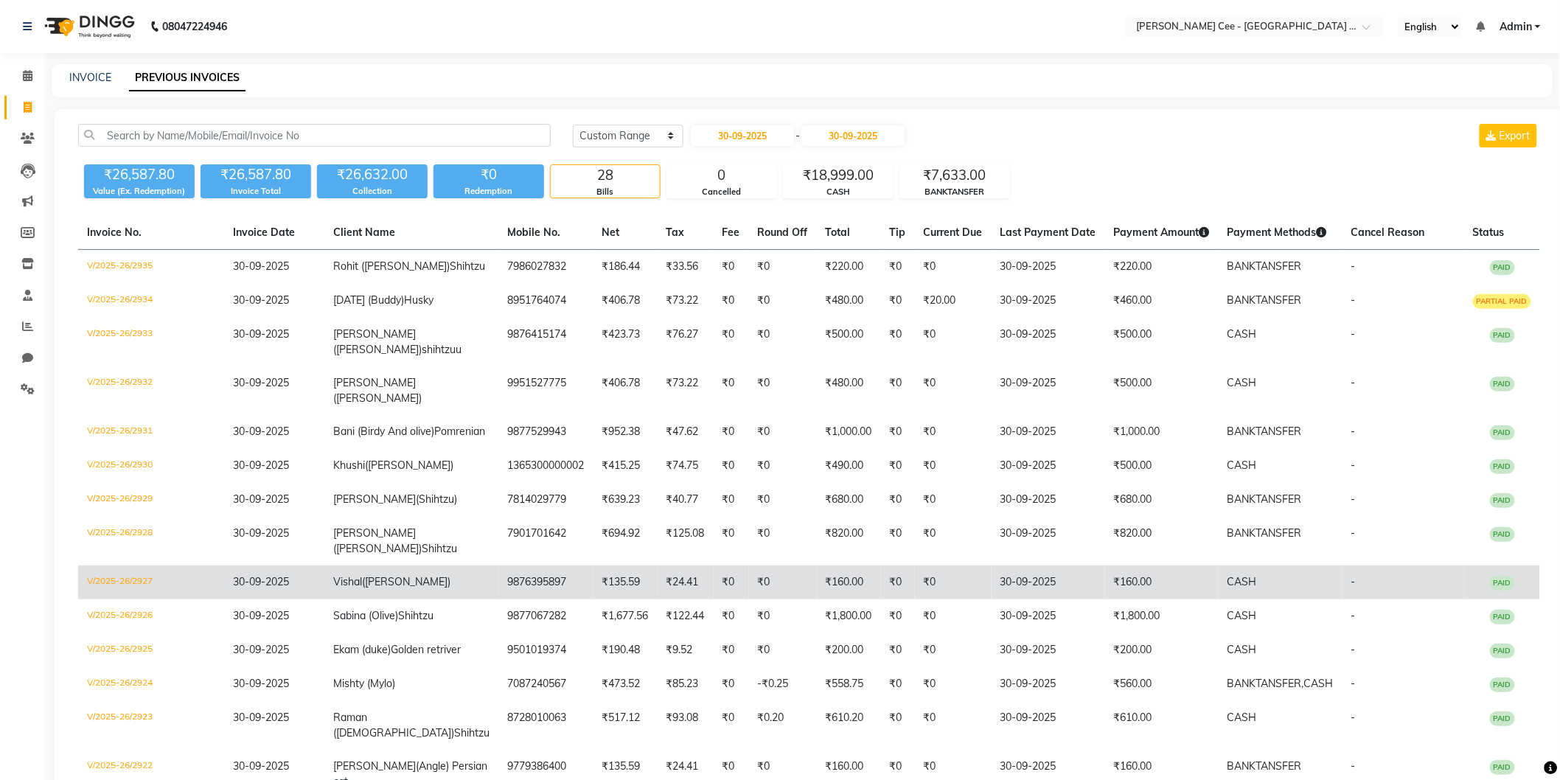
drag, startPoint x: 563, startPoint y: 226, endPoint x: 456, endPoint y: 565, distance: 356.5
click at [456, 565] on td "Vishal (travis)" at bounding box center [412, 582] width 174 height 34
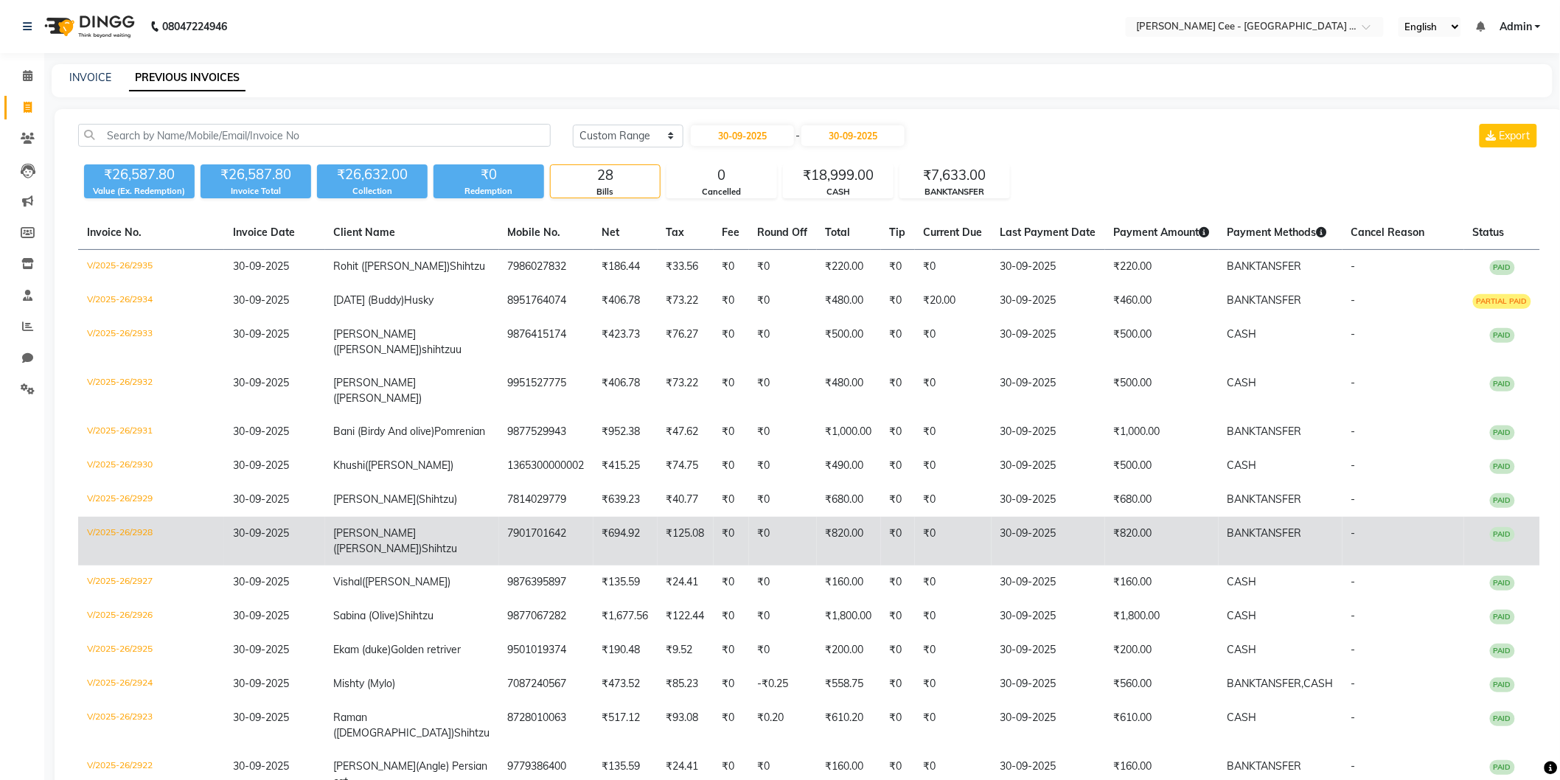
click at [510, 538] on td "7901701642" at bounding box center [546, 541] width 94 height 49
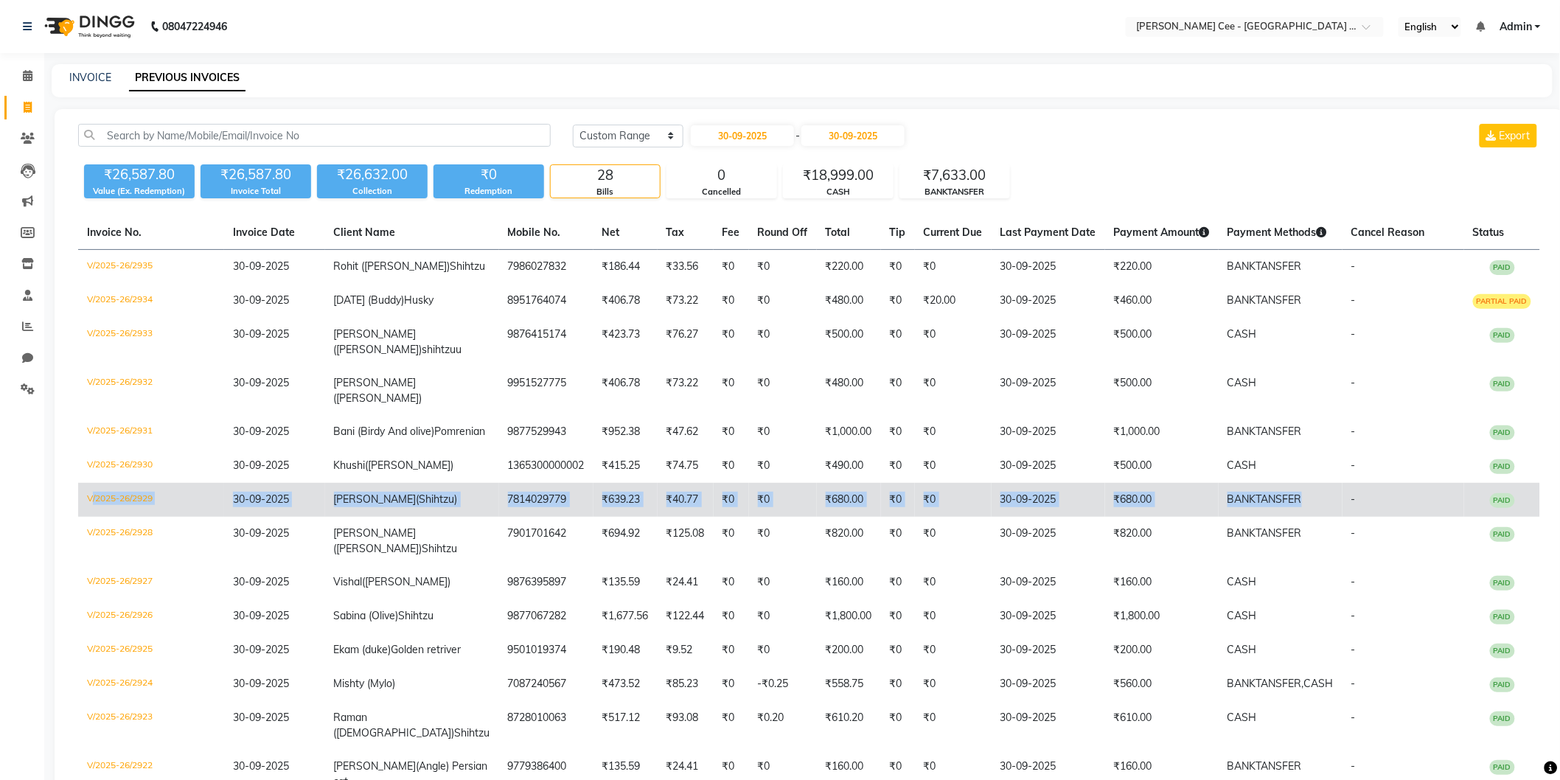
drag, startPoint x: 83, startPoint y: 496, endPoint x: 1285, endPoint y: 492, distance: 1202.4
click at [1285, 492] on tr "V/2025-26/2929 30-09-2025 Chiraag (Shihtzu) 7814029779 ₹639.23 ₹40.77 ₹0 ₹0 ₹68…" at bounding box center [809, 500] width 1462 height 34
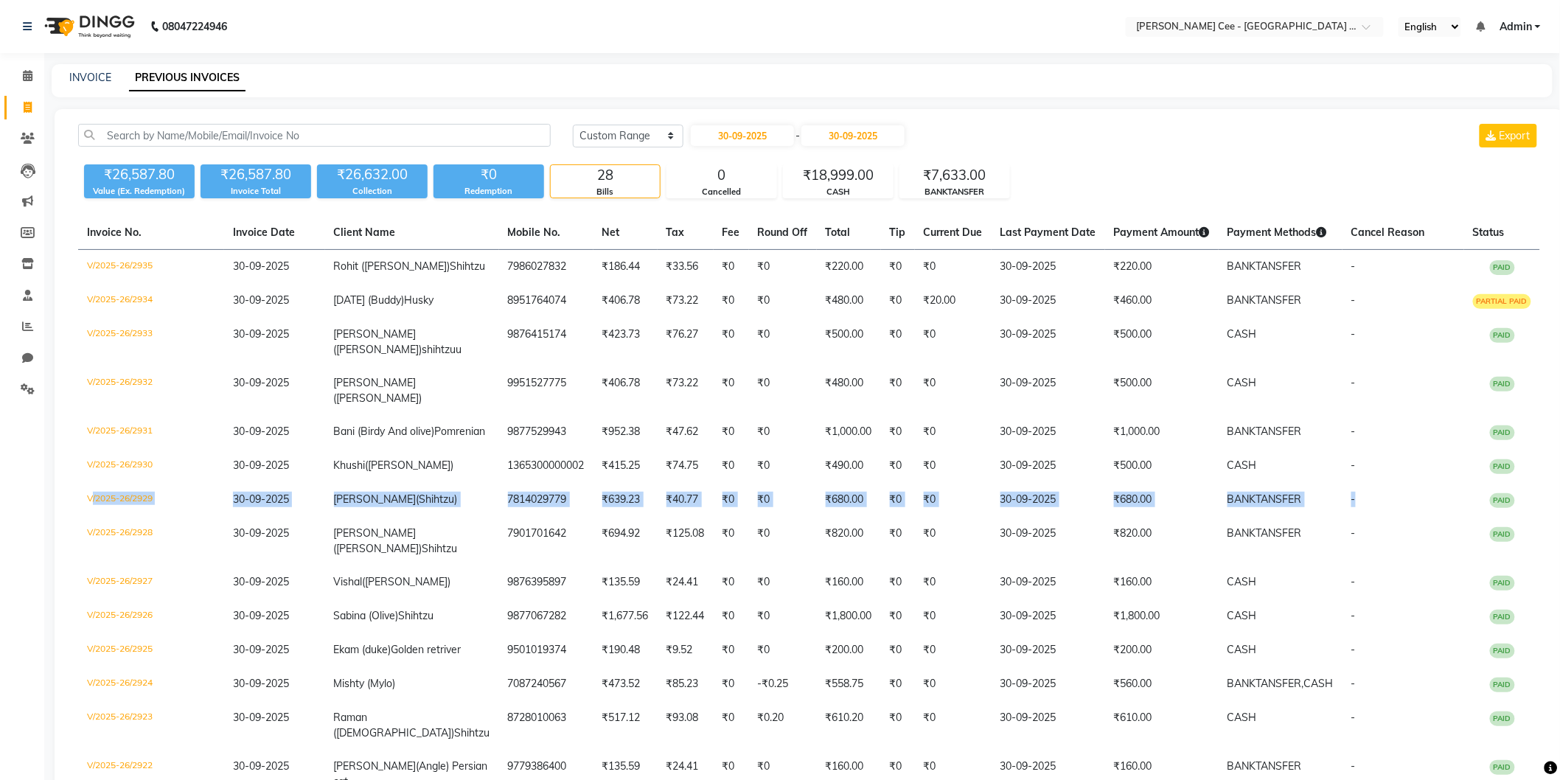
drag, startPoint x: 1349, startPoint y: 495, endPoint x: 67, endPoint y: 491, distance: 1282.0
click at [67, 491] on div "Today Yesterday Custom Range 30-09-2025 - 30-09-2025 Export ₹26,587.80 Value (E…" at bounding box center [809, 781] width 1509 height 1345
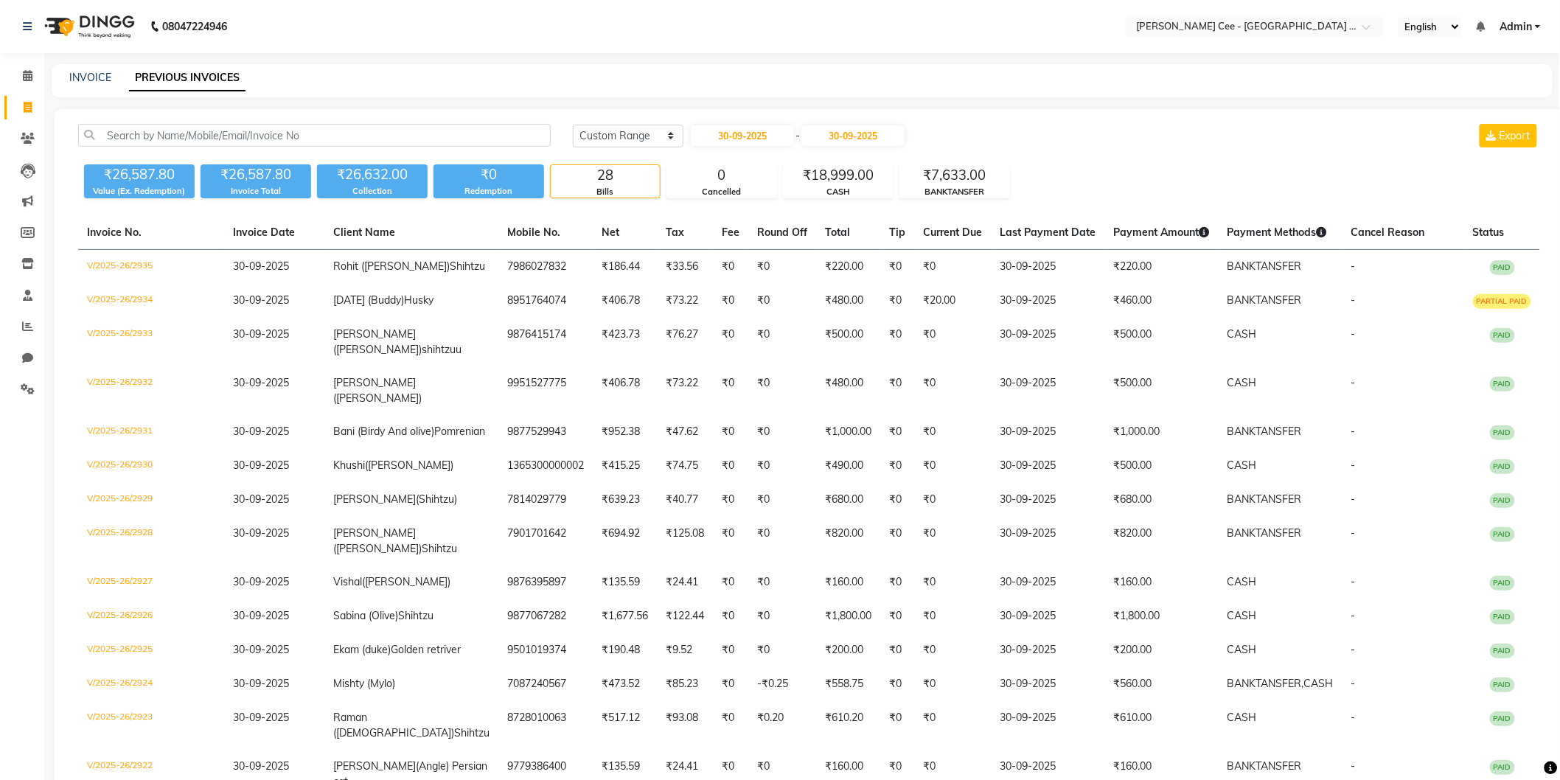
click at [13, 473] on div "Calendar Invoice Clients Leads Marketing Members Inventory Staff Reports Chat S…" at bounding box center [99, 748] width 199 height 1412
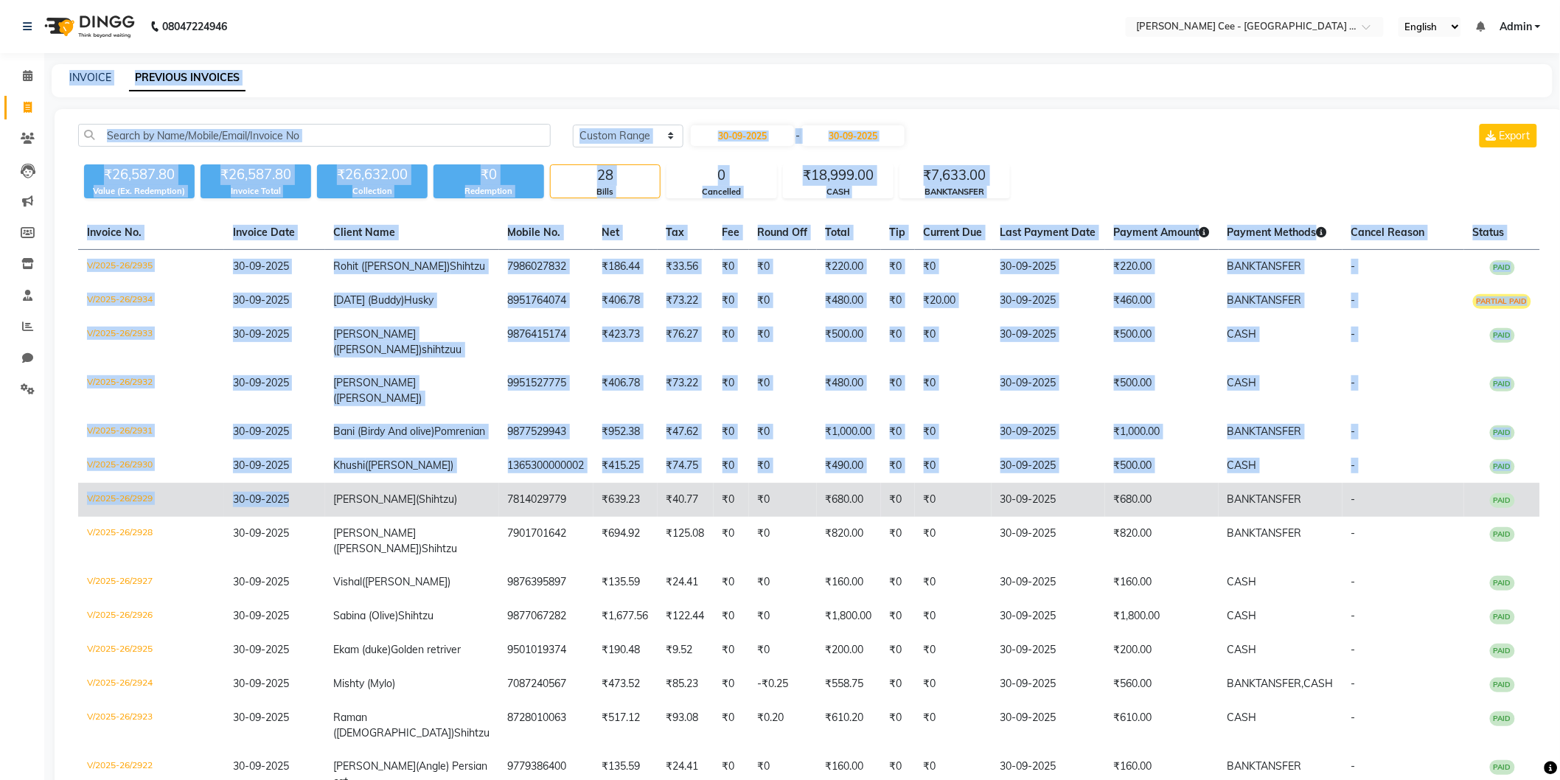
drag, startPoint x: 33, startPoint y: 492, endPoint x: 307, endPoint y: 498, distance: 273.6
click at [310, 499] on app-home "08047224946 Select Location × Kay Cee - Petpro Amritsar, Amritsar English ENGLI…" at bounding box center [780, 738] width 1560 height 1477
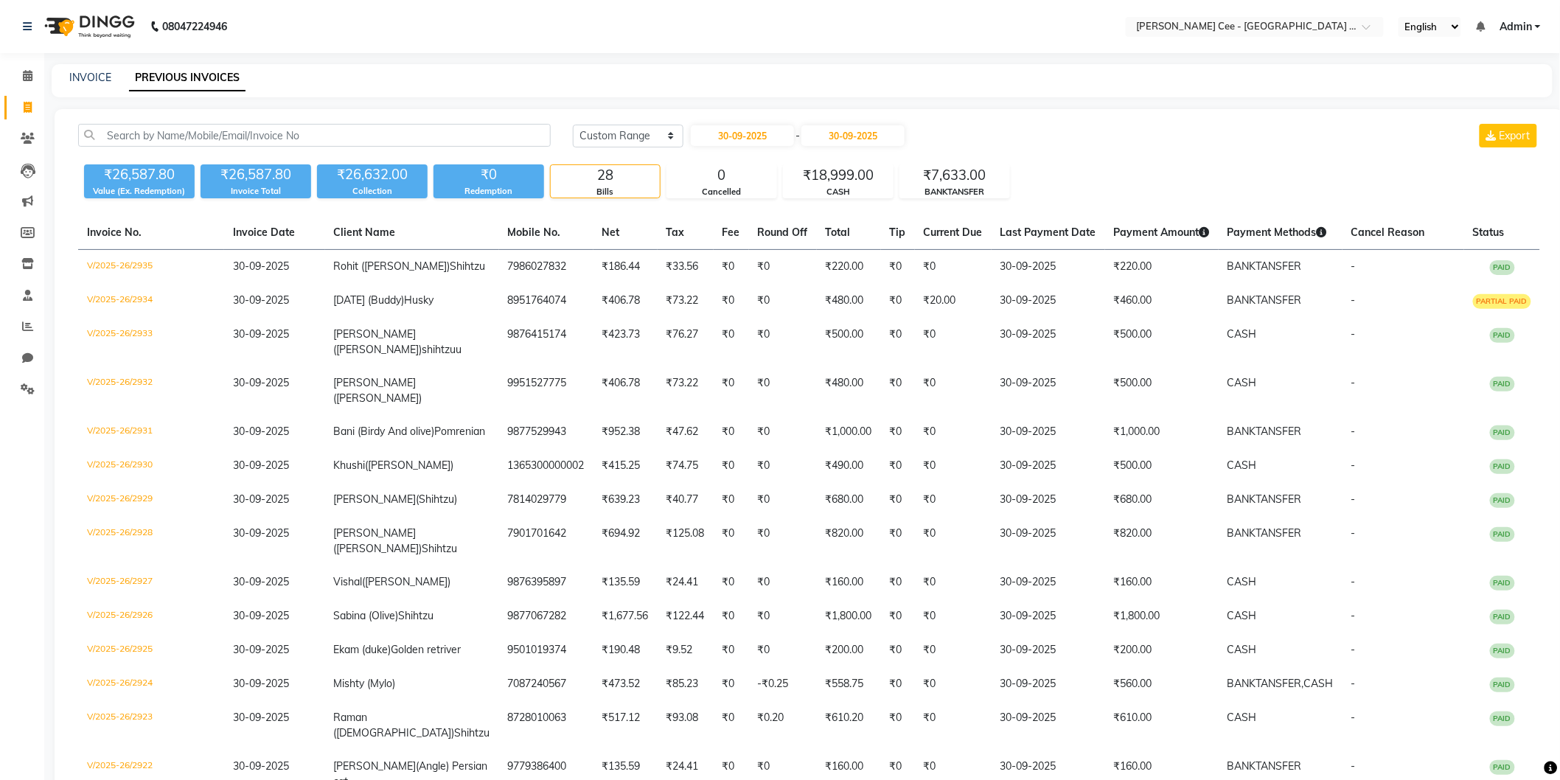
click at [39, 498] on div "Calendar Invoice Clients Leads Marketing Members Inventory Staff Reports Chat S…" at bounding box center [99, 748] width 199 height 1412
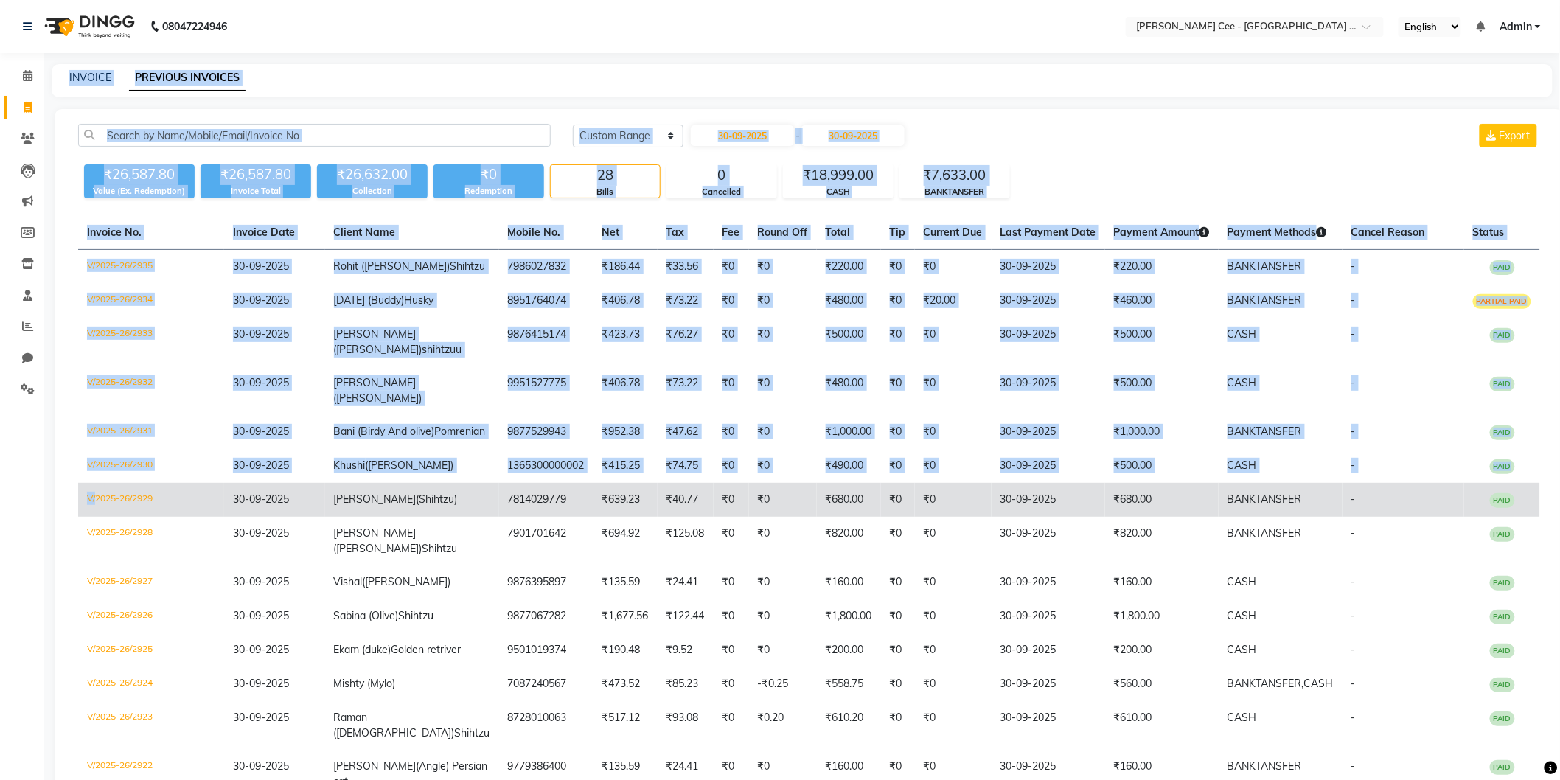
drag, startPoint x: 39, startPoint y: 495, endPoint x: 92, endPoint y: 495, distance: 53.1
click at [92, 495] on app-home "08047224946 Select Location × Kay Cee - Petpro Amritsar, Amritsar English ENGLI…" at bounding box center [780, 738] width 1560 height 1477
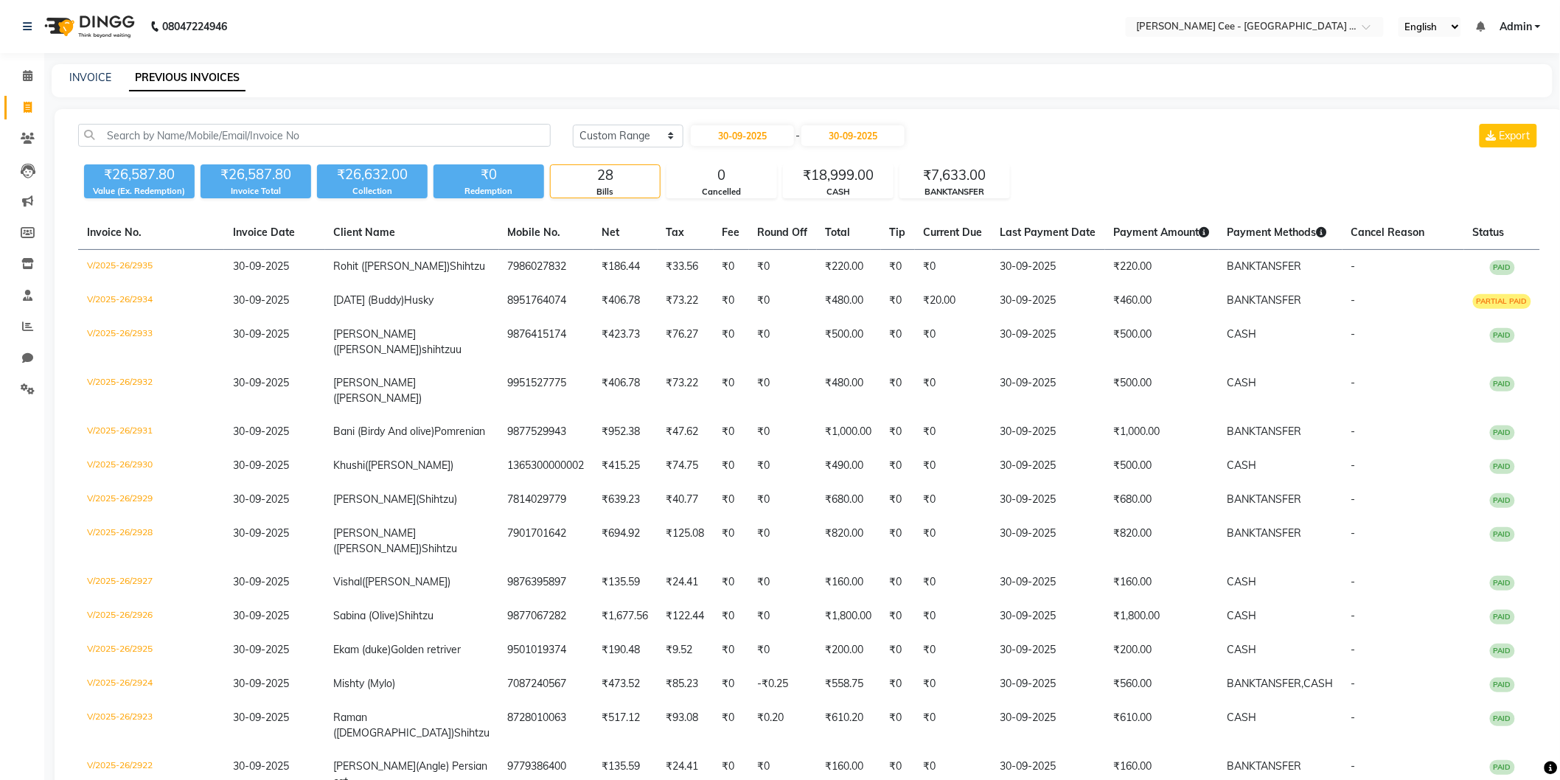
click at [13, 498] on div "Calendar Invoice Clients Leads Marketing Members Inventory Staff Reports Chat S…" at bounding box center [99, 748] width 199 height 1412
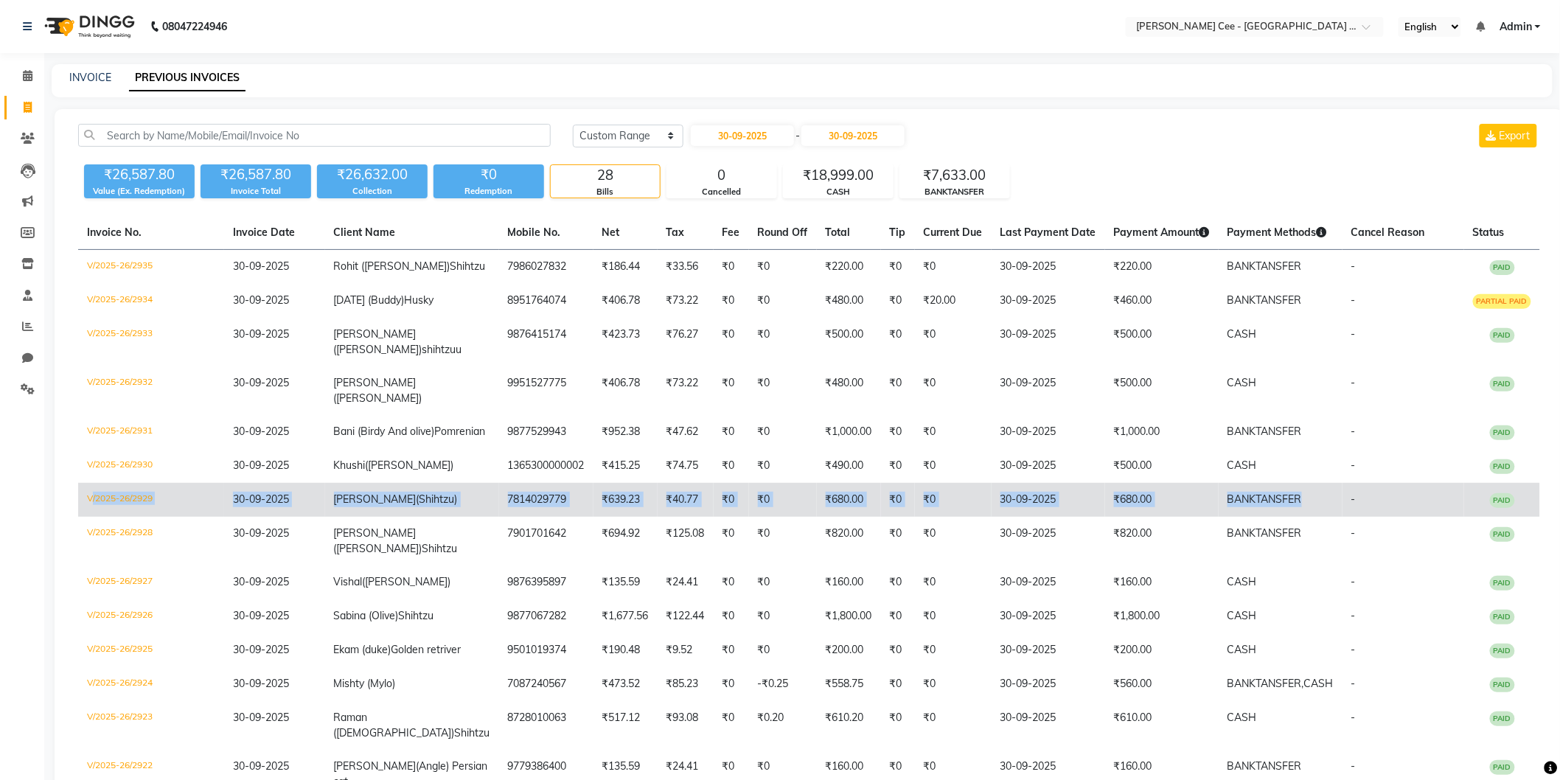
drag, startPoint x: 78, startPoint y: 498, endPoint x: 1291, endPoint y: 492, distance: 1212.7
click at [1291, 492] on tr "V/2025-26/2929 30-09-2025 Chiraag (Shihtzu) 7814029779 ₹639.23 ₹40.77 ₹0 ₹0 ₹68…" at bounding box center [809, 500] width 1462 height 34
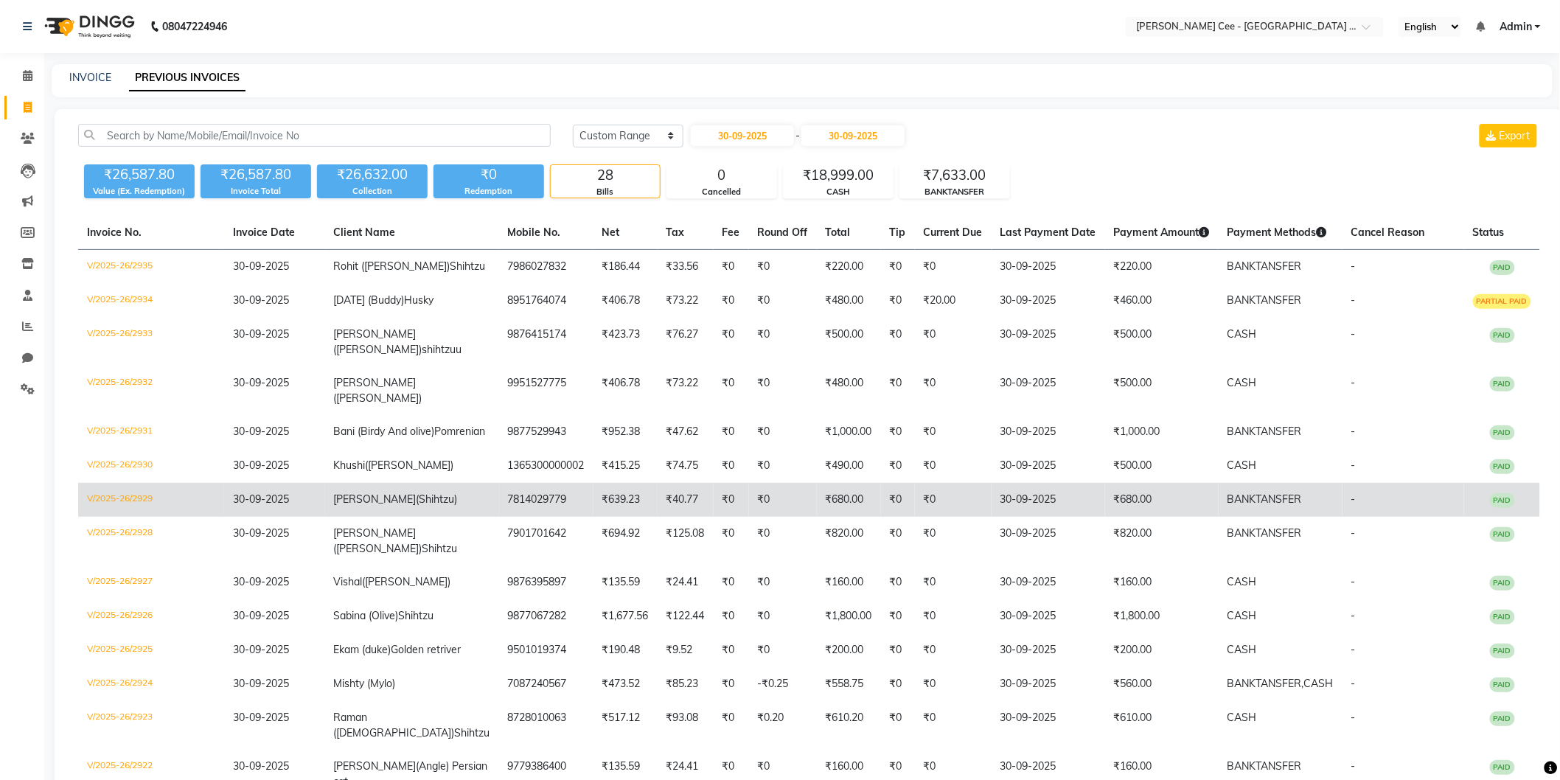
drag, startPoint x: 1446, startPoint y: 489, endPoint x: 1425, endPoint y: 490, distance: 20.7
click at [1425, 490] on td "-" at bounding box center [1403, 500] width 122 height 34
click at [593, 499] on td "₹639.23" at bounding box center [625, 500] width 64 height 34
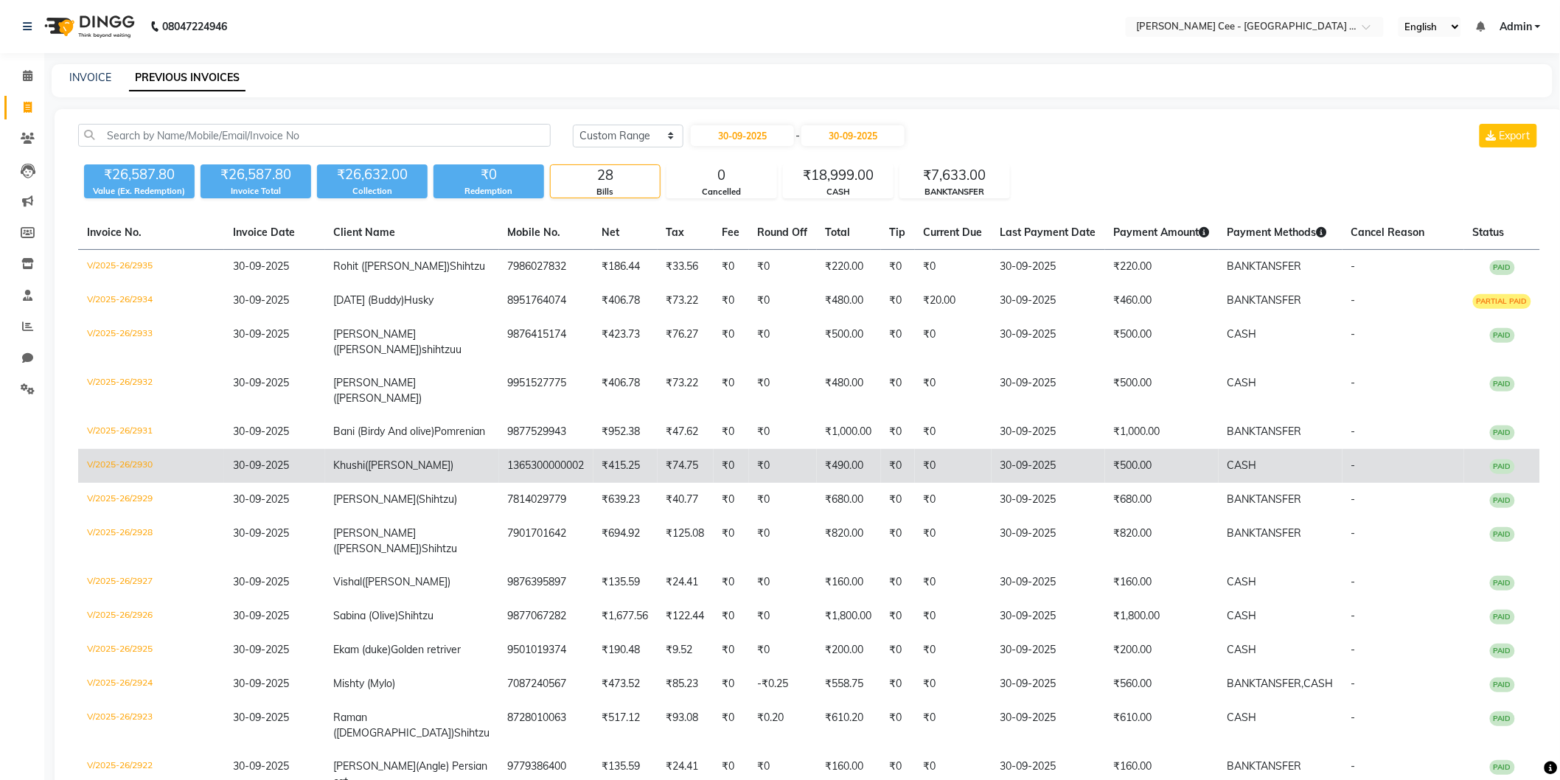
click at [603, 476] on td "₹415.25" at bounding box center [625, 466] width 64 height 34
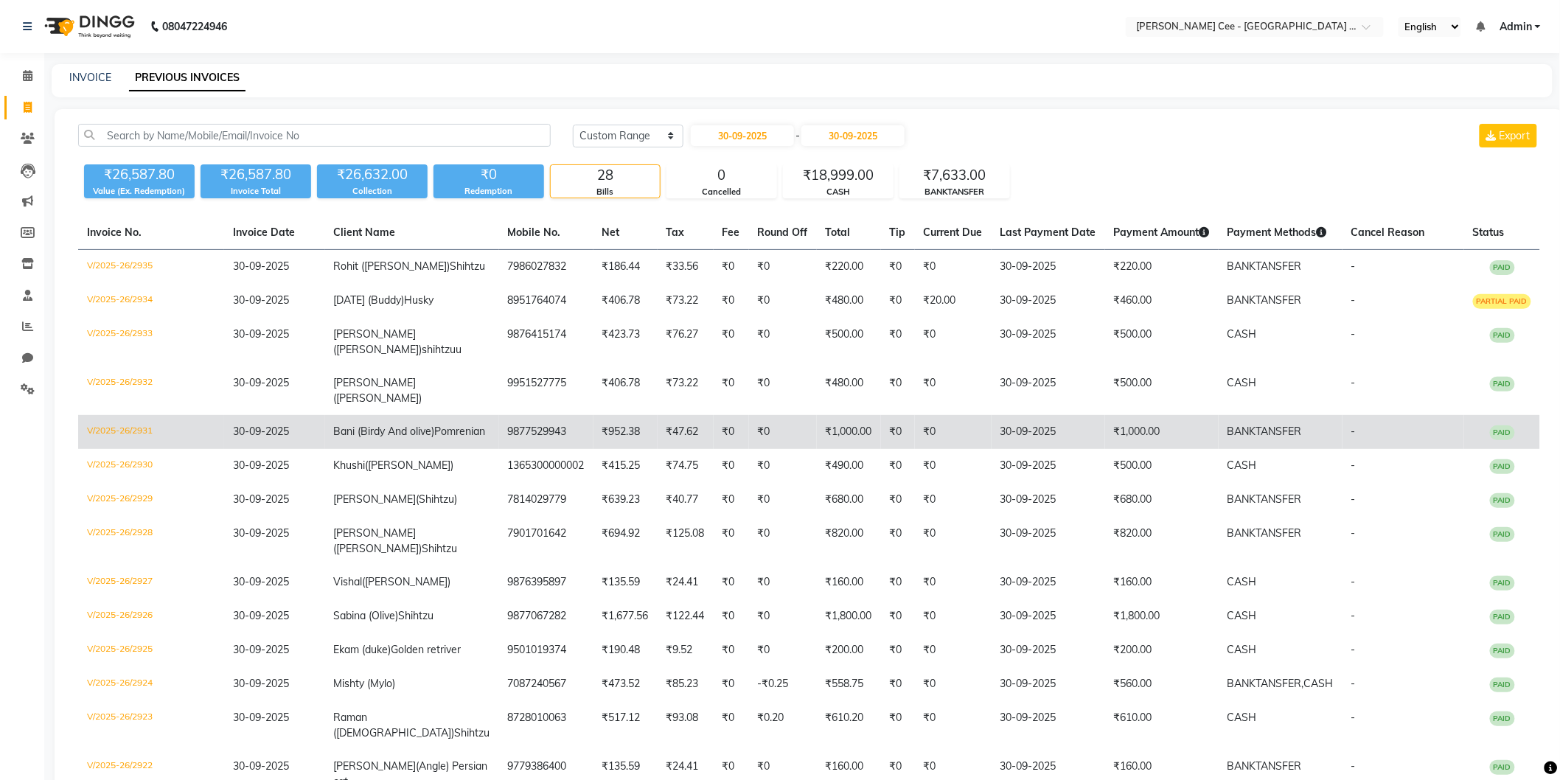
click at [536, 415] on td "9877529943" at bounding box center [546, 432] width 94 height 34
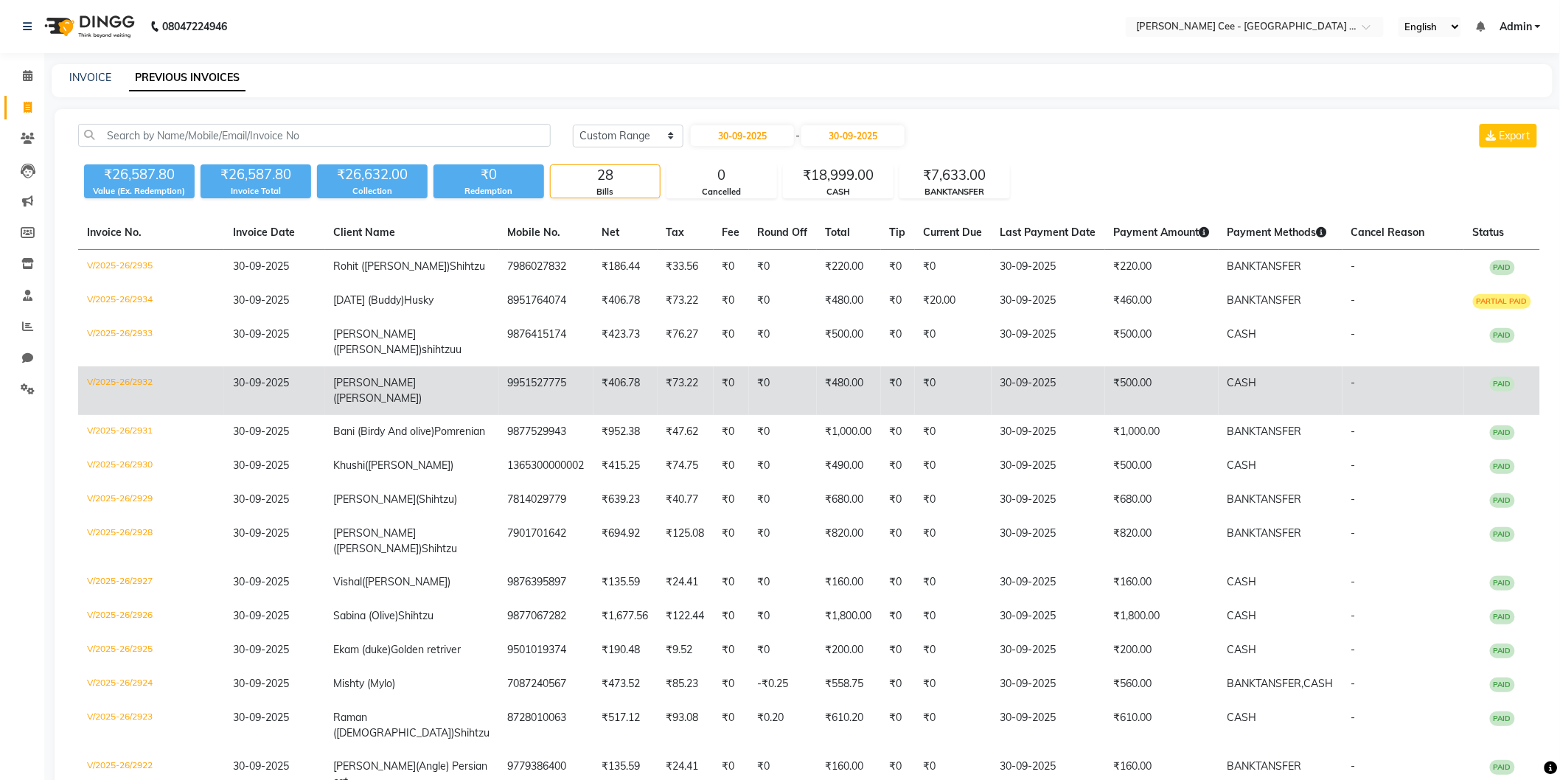
click at [551, 389] on td "9951527775" at bounding box center [546, 390] width 94 height 49
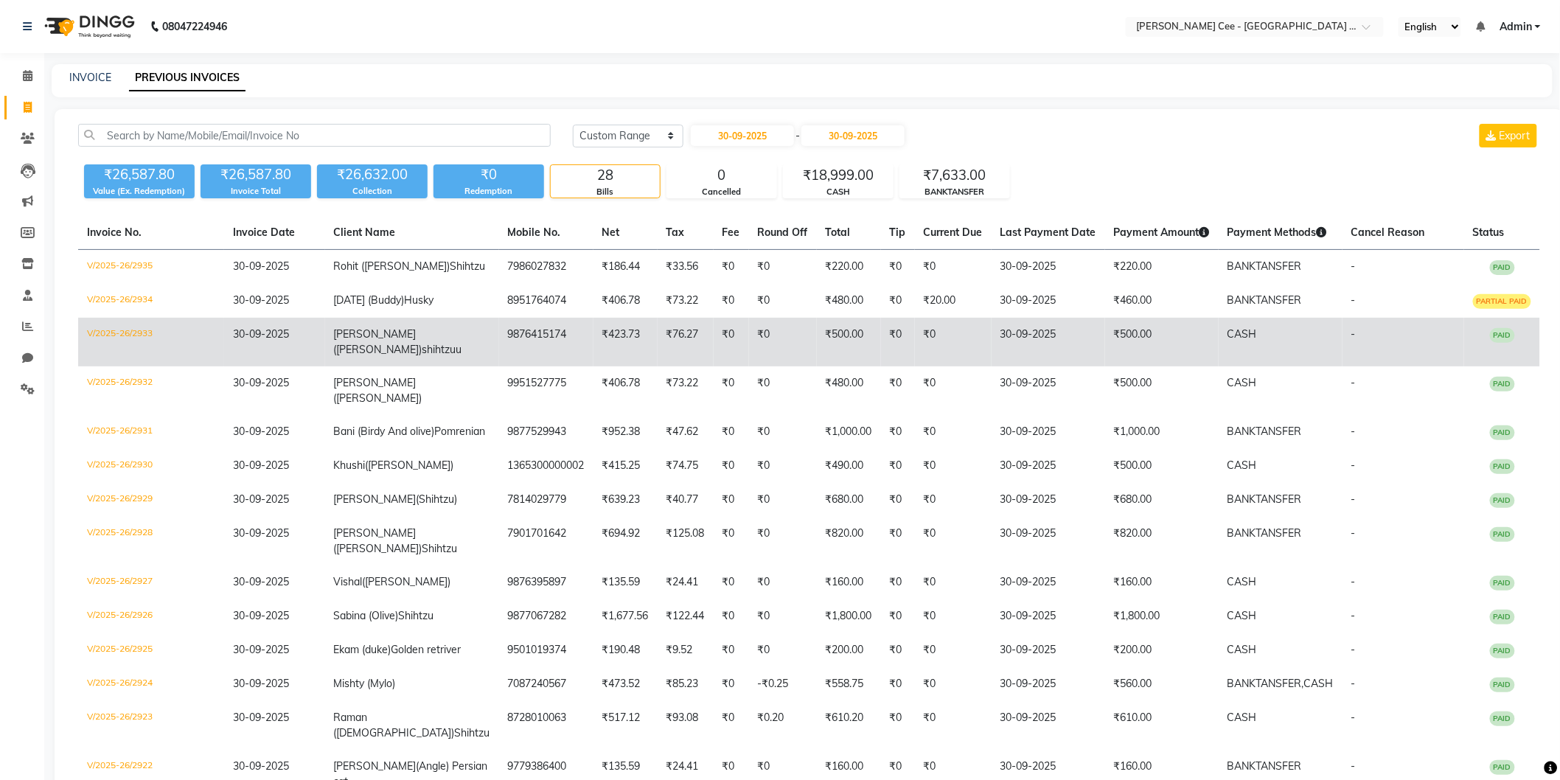
click at [593, 347] on td "₹423.73" at bounding box center [625, 342] width 64 height 49
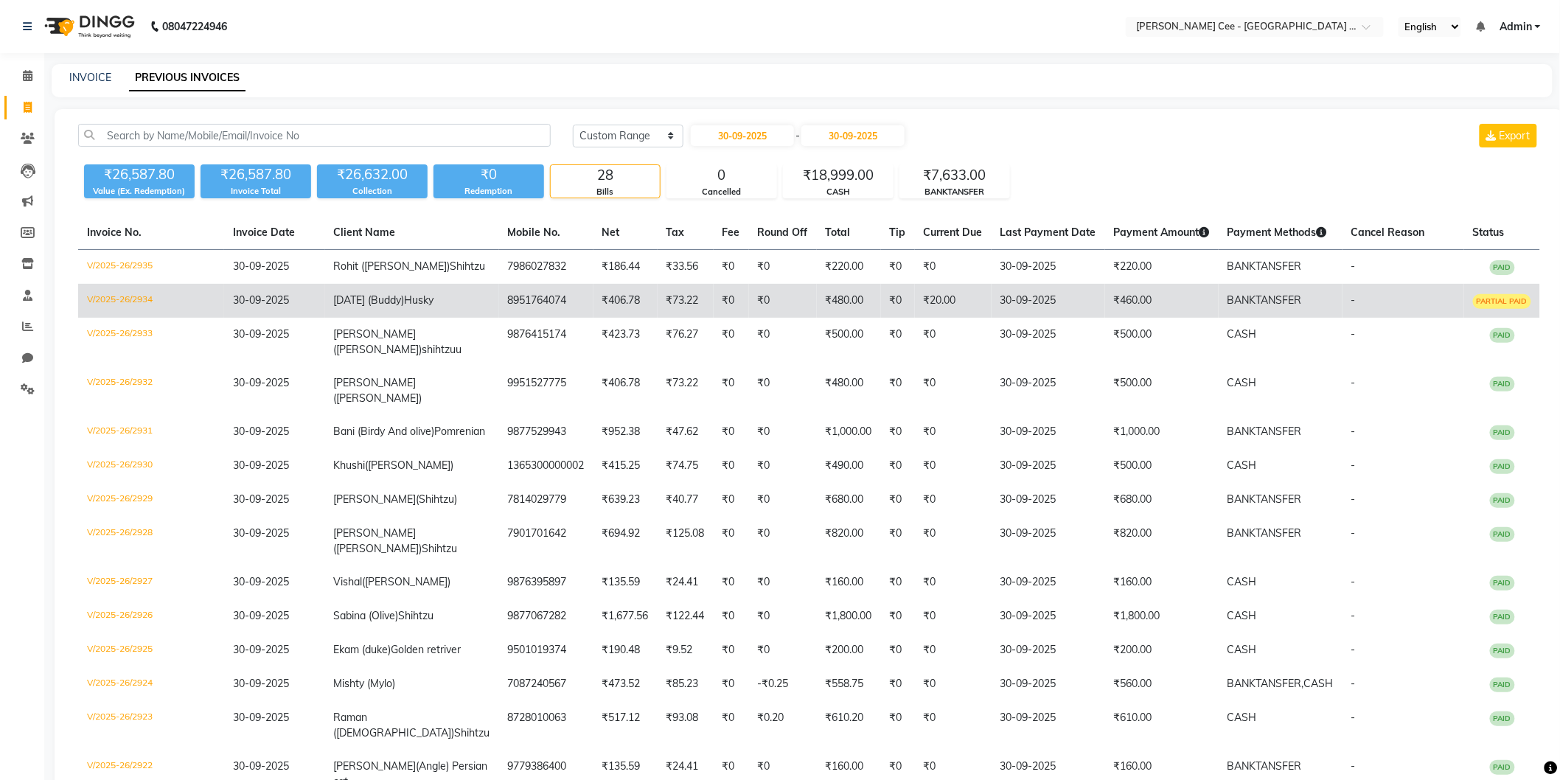
click at [499, 296] on td "8951764074" at bounding box center [546, 301] width 94 height 34
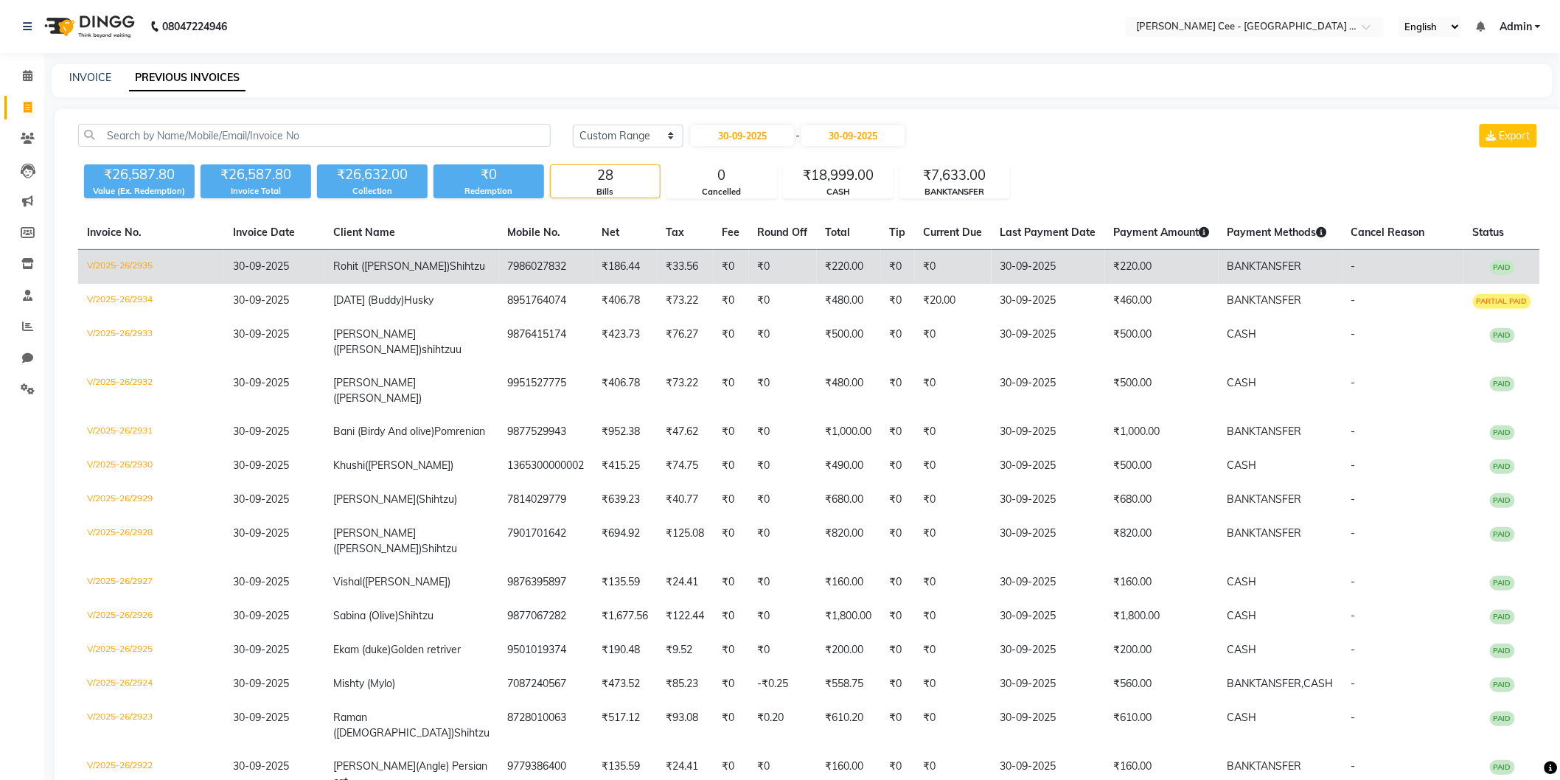
click at [593, 261] on td "₹186.44" at bounding box center [625, 267] width 64 height 35
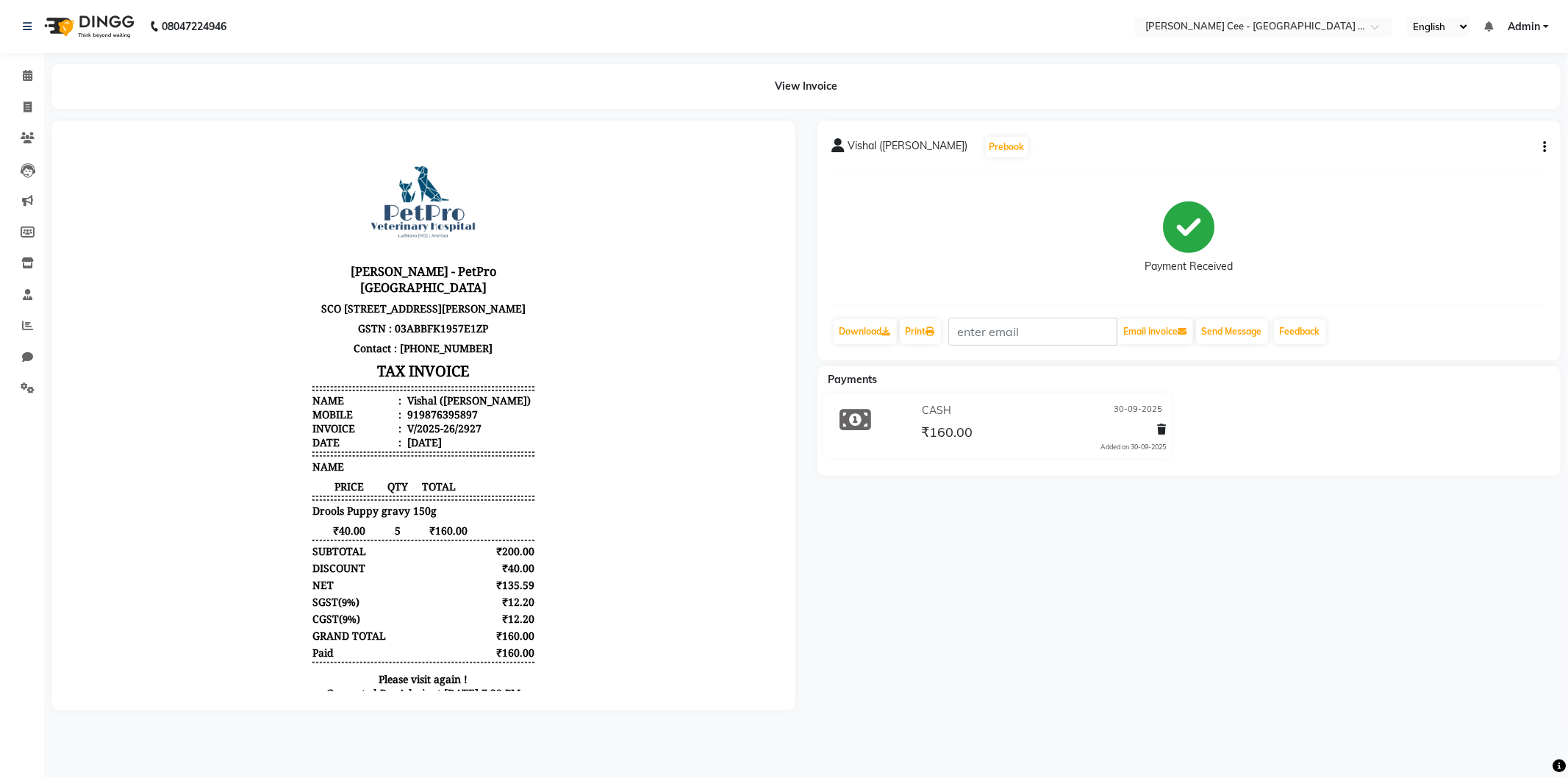
click at [442, 407] on div "Vishal (travis)" at bounding box center [467, 400] width 127 height 14
copy div "travis"
click at [404, 407] on div "Vishal (travis)" at bounding box center [467, 400] width 127 height 14
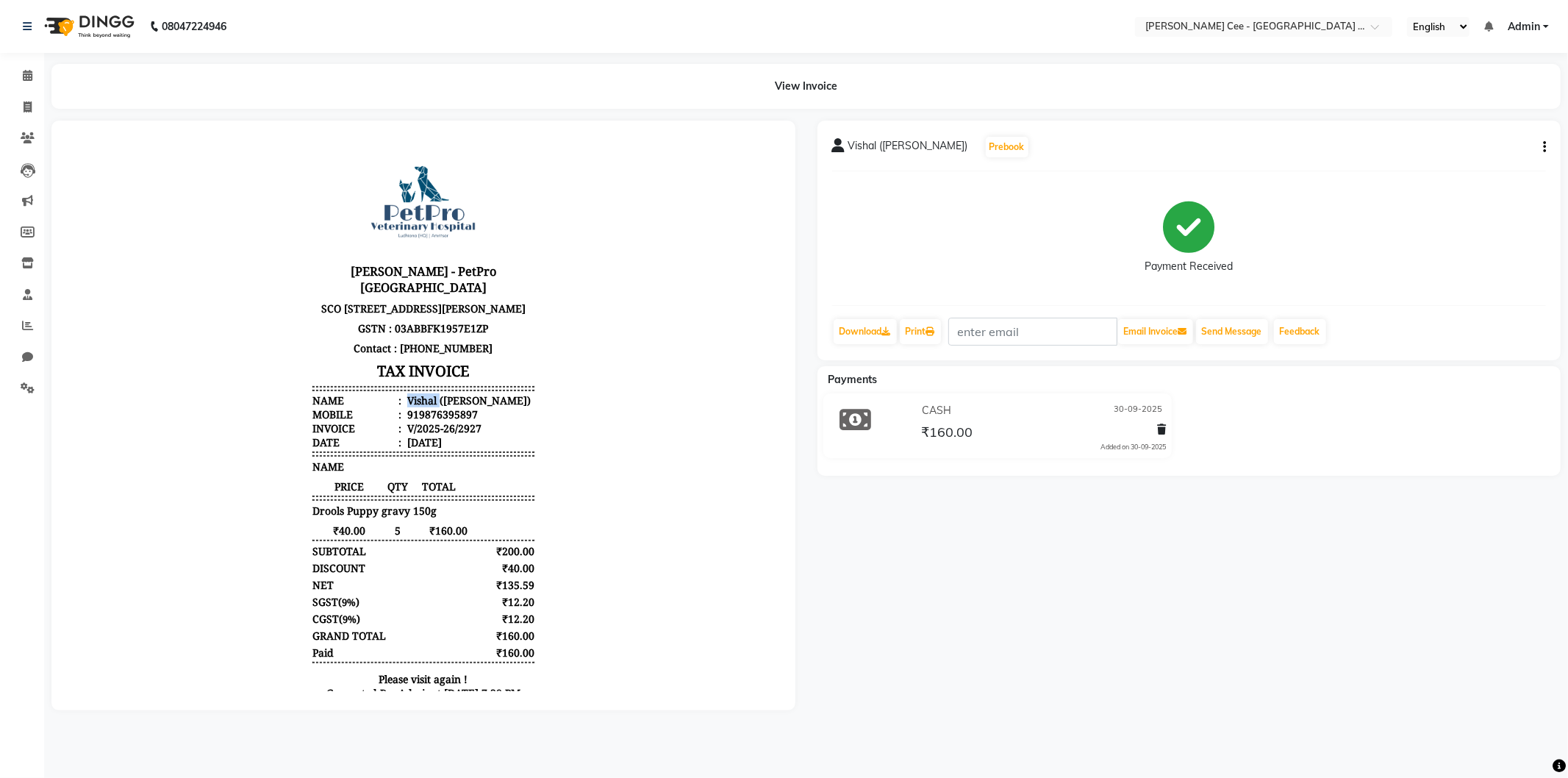
copy div "Vishal"
click at [430, 421] on div "919876395897" at bounding box center [441, 414] width 74 height 14
copy div "919876395897"
click at [598, 578] on body "Kay Cee - PetPro Amritsar SCO 107, opposite McDonald's, Gumtala Sub Urban, D - …" at bounding box center [423, 427] width 703 height 574
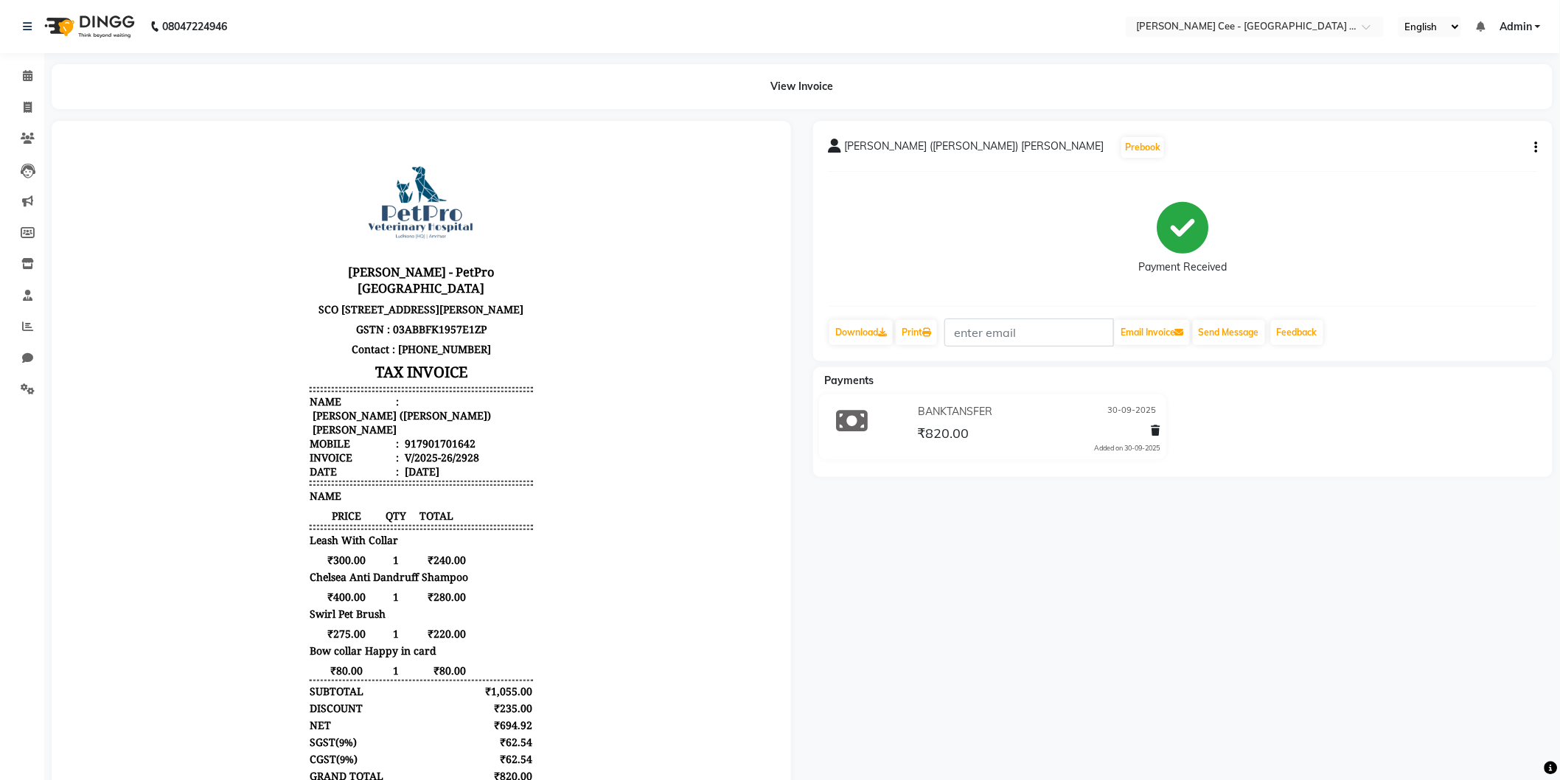
click at [412, 436] on div "917901701642" at bounding box center [438, 443] width 74 height 14
copy div "917901701642"
click at [537, 628] on body "Kay Cee - PetPro Amritsar SCO 107, opposite McDonald's, Gumtala Sub Urban, D - …" at bounding box center [421, 498] width 698 height 714
click at [576, 694] on body "Kay Cee - PetPro Amritsar SCO 107, opposite McDonald's, Gumtala Sub Urban, D - …" at bounding box center [421, 498] width 698 height 714
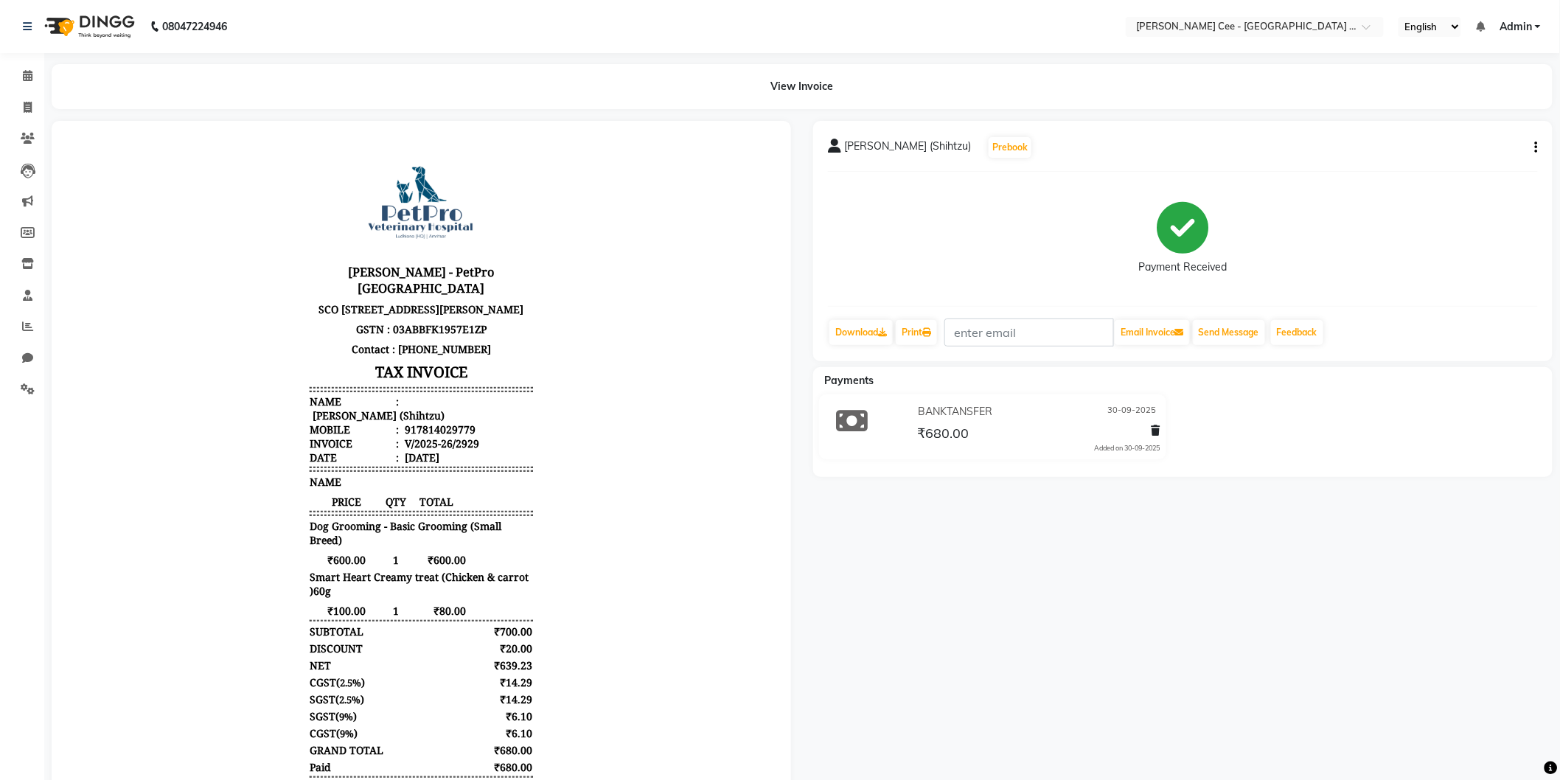
click at [401, 218] on img at bounding box center [420, 202] width 111 height 111
click at [418, 172] on img at bounding box center [420, 202] width 111 height 111
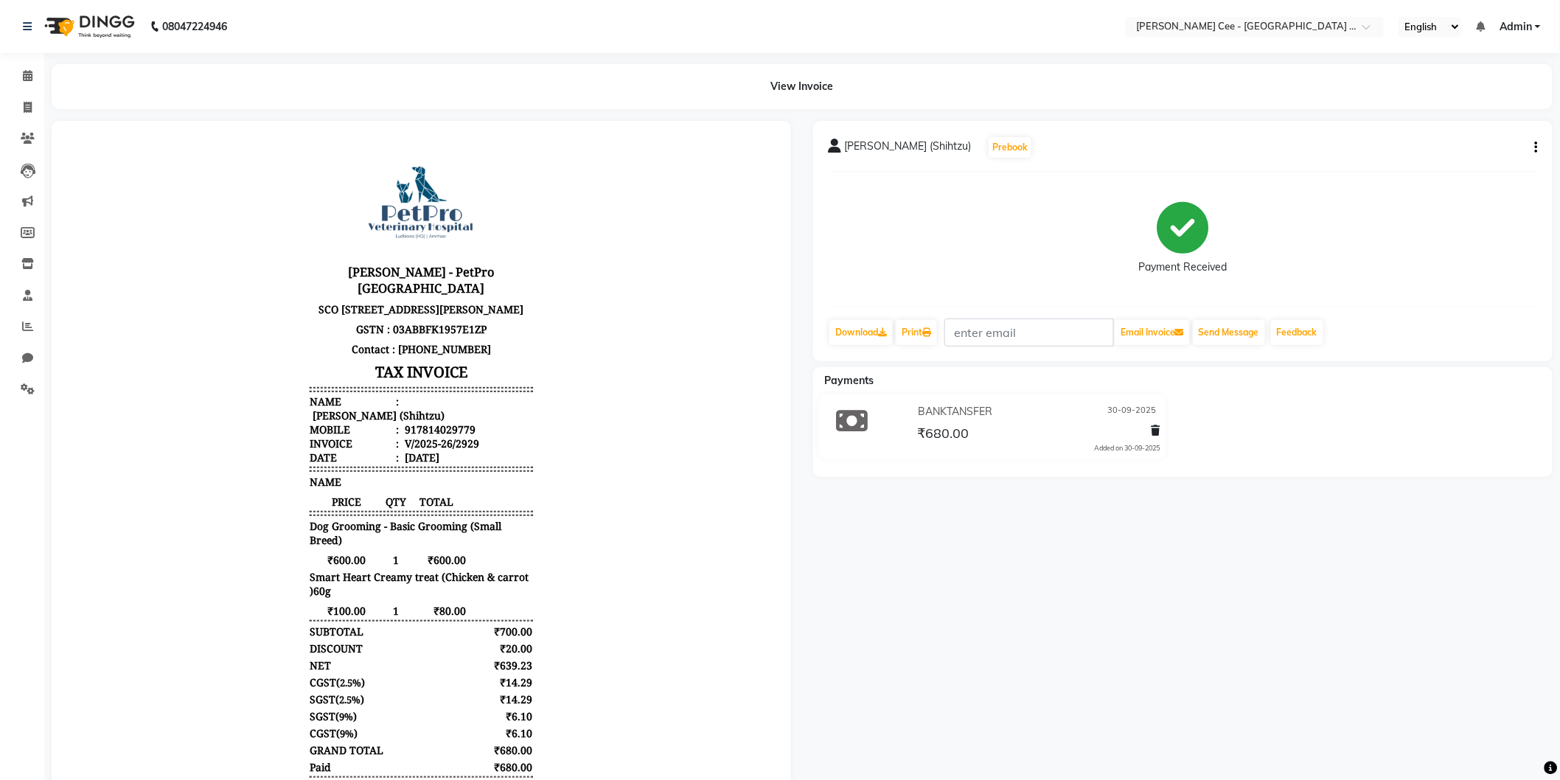
drag, startPoint x: 483, startPoint y: 191, endPoint x: 387, endPoint y: 178, distance: 96.7
click at [387, 178] on header "Kay Cee - PetPro Amritsar SCO 107, opposite McDonald's, Gumtala Sub Urban, D - …" at bounding box center [420, 305] width 223 height 317
drag, startPoint x: 418, startPoint y: 201, endPoint x: 430, endPoint y: 203, distance: 12.0
drag, startPoint x: 364, startPoint y: 69, endPoint x: 657, endPoint y: 114, distance: 296.1
click at [657, 114] on main "View Invoice Chiraag (Shihtzu) Prebook Payment Received Download Print Email In…" at bounding box center [802, 470] width 1516 height 812
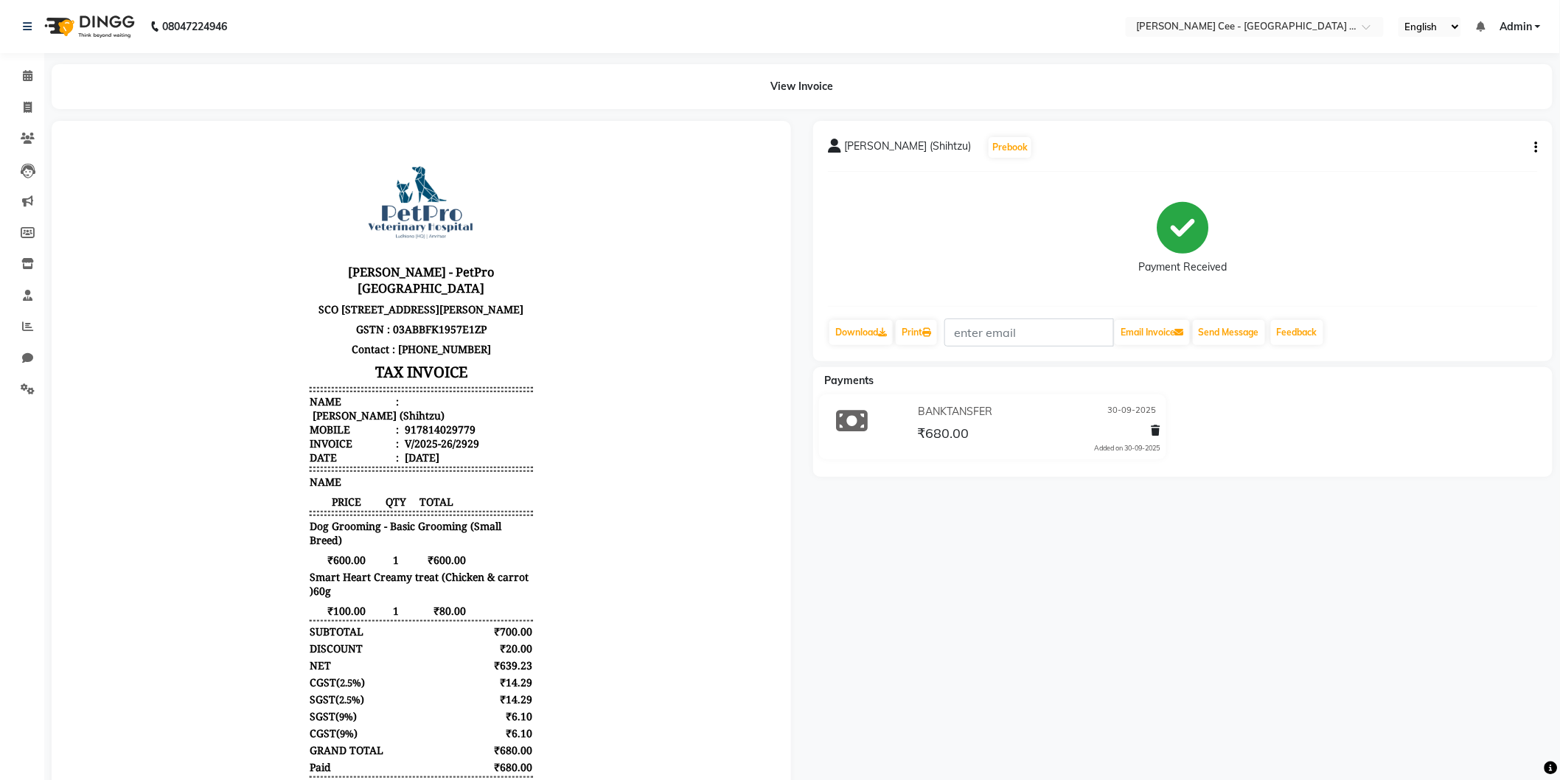
click at [453, 187] on img at bounding box center [420, 202] width 111 height 111
click at [571, 218] on body "Kay Cee - PetPro Amritsar SCO 107, opposite McDonald's, Gumtala Sub Urban, D - …" at bounding box center [421, 485] width 698 height 688
click at [700, 282] on body "Kay Cee - PetPro Amritsar SCO 107, opposite McDonald's, Gumtala Sub Urban, D - …" at bounding box center [421, 485] width 698 height 688
click at [992, 321] on input "text" at bounding box center [1029, 332] width 170 height 28
click at [1040, 332] on input "text" at bounding box center [1029, 332] width 170 height 28
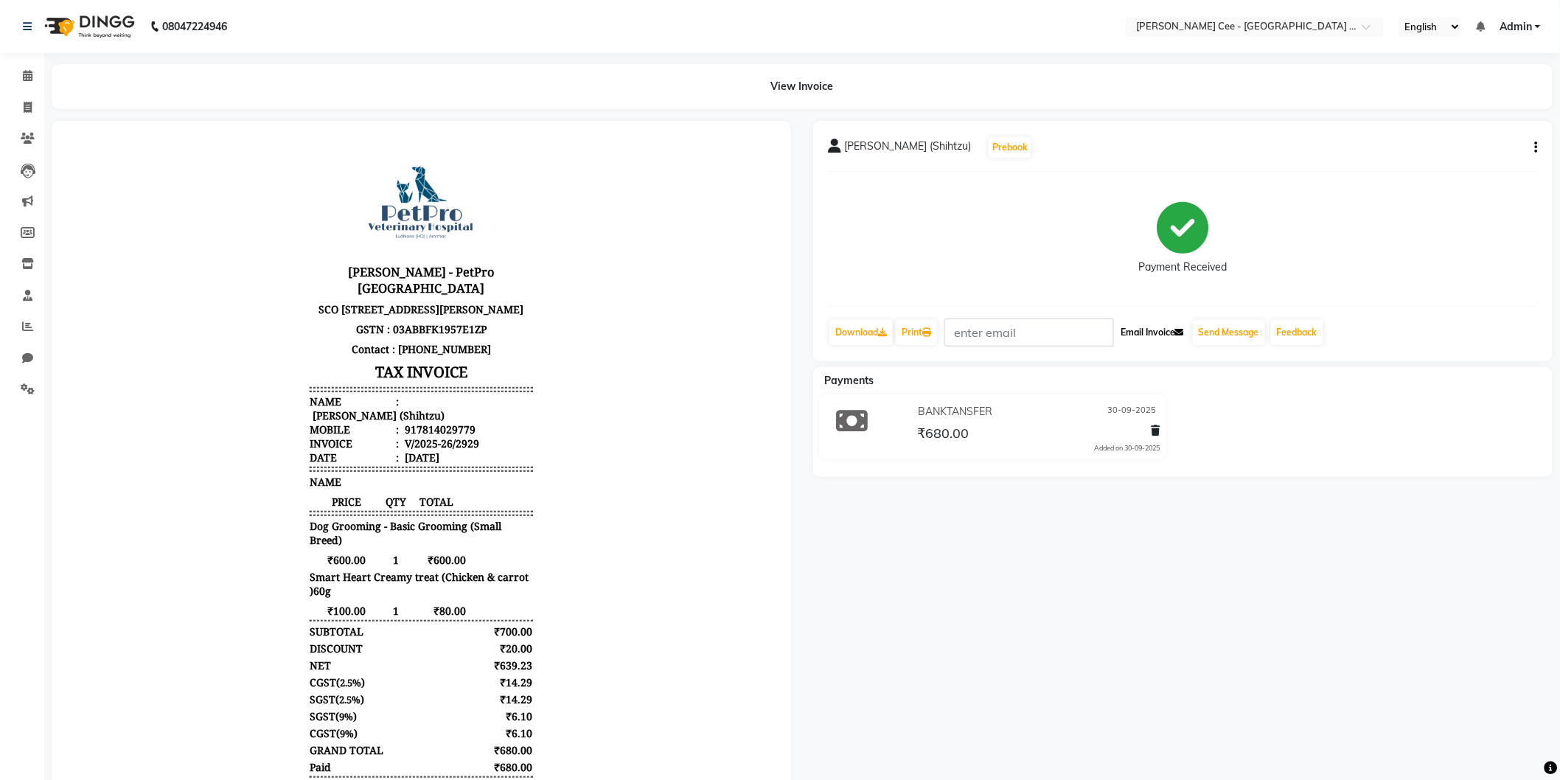
click at [1119, 328] on button "Email Invoice" at bounding box center [1152, 332] width 75 height 25
click at [1051, 334] on input "text" at bounding box center [1029, 332] width 170 height 28
click at [1362, 285] on div "Payment Received" at bounding box center [1183, 239] width 710 height 111
drag, startPoint x: 1174, startPoint y: 251, endPoint x: 1253, endPoint y: 282, distance: 84.7
click at [1253, 282] on div "Payment Received" at bounding box center [1183, 239] width 710 height 111
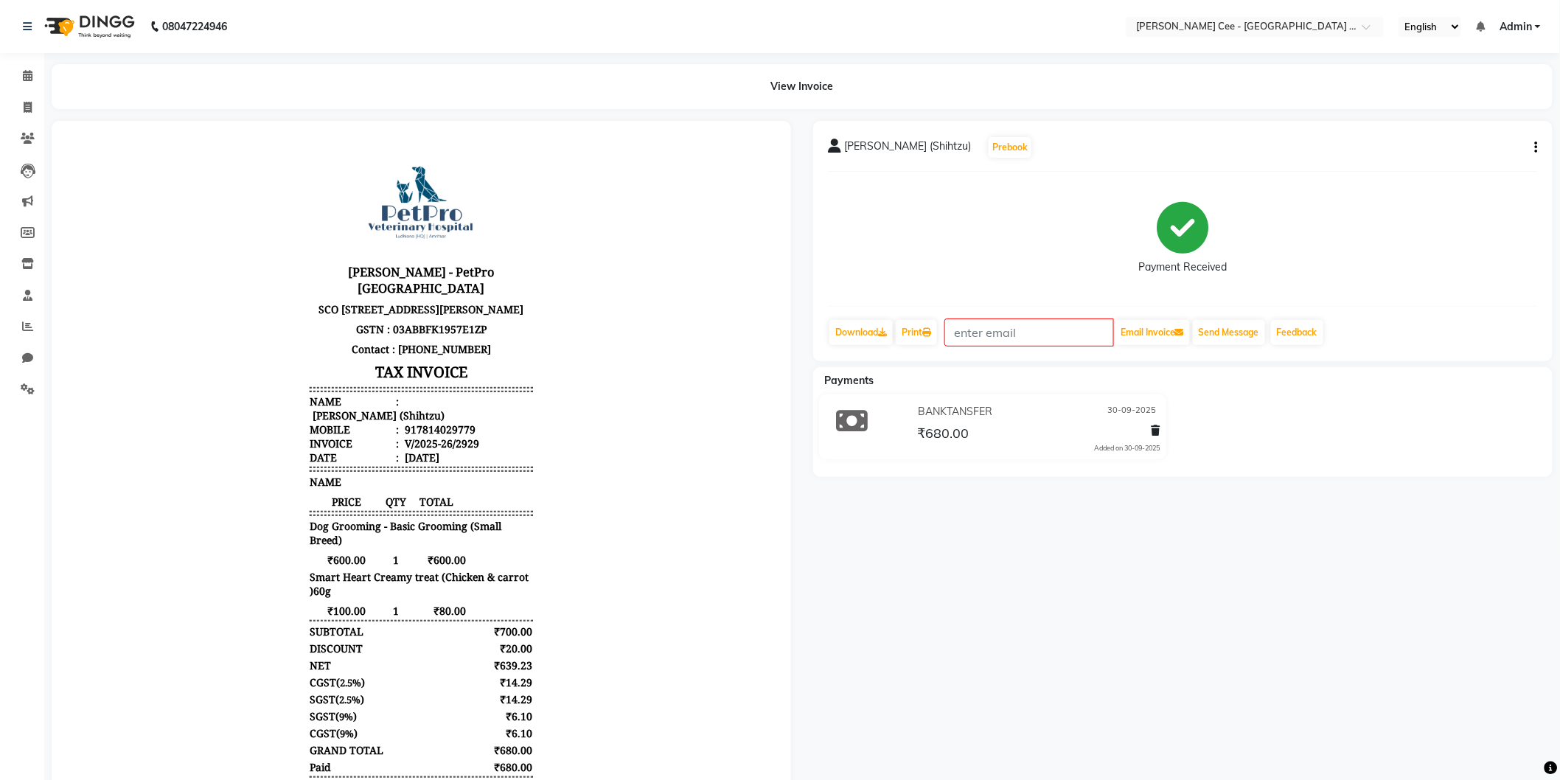
click at [1189, 253] on icon at bounding box center [1183, 229] width 52 height 52
click at [1182, 237] on icon at bounding box center [1183, 229] width 52 height 52
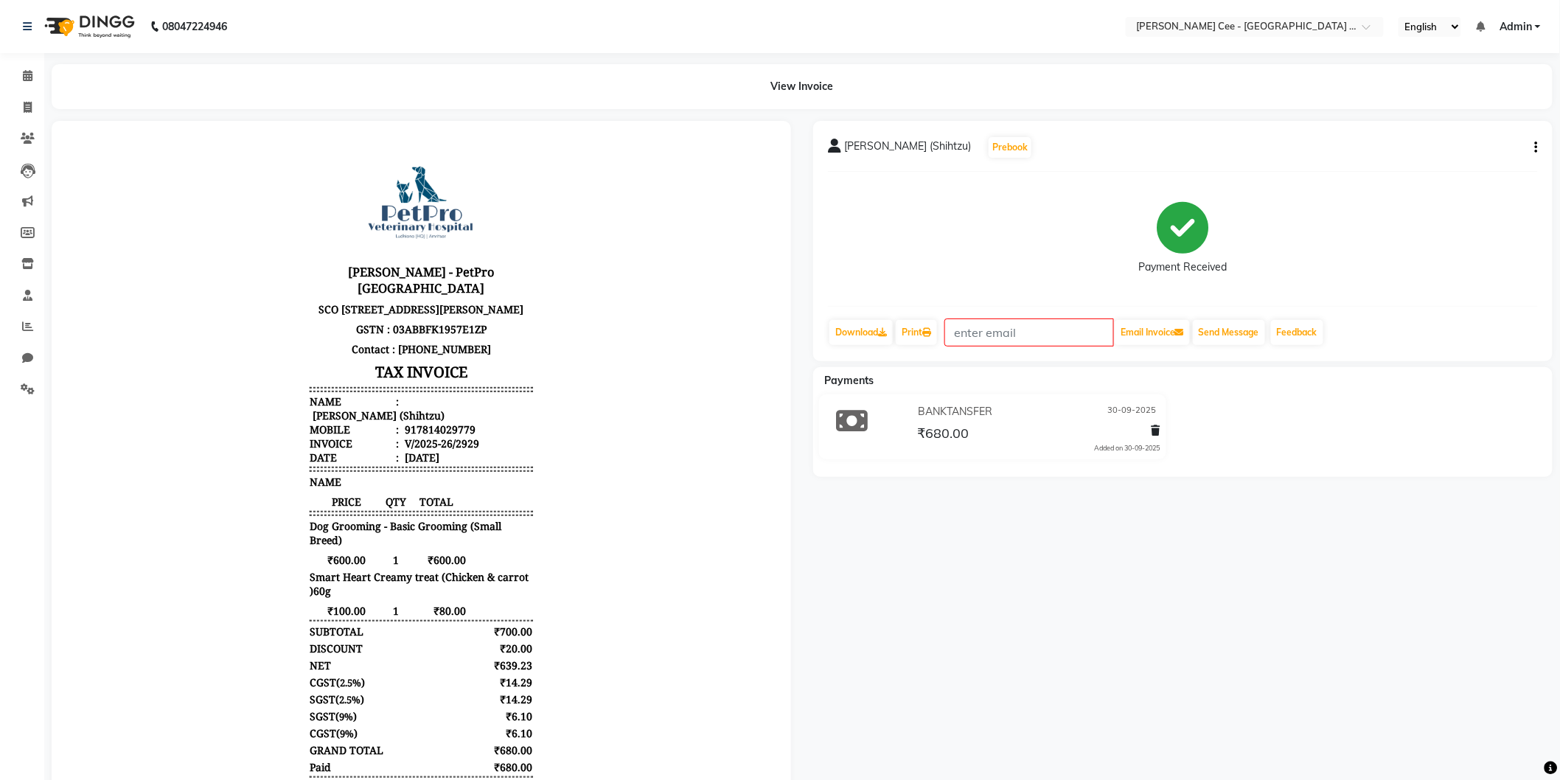
click at [1182, 237] on icon at bounding box center [1183, 229] width 52 height 52
click at [1316, 457] on div "BANKTANSFER 30-09-2025 ₹680.00 Added on 30-09-2025" at bounding box center [1183, 429] width 762 height 71
drag, startPoint x: 1362, startPoint y: 334, endPoint x: 821, endPoint y: 332, distance: 541.1
click at [821, 332] on div "Chiraag (Shihtzu) Prebook Payment Received Download Print Email Invoice Send Me…" at bounding box center [1182, 241] width 739 height 240
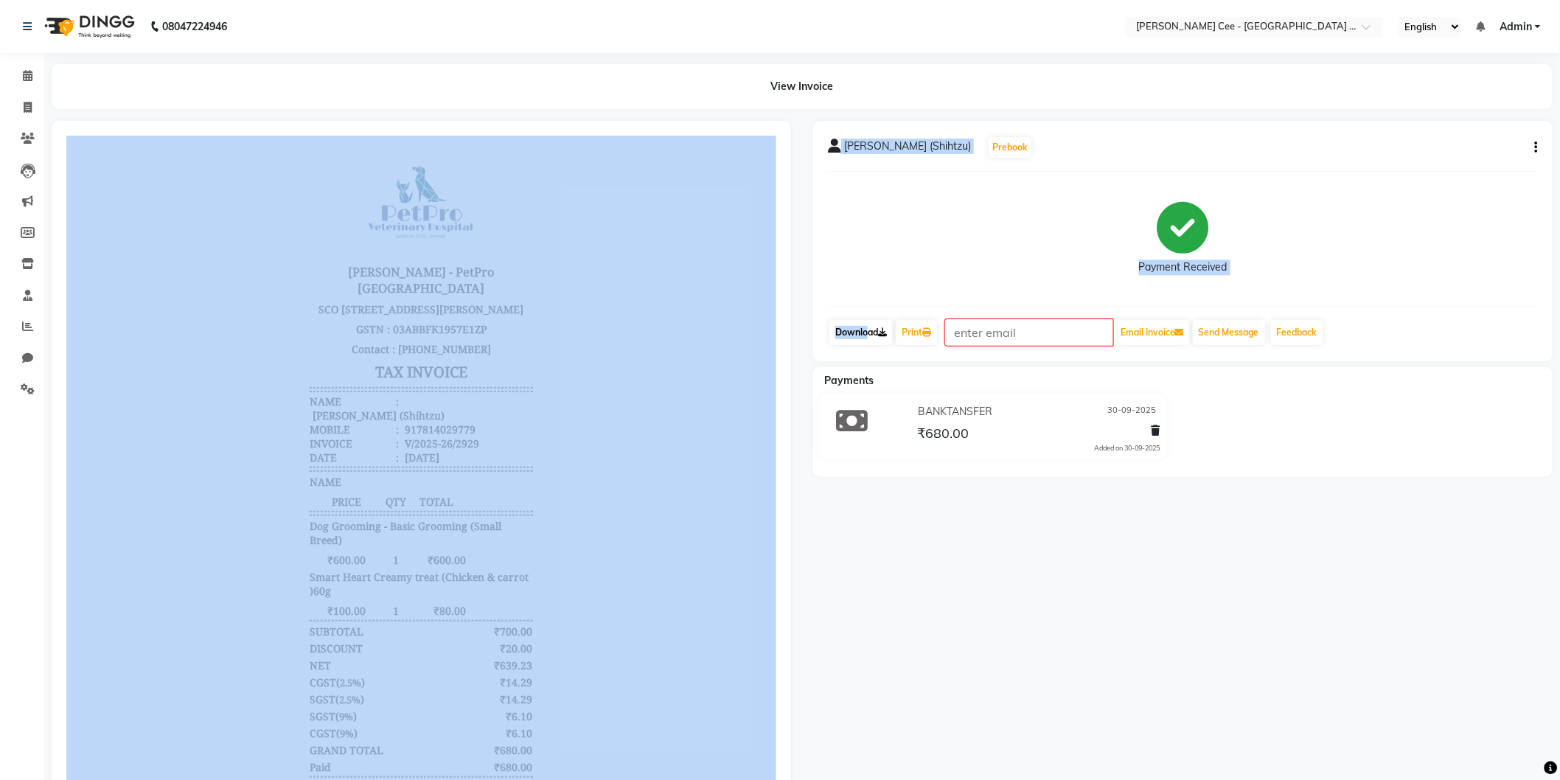
drag, startPoint x: 797, startPoint y: 330, endPoint x: 867, endPoint y: 330, distance: 70.0
click at [867, 330] on div "Chiraag (Shihtzu) Prebook Payment Received Download Print Email Invoice Send Me…" at bounding box center [802, 487] width 1523 height 733
click at [941, 258] on div "Payment Received" at bounding box center [1183, 239] width 710 height 111
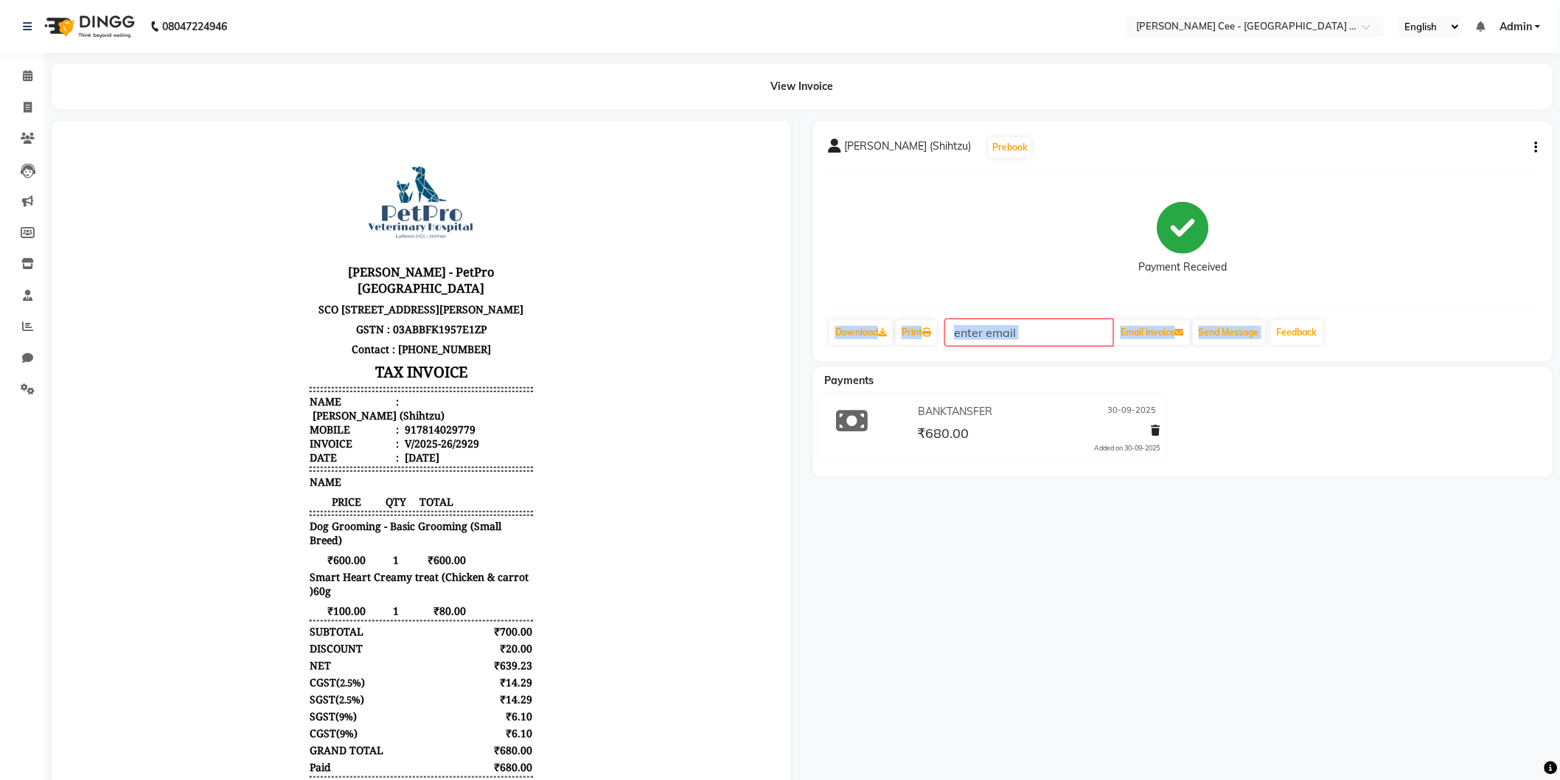
drag, startPoint x: 821, startPoint y: 329, endPoint x: 1336, endPoint y: 328, distance: 514.6
click at [1336, 328] on div "Chiraag (Shihtzu) Prebook Payment Received Download Print Email Invoice Send Me…" at bounding box center [1182, 241] width 739 height 240
click at [1003, 259] on div "Payment Received" at bounding box center [1183, 239] width 710 height 111
click at [409, 410] on div "[PERSON_NAME] (Shihtzu)" at bounding box center [376, 415] width 135 height 14
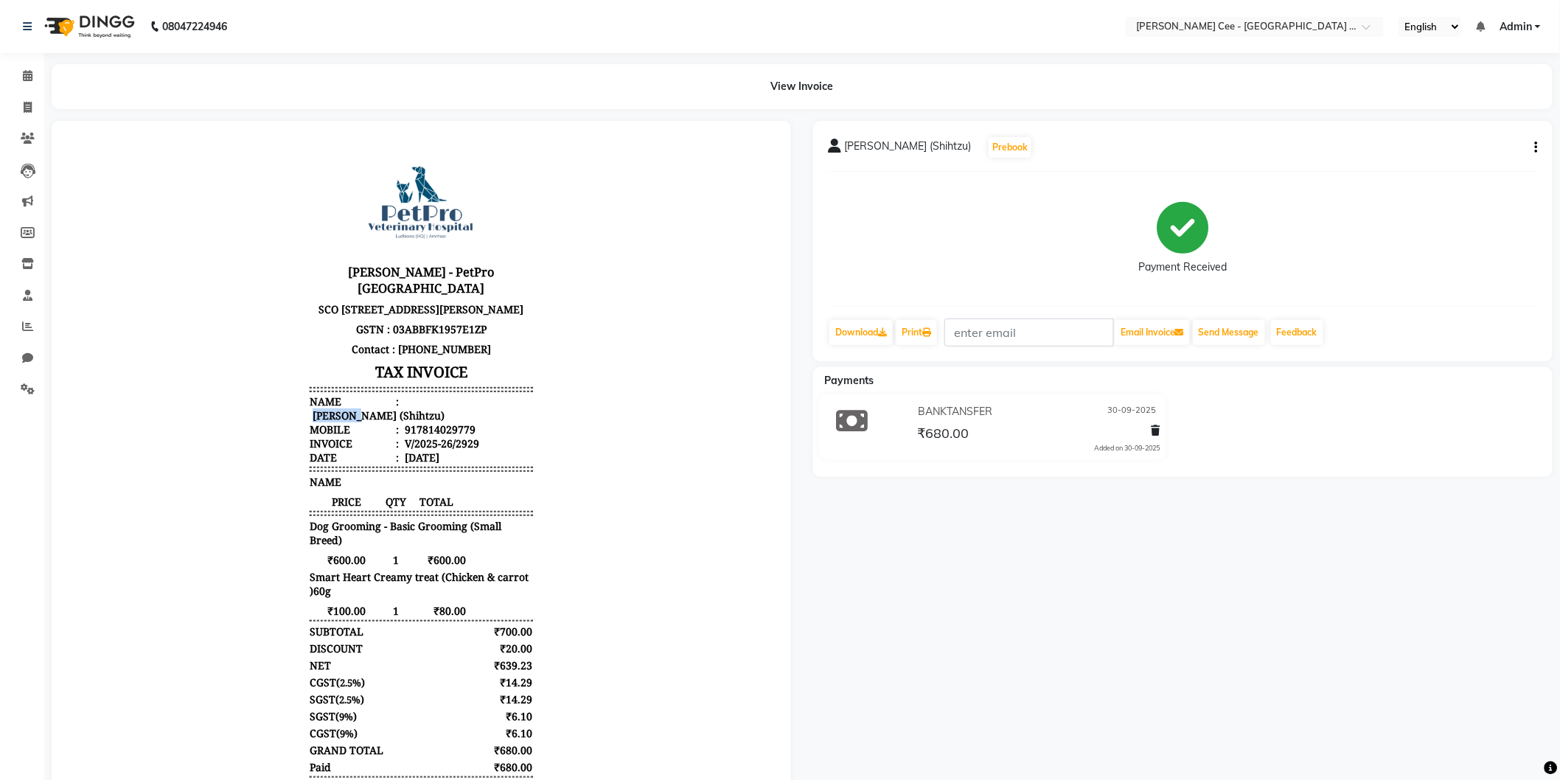
copy div "[PERSON_NAME]"
click at [429, 428] on div "917814029779" at bounding box center [438, 429] width 74 height 14
copy div "917814029779"
click at [521, 631] on div "[PERSON_NAME] - PetPro [GEOGRAPHIC_DATA] [STREET_ADDRESS] GSTN : 03ABBFK1957E1Z…" at bounding box center [420, 485] width 234 height 688
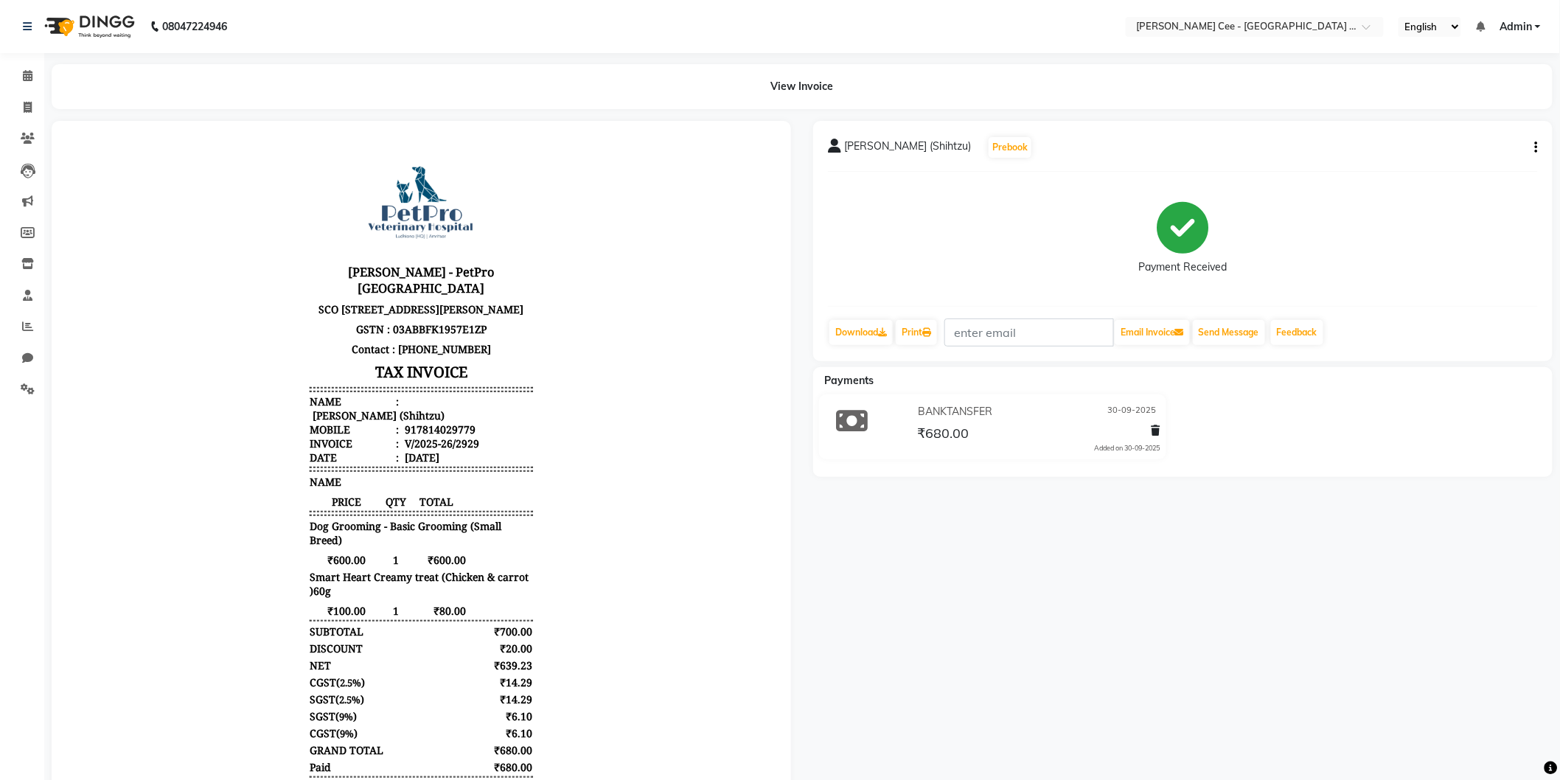
click at [425, 610] on span "₹80.00" at bounding box center [436, 610] width 58 height 14
click at [617, 647] on body "[PERSON_NAME] - PetPro [GEOGRAPHIC_DATA] [STREET_ADDRESS] GSTN : 03ABBFK1957E1Z…" at bounding box center [421, 485] width 698 height 688
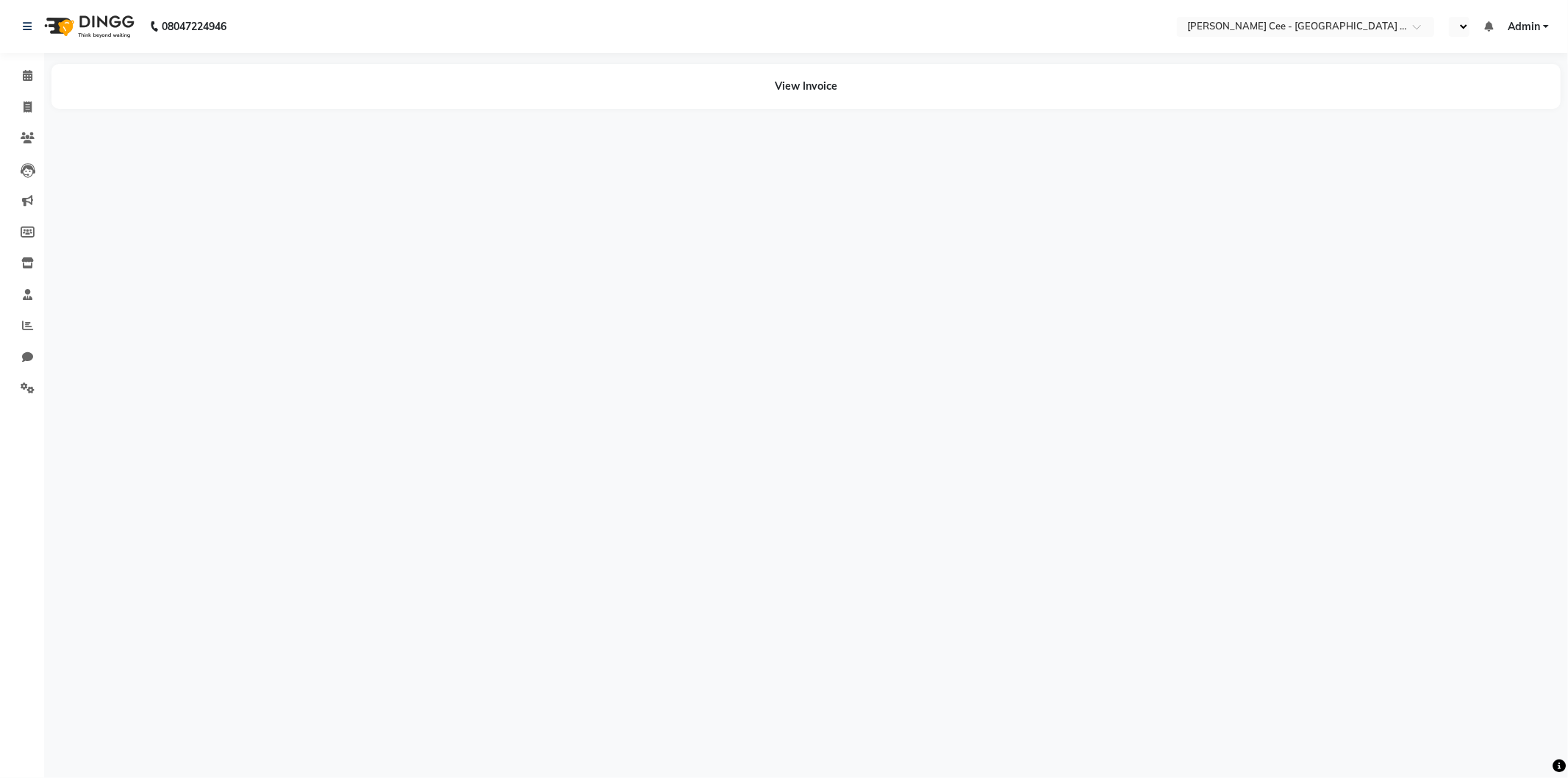
select select "en"
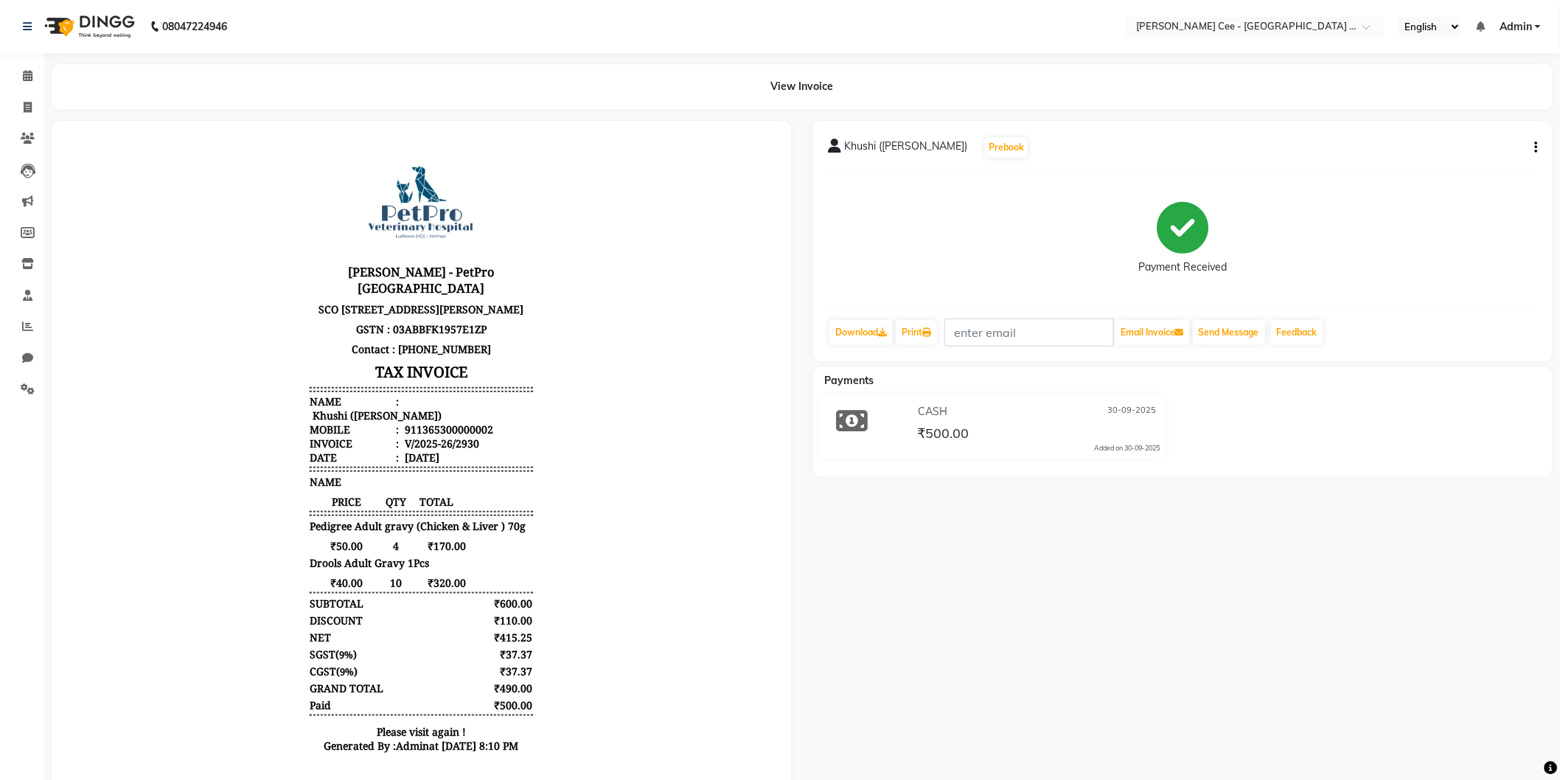
click at [557, 621] on body "[PERSON_NAME] - PetPro [GEOGRAPHIC_DATA] [STREET_ADDRESS] GSTN : 03ABBFK1957E1Z…" at bounding box center [421, 454] width 698 height 626
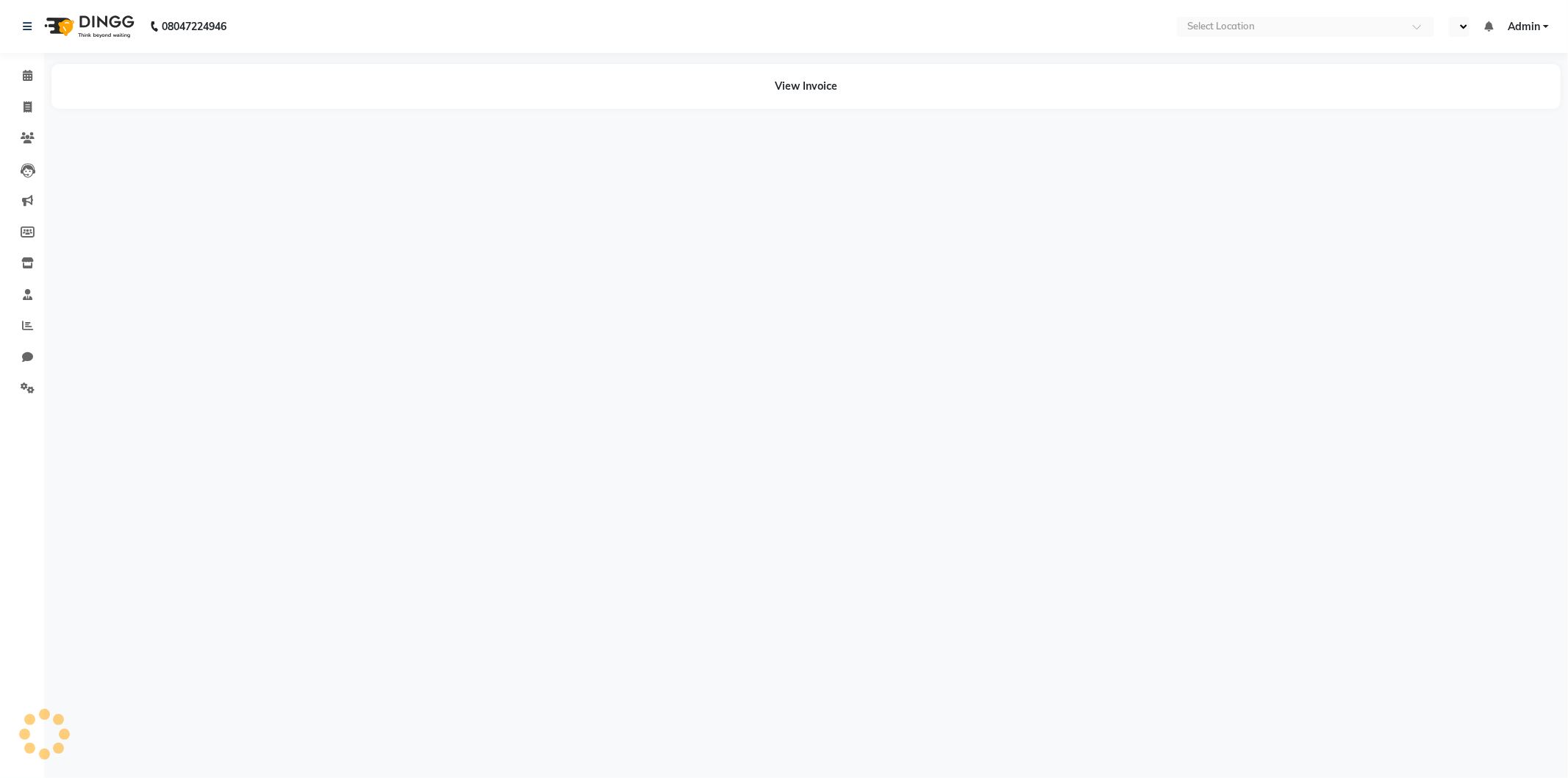
select select "en"
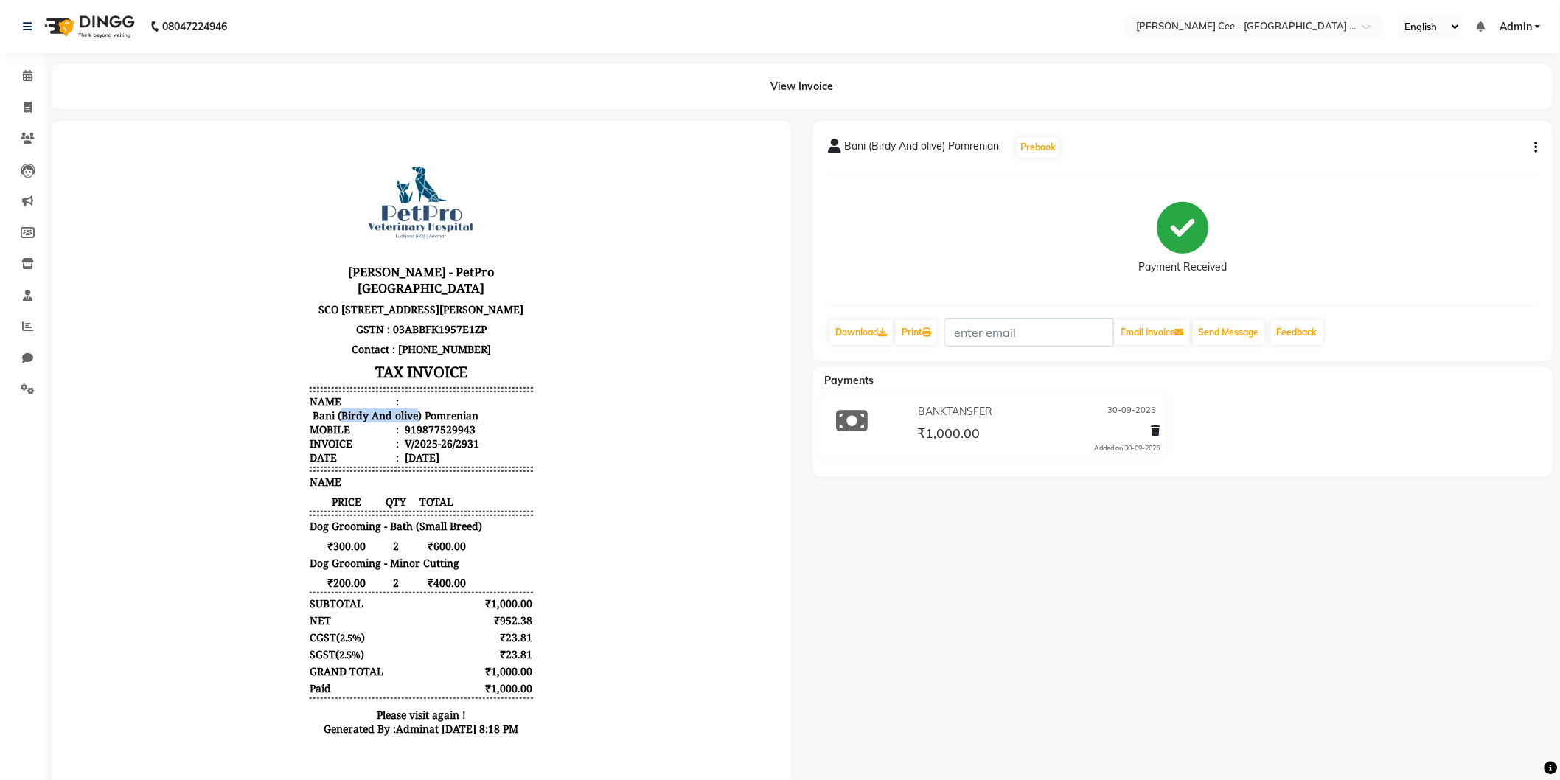
drag, startPoint x: 327, startPoint y: 422, endPoint x: 406, endPoint y: 424, distance: 78.9
click at [406, 422] on div "Bani (Birdy And olive) Pomrenian" at bounding box center [393, 415] width 169 height 14
copy div "Birdy And olive"
click at [309, 422] on div "Bani (Birdy And olive) Pomrenian" at bounding box center [393, 415] width 169 height 14
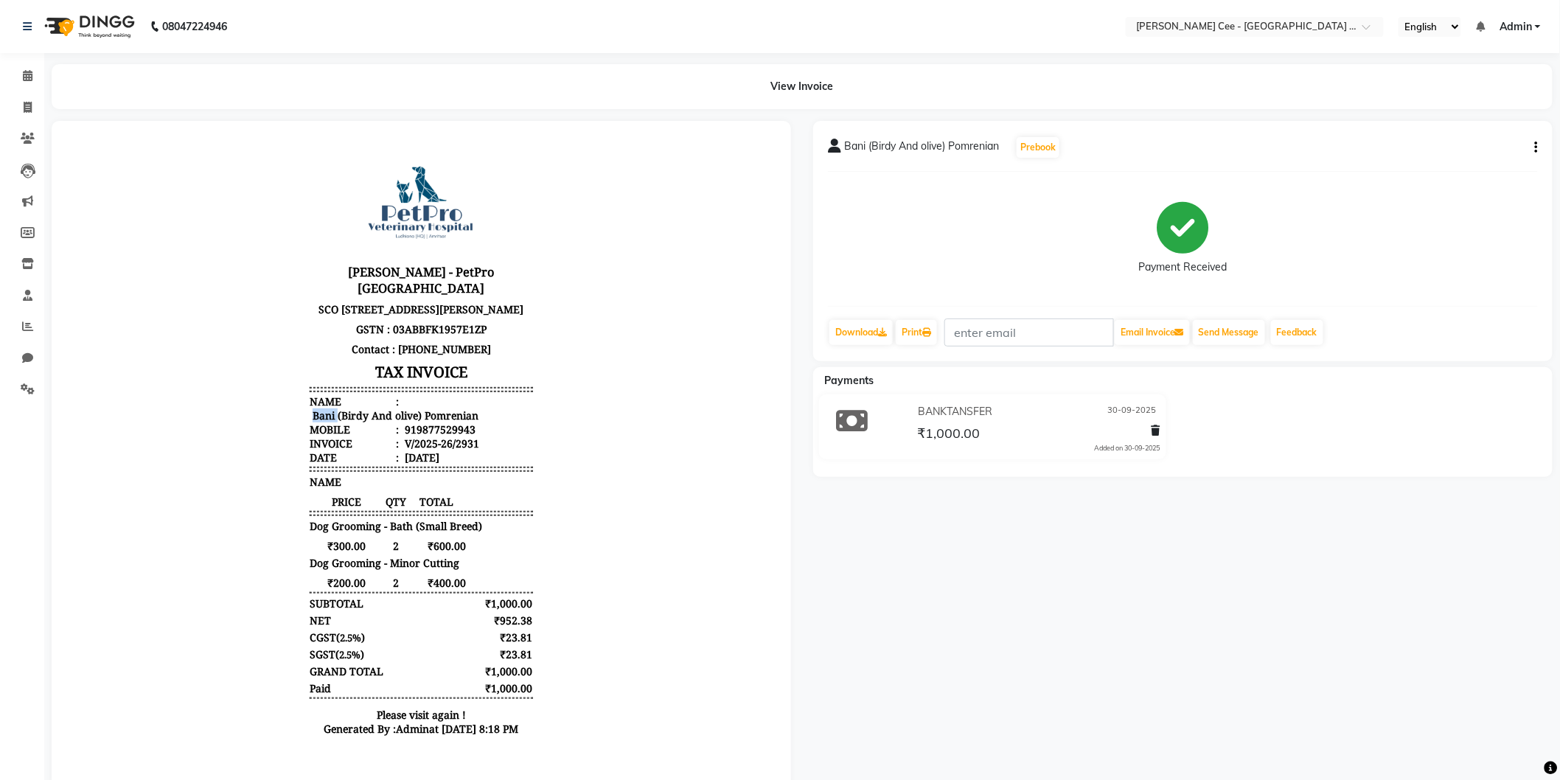
copy div "Bani"
click at [423, 436] on div "919877529943" at bounding box center [438, 429] width 74 height 14
copy div "919877529943"
drag, startPoint x: 540, startPoint y: 630, endPoint x: 526, endPoint y: 619, distance: 18.3
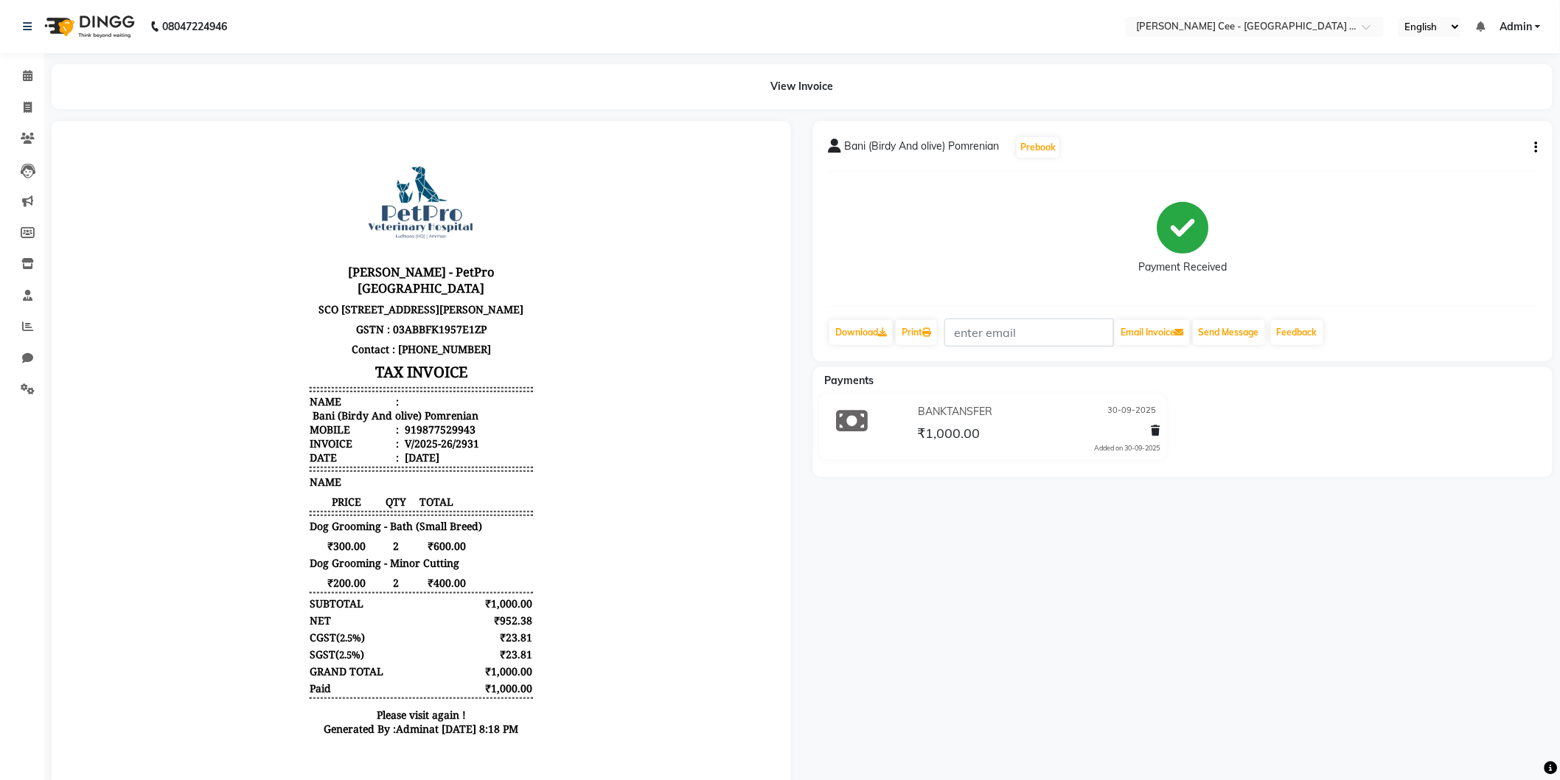
click at [539, 628] on body "Kay Cee - PetPro Amritsar SCO 107, opposite McDonald's, Gumtala Sub Urban, D - …" at bounding box center [421, 445] width 698 height 609
click at [443, 422] on div "Bani (Birdy And olive) Pomrenian" at bounding box center [393, 415] width 169 height 14
copy div "Pomrenian"
click at [491, 589] on div "₹200.00 2 ₹400.00" at bounding box center [420, 582] width 223 height 14
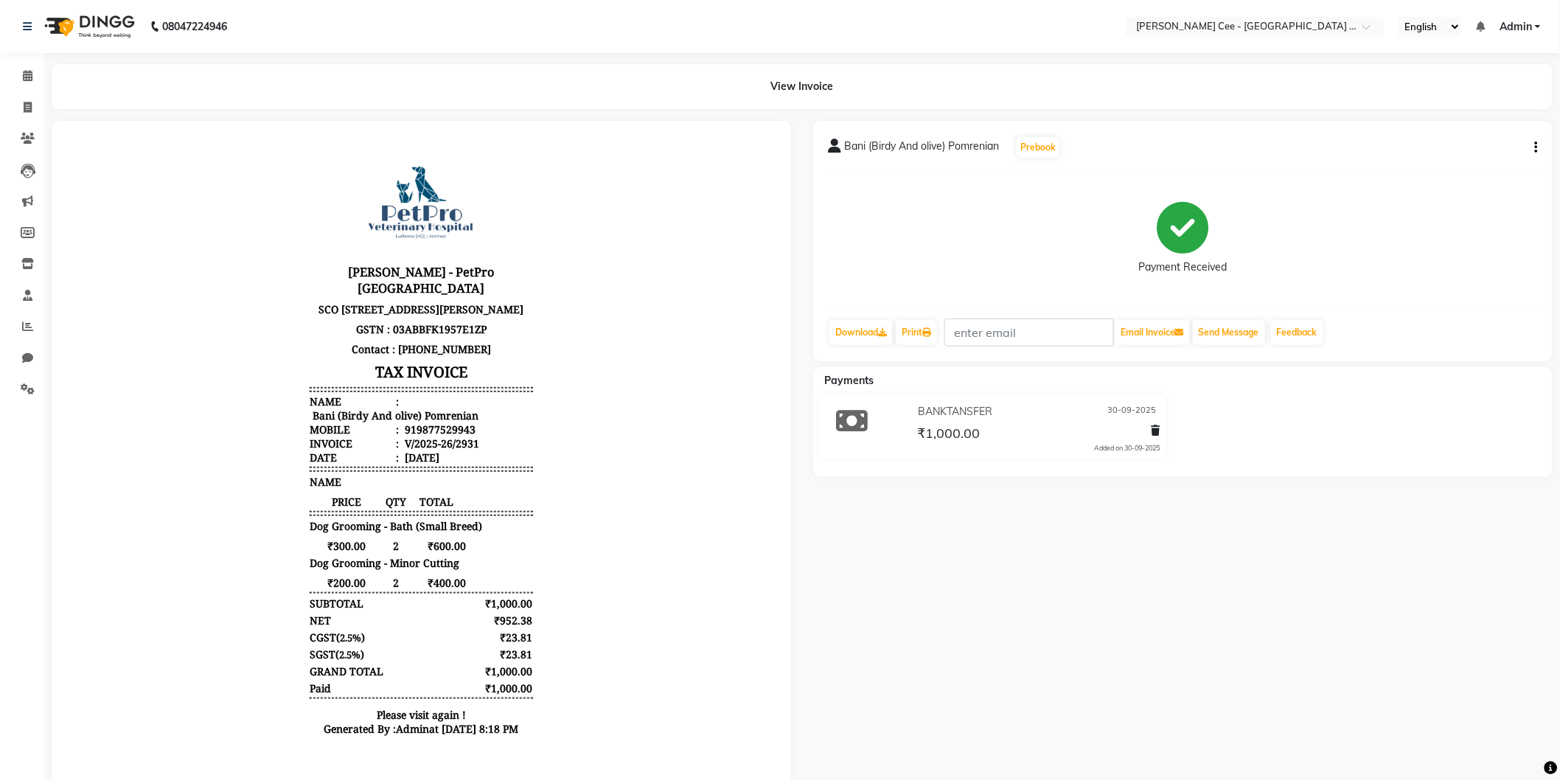
click at [599, 560] on body "Kay Cee - PetPro Amritsar SCO 107, opposite McDonald's, Gumtala Sub Urban, D - …" at bounding box center [421, 445] width 698 height 609
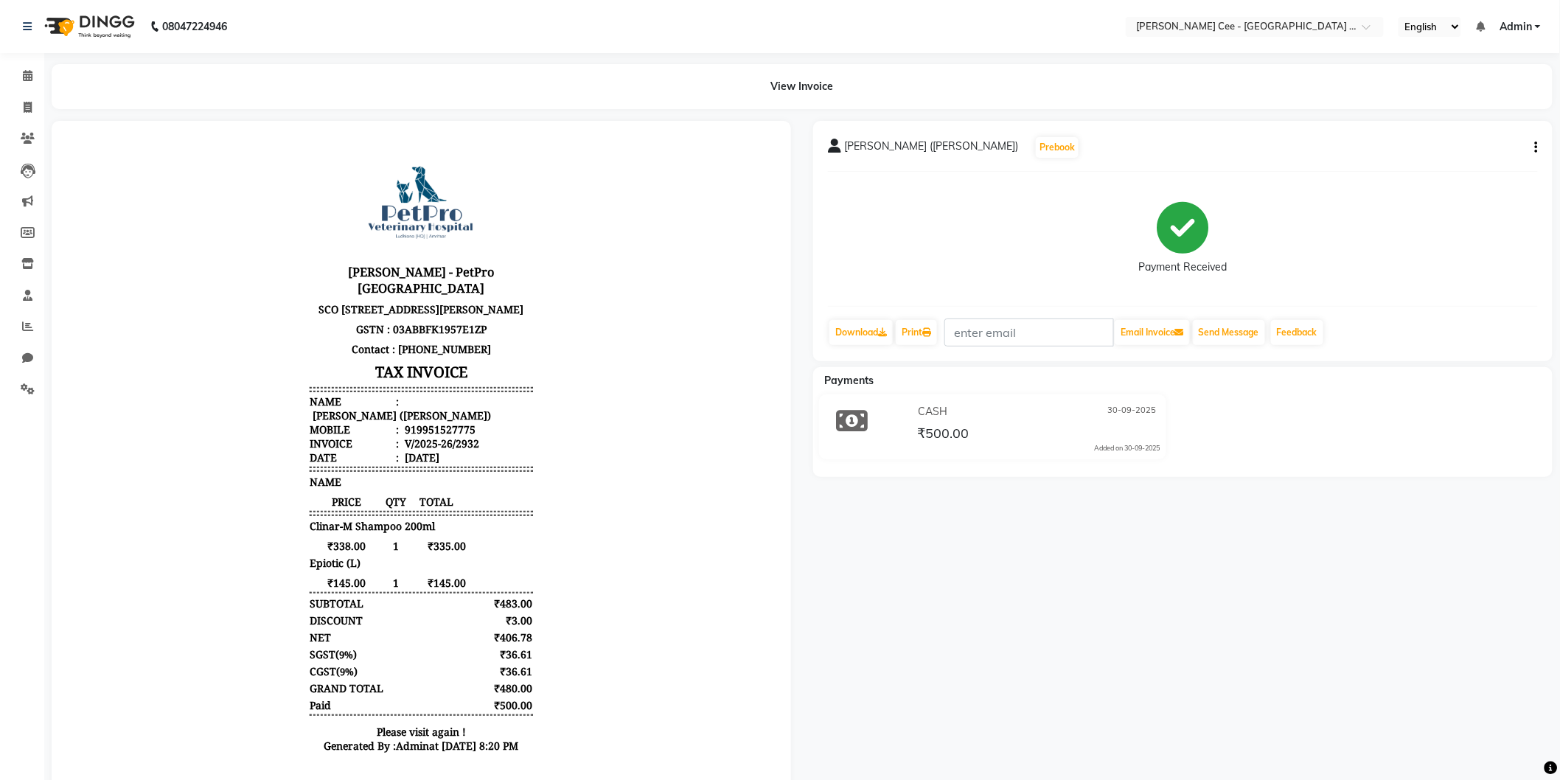
click at [427, 560] on div "Epiotic (L)" at bounding box center [420, 562] width 223 height 14
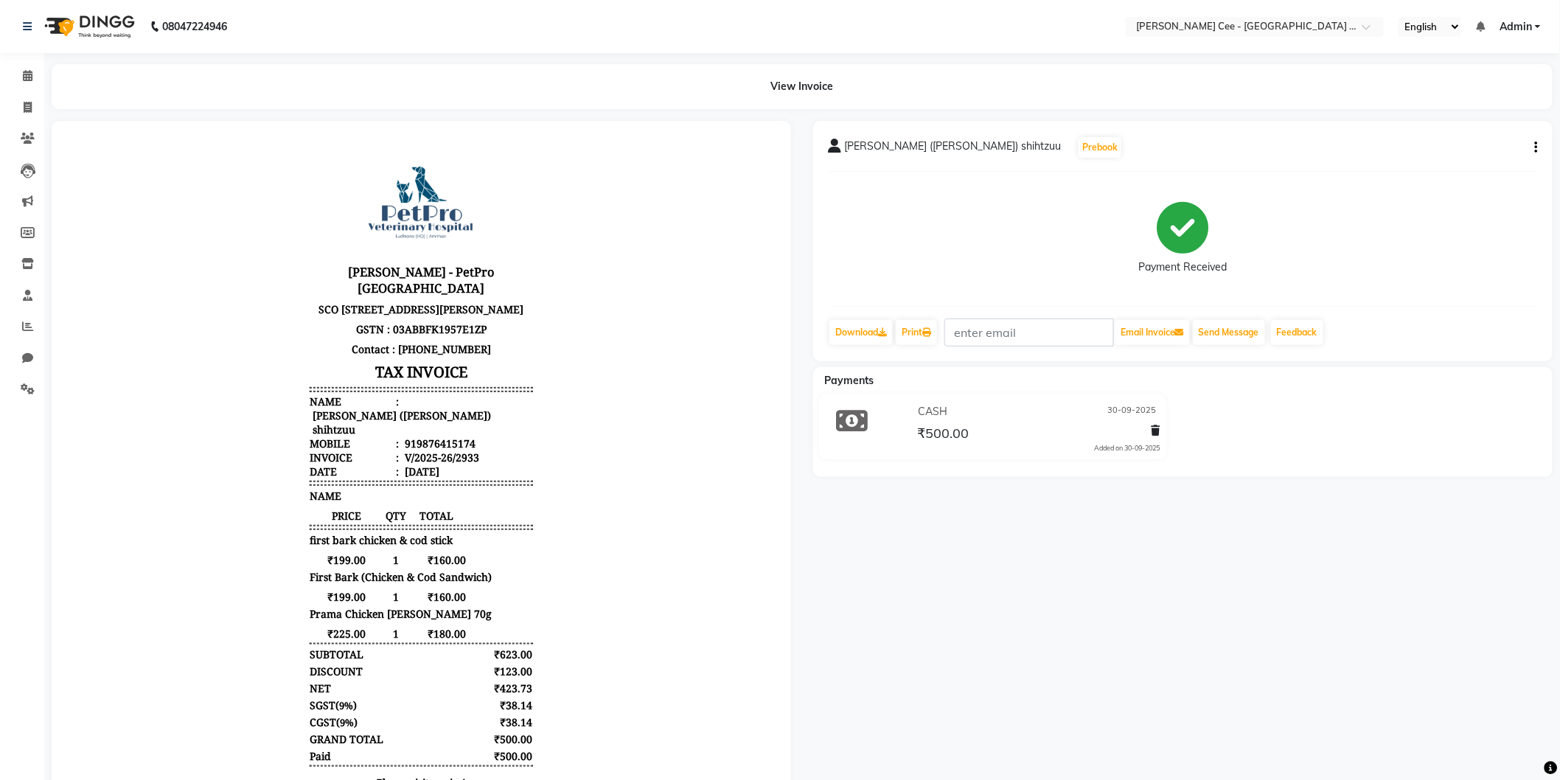
click at [528, 641] on body "[PERSON_NAME] - PetPro [GEOGRAPHIC_DATA] [STREET_ADDRESS] GSTN : 03ABBFK1957E1Z…" at bounding box center [421, 479] width 698 height 677
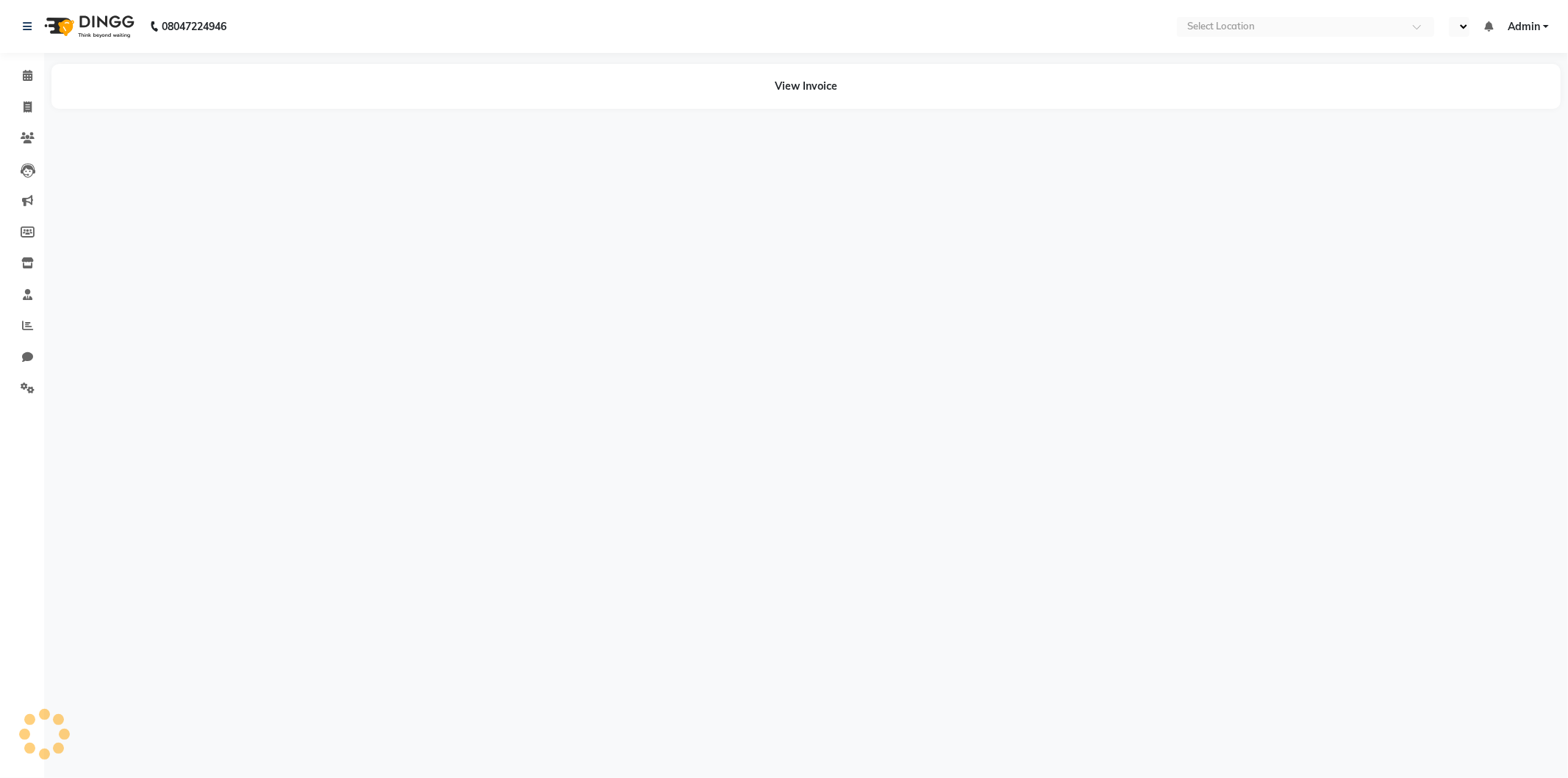
select select "en"
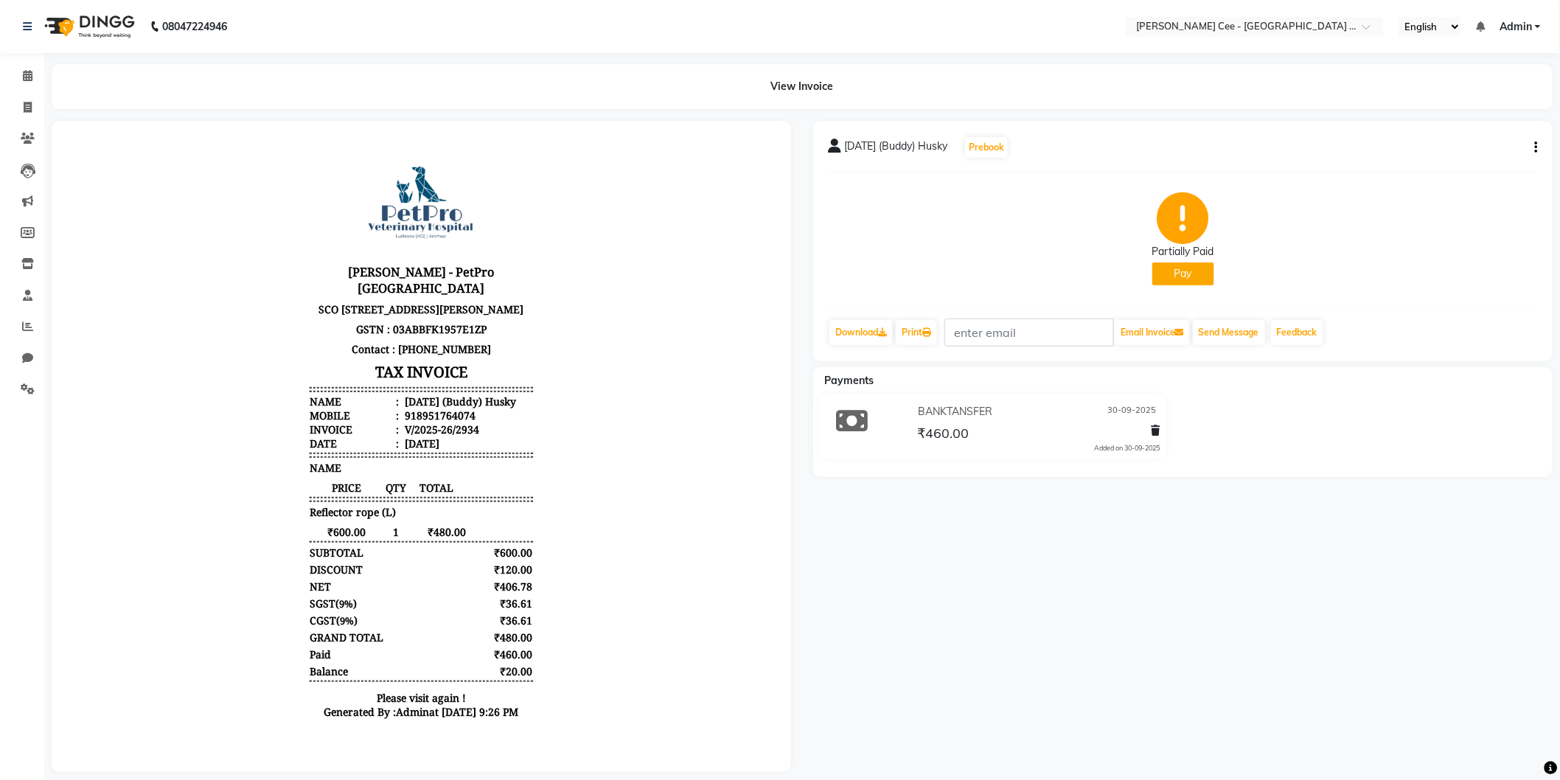
click at [444, 408] on div "[DATE] (Buddy) Husky" at bounding box center [458, 401] width 114 height 14
click at [462, 538] on div "₹600.00 1 ₹480.00" at bounding box center [420, 531] width 223 height 14
click at [446, 422] on div "918951764074" at bounding box center [438, 415] width 74 height 14
copy div "918951764074"
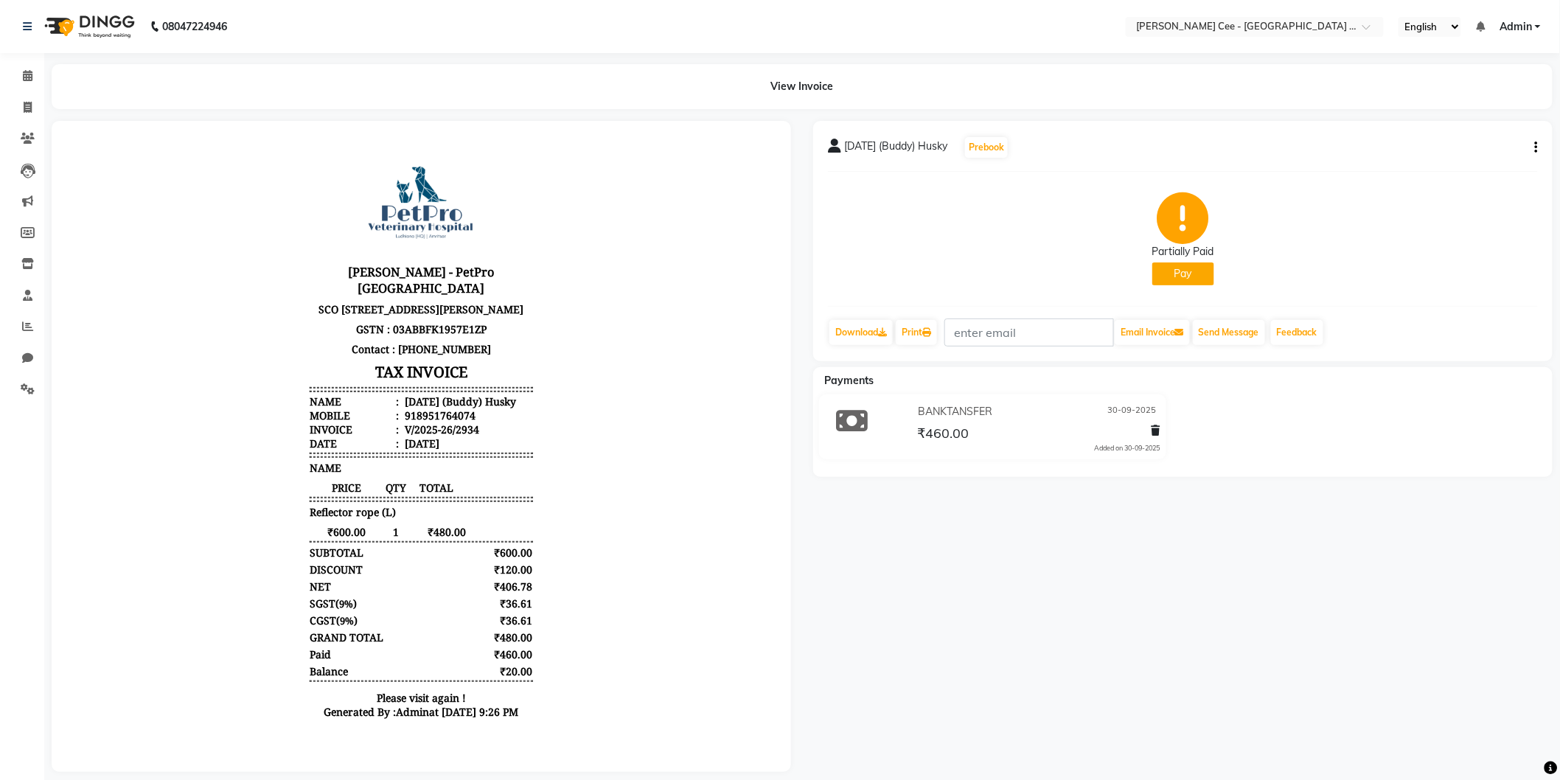
click at [536, 613] on body "[PERSON_NAME] - PetPro [GEOGRAPHIC_DATA] [STREET_ADDRESS] GSTN : 03ABBFK1957E1Z…" at bounding box center [421, 437] width 698 height 592
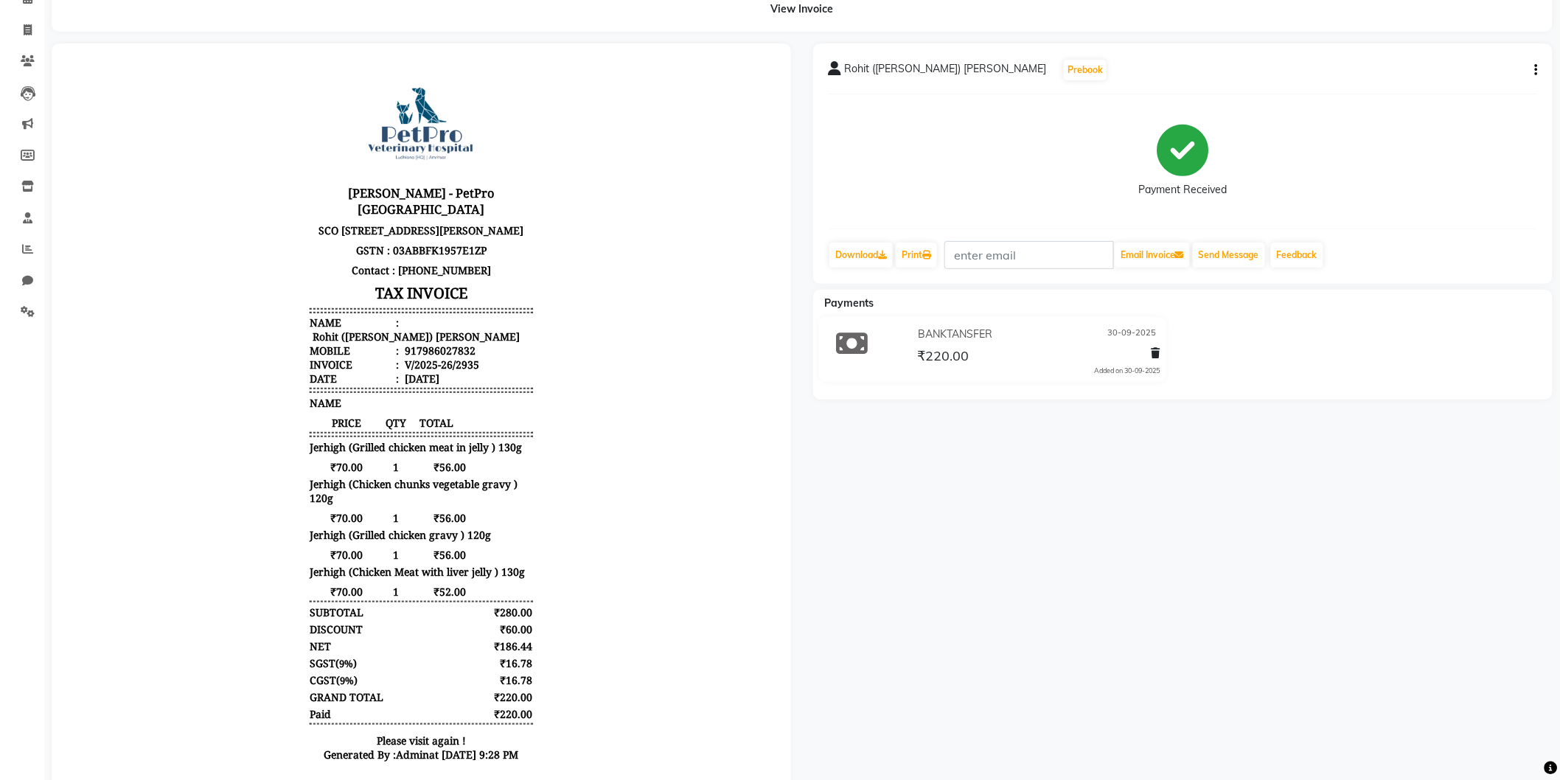
scroll to position [131, 0]
